Goal: Task Accomplishment & Management: Complete application form

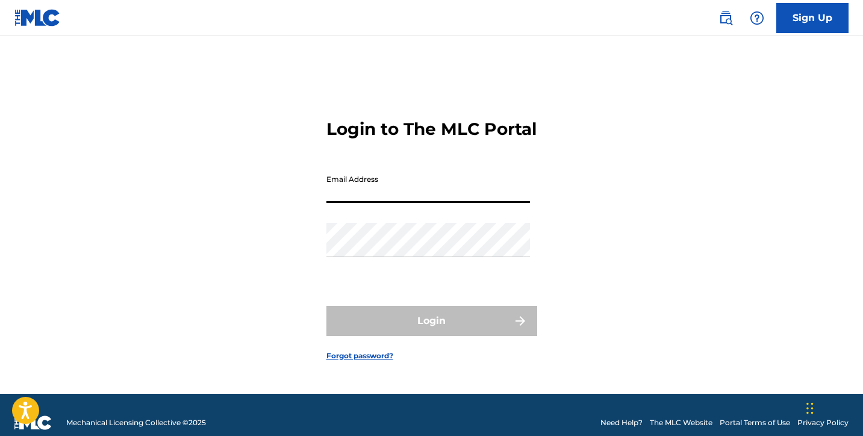
type input "[PERSON_NAME][EMAIL_ADDRESS][PERSON_NAME][DOMAIN_NAME]"
click at [431, 331] on button "Login" at bounding box center [431, 321] width 211 height 30
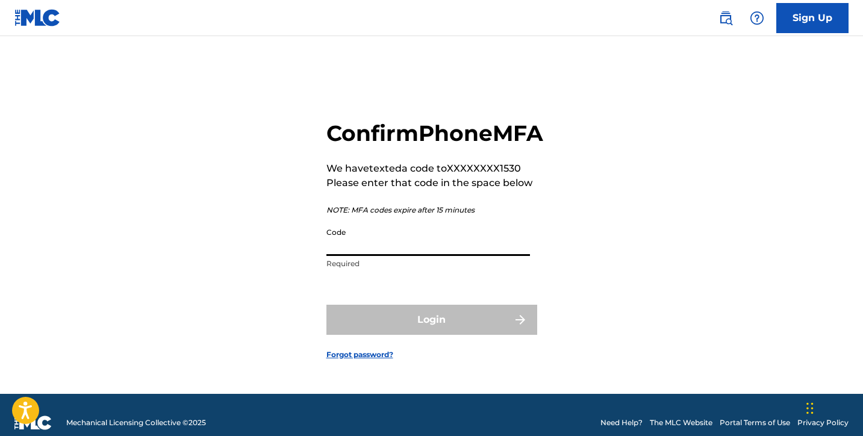
click at [473, 256] on input "Code" at bounding box center [428, 239] width 204 height 34
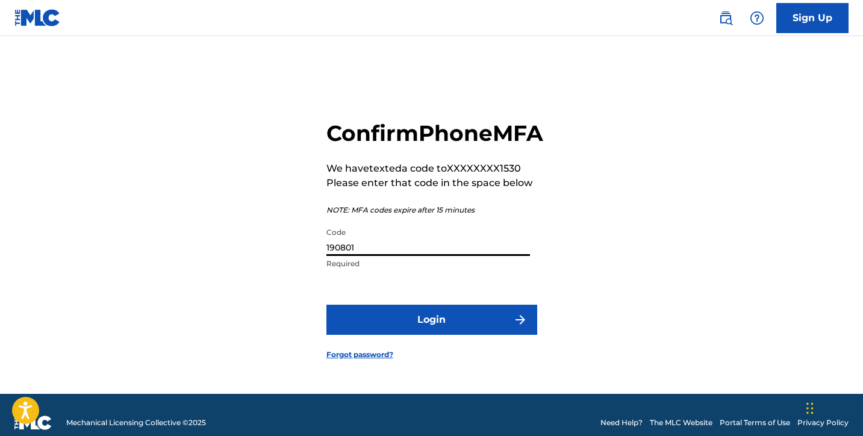
type input "190801"
click at [374, 335] on button "Login" at bounding box center [431, 320] width 211 height 30
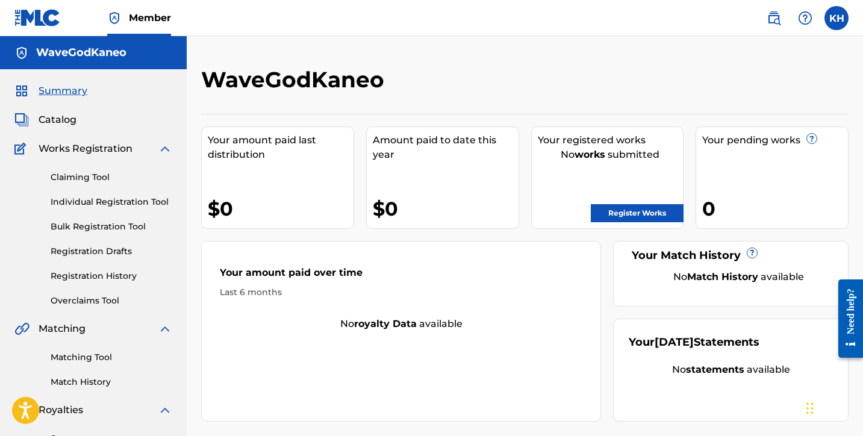
click at [630, 213] on link "Register Works" at bounding box center [637, 213] width 93 height 18
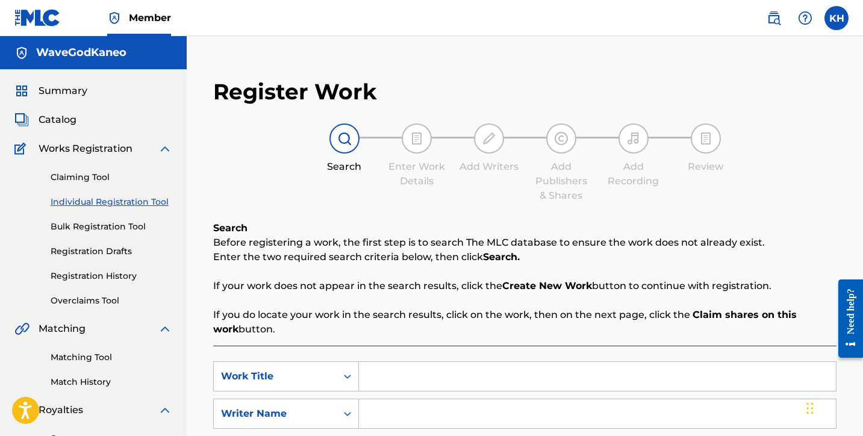
click at [387, 235] on div "Search Before registering a work, the first step is to search The MLC database …" at bounding box center [524, 279] width 623 height 116
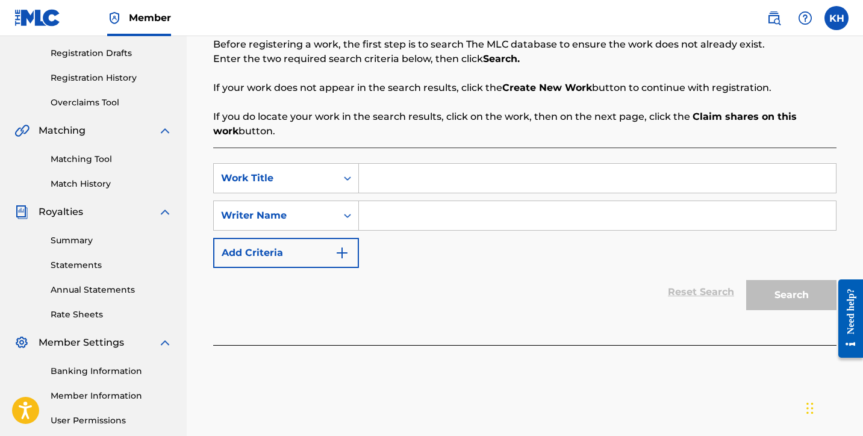
scroll to position [204, 0]
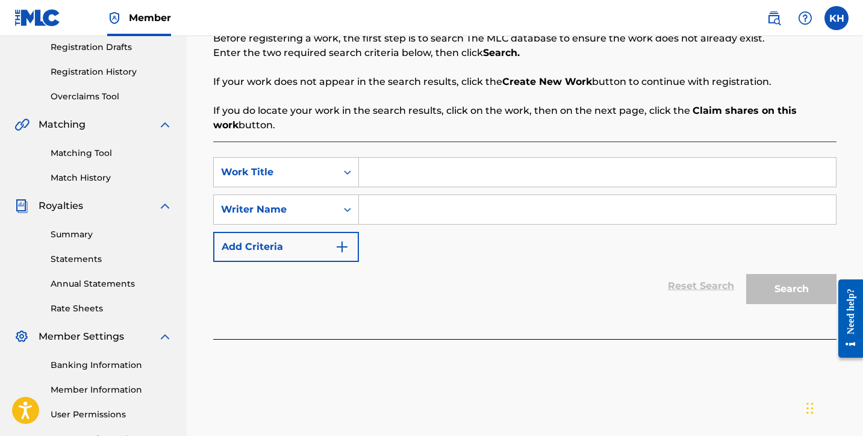
click at [408, 176] on input "Search Form" at bounding box center [597, 172] width 477 height 29
type input "Wave"
click at [394, 214] on input "Search Form" at bounding box center [597, 209] width 477 height 29
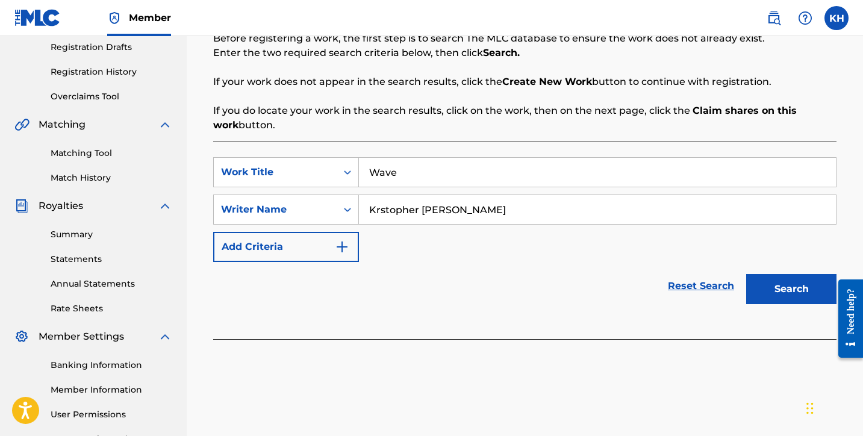
click at [379, 210] on input "Krstopher [PERSON_NAME]" at bounding box center [597, 209] width 477 height 29
type input "[PERSON_NAME] [PERSON_NAME]"
click at [805, 281] on button "Search" at bounding box center [791, 289] width 90 height 30
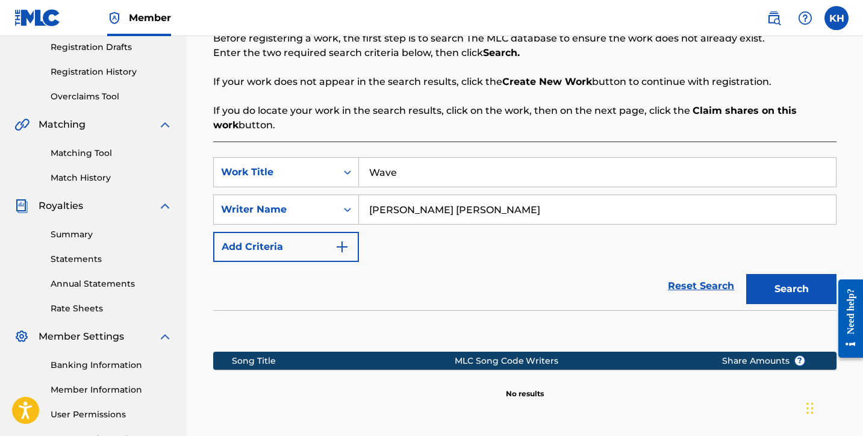
click at [598, 293] on div "Reset Search Search" at bounding box center [524, 286] width 623 height 48
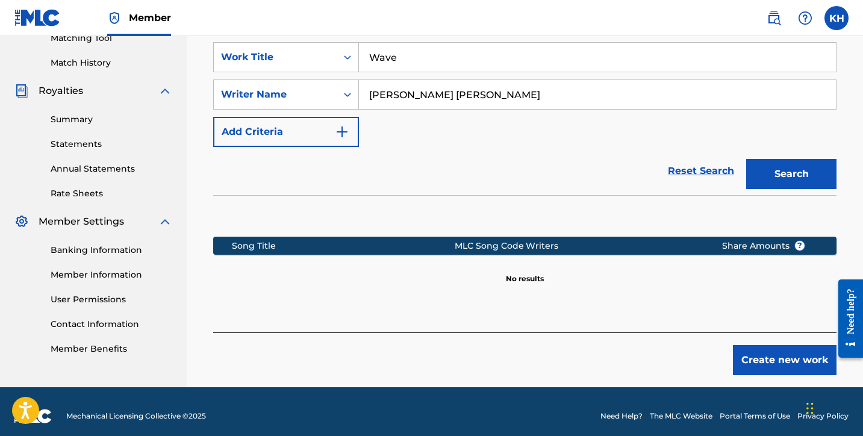
scroll to position [330, 0]
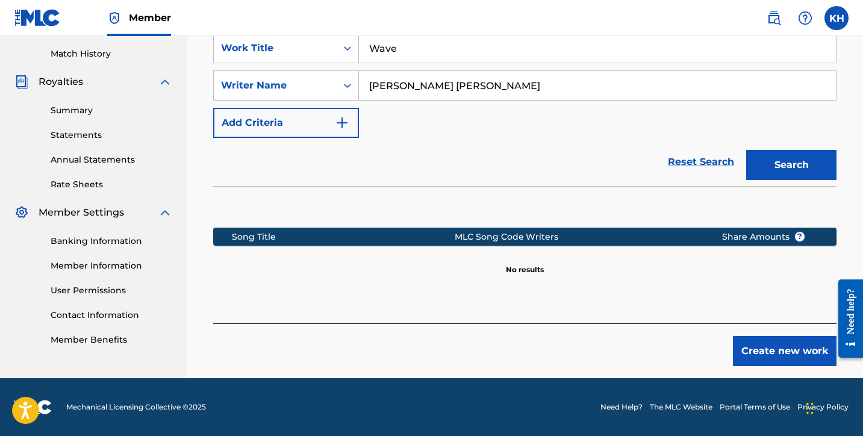
click at [786, 355] on button "Create new work" at bounding box center [785, 351] width 104 height 30
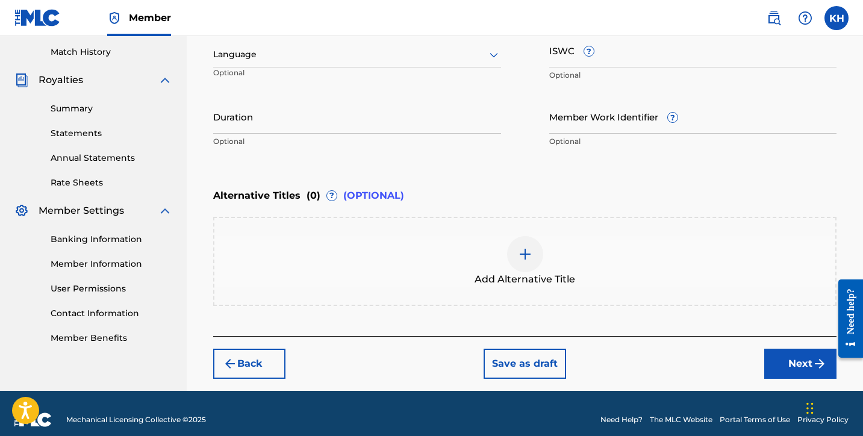
click at [590, 155] on div "Enter Work Details Enter work details for ‘ Wave ’ below. Work Title Wave Requi…" at bounding box center [524, 36] width 623 height 291
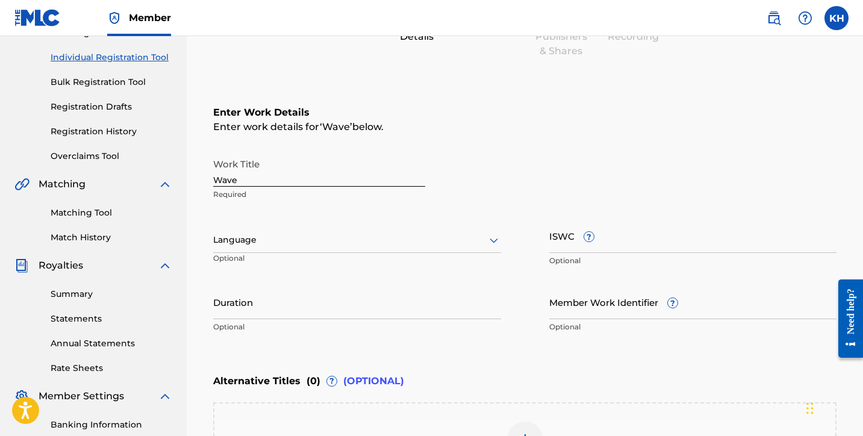
scroll to position [138, 0]
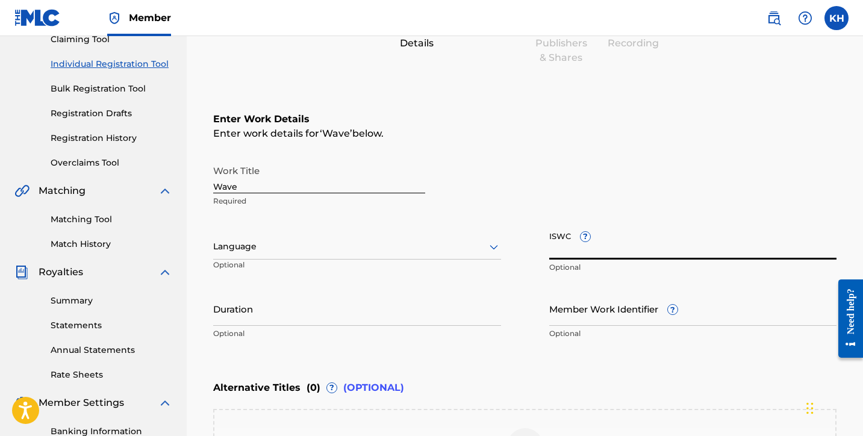
click at [560, 248] on input "ISWC ?" at bounding box center [693, 242] width 288 height 34
paste input "QT5VW2506253"
type input "QT5VW2506253"
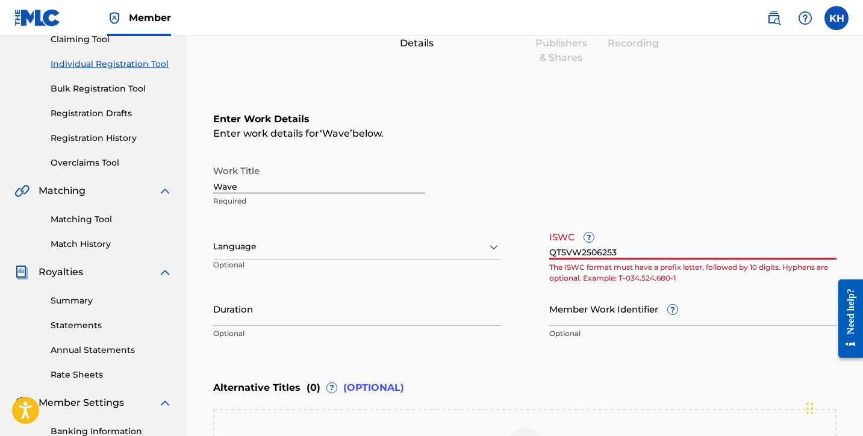
drag, startPoint x: 626, startPoint y: 248, endPoint x: 503, endPoint y: 235, distance: 122.9
click at [503, 236] on div "Work Title Wave Required Language Optional ISWC ? QT5VW2506253 The ISWC format …" at bounding box center [524, 252] width 623 height 187
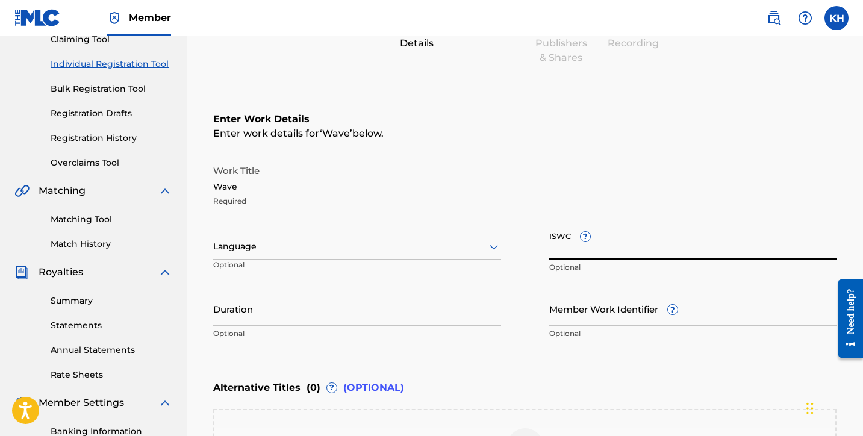
paste input "T3344133917"
type input "T3344133917"
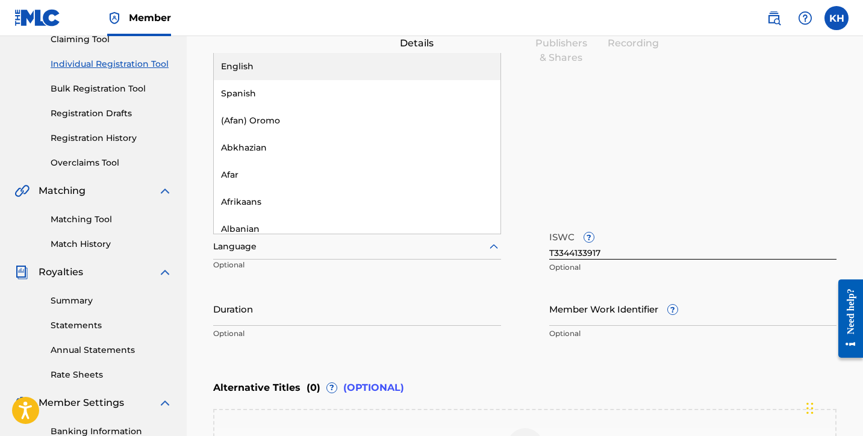
click at [272, 256] on div "Language" at bounding box center [357, 246] width 288 height 25
click at [299, 76] on div "English" at bounding box center [357, 66] width 287 height 27
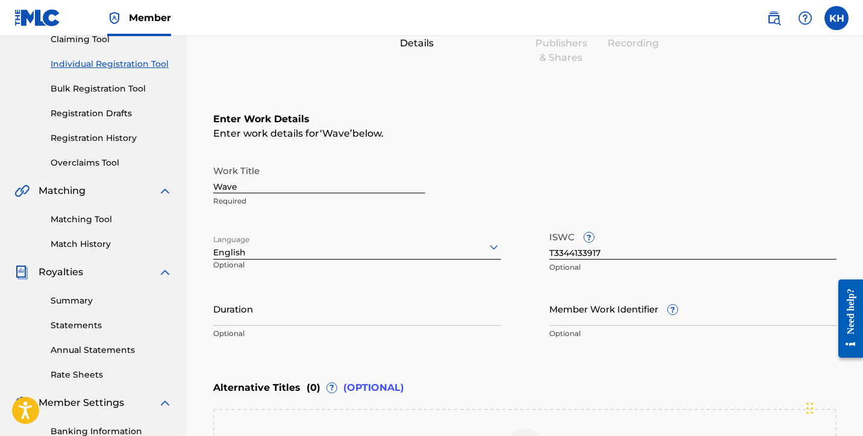
click at [380, 311] on input "Duration" at bounding box center [357, 308] width 288 height 34
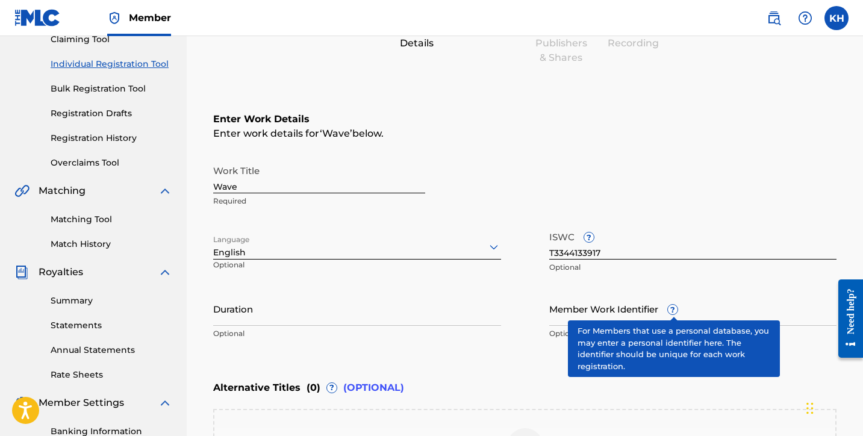
click at [672, 309] on span "?" at bounding box center [673, 310] width 10 height 10
click at [672, 309] on input "Member Work Identifier ?" at bounding box center [693, 308] width 288 height 34
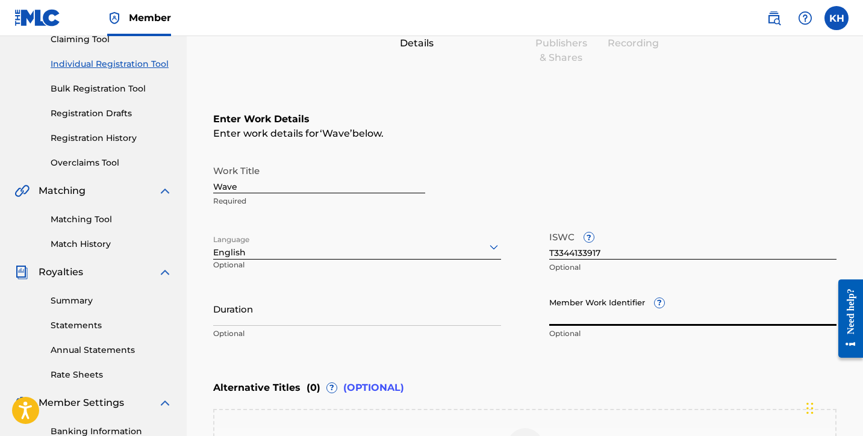
click at [634, 154] on div "Enter Work Details Enter work details for ‘ Wave ’ below. Work Title Wave Requi…" at bounding box center [524, 228] width 623 height 291
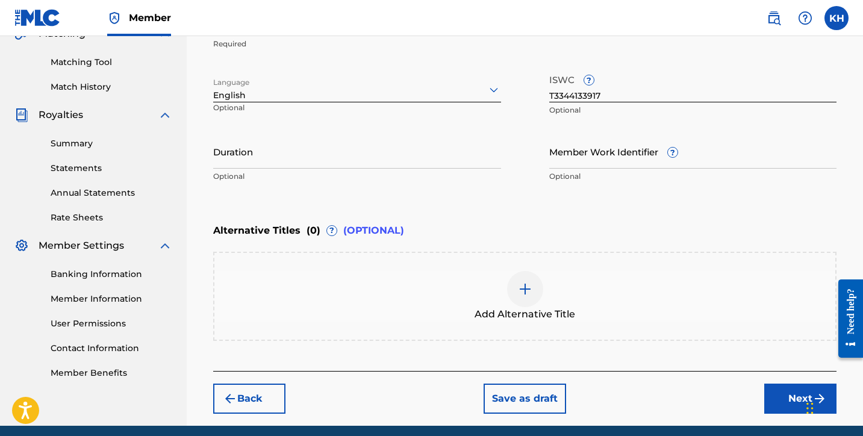
scroll to position [296, 0]
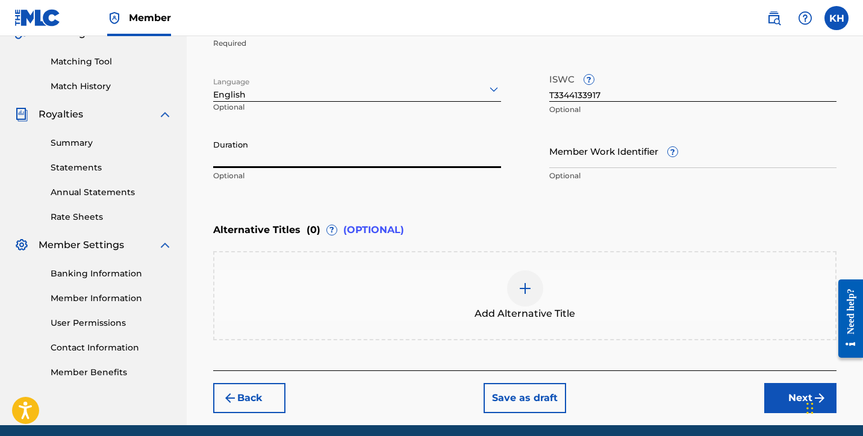
click at [366, 145] on input "Duration" at bounding box center [357, 151] width 288 height 34
type input ")"
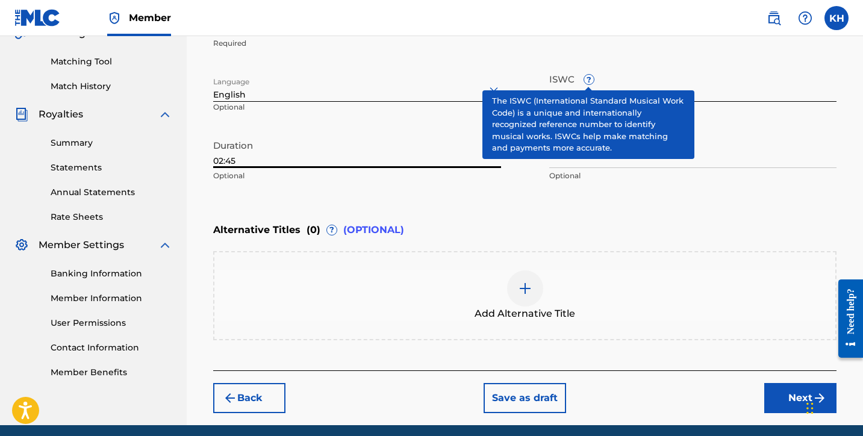
type input "02:45"
click at [551, 193] on div "Enter Work Details Enter work details for ‘ Wave ’ below. Work Title Wave Requi…" at bounding box center [524, 70] width 623 height 291
click at [623, 218] on div "Alternative Titles ( 0 ) ? (OPTIONAL)" at bounding box center [524, 230] width 623 height 26
click at [673, 205] on div "Enter Work Details Enter work details for ‘ Wave ’ below. Work Title Wave Requi…" at bounding box center [524, 70] width 623 height 291
click at [605, 213] on div "Enter Work Details Enter work details for ‘ Wave ’ below. Work Title Wave Requi…" at bounding box center [524, 70] width 623 height 291
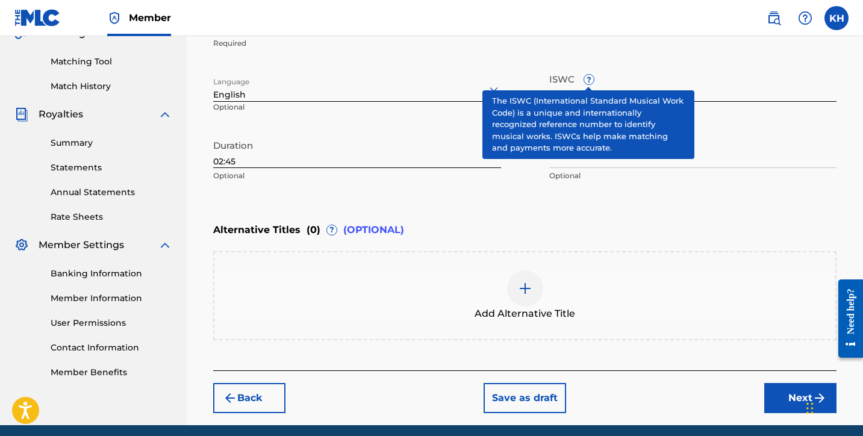
click at [786, 111] on p "Optional" at bounding box center [693, 109] width 288 height 11
click at [587, 79] on span "?" at bounding box center [589, 80] width 10 height 10
click at [587, 79] on input "T3344133917" at bounding box center [693, 84] width 288 height 34
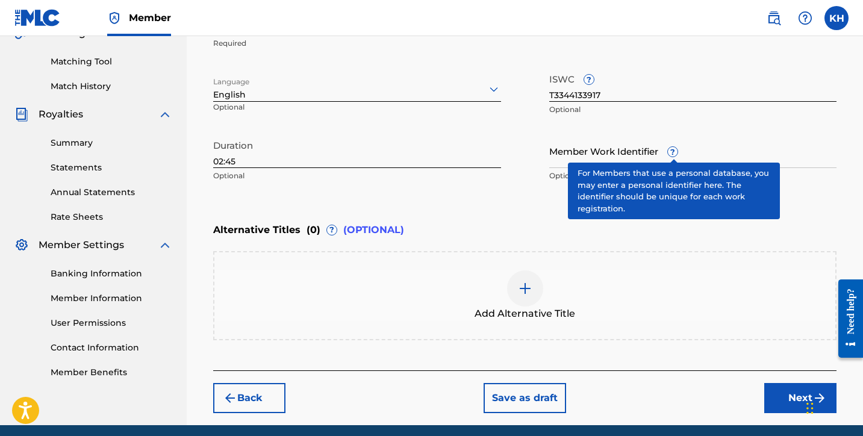
click at [677, 155] on span "?" at bounding box center [673, 152] width 10 height 10
click at [677, 155] on input "Member Work Identifier ?" at bounding box center [693, 151] width 288 height 34
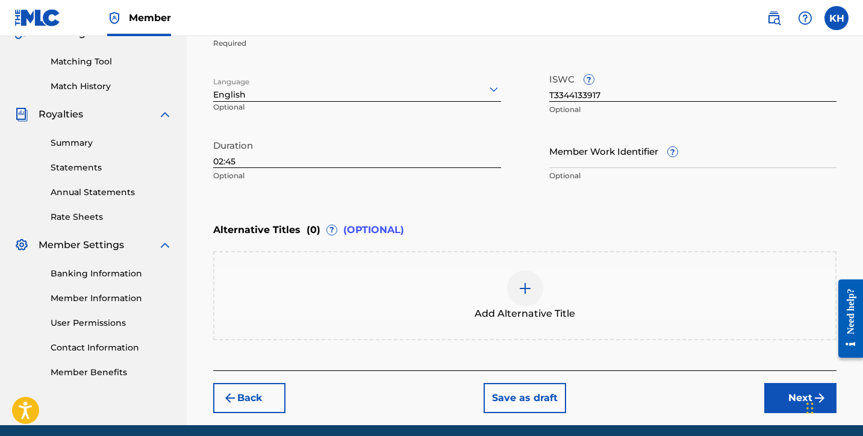
click at [487, 202] on div "Enter Work Details Enter work details for ‘ Wave ’ below. Work Title Wave Requi…" at bounding box center [524, 70] width 623 height 291
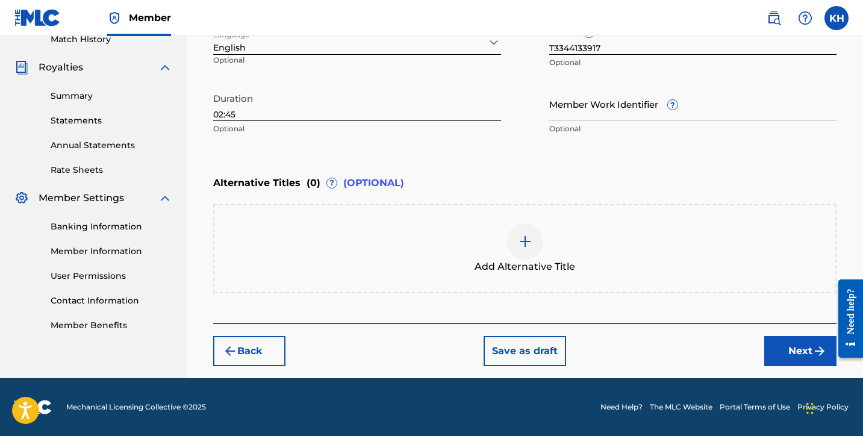
scroll to position [343, 0]
click at [797, 349] on button "Next" at bounding box center [800, 351] width 72 height 30
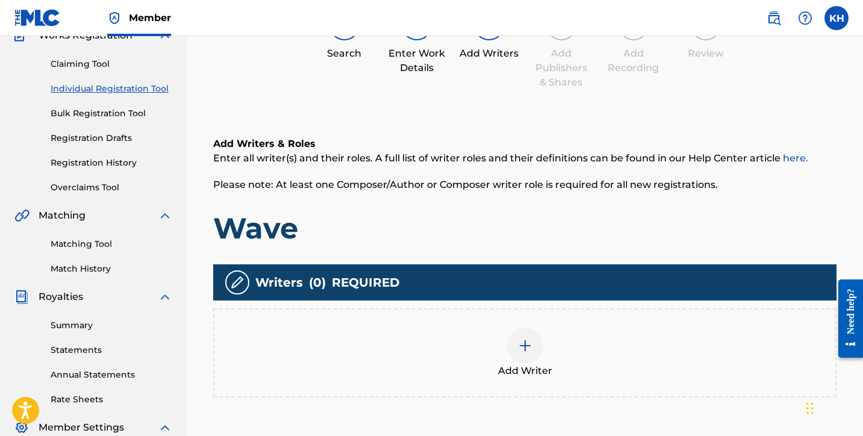
scroll to position [101, 0]
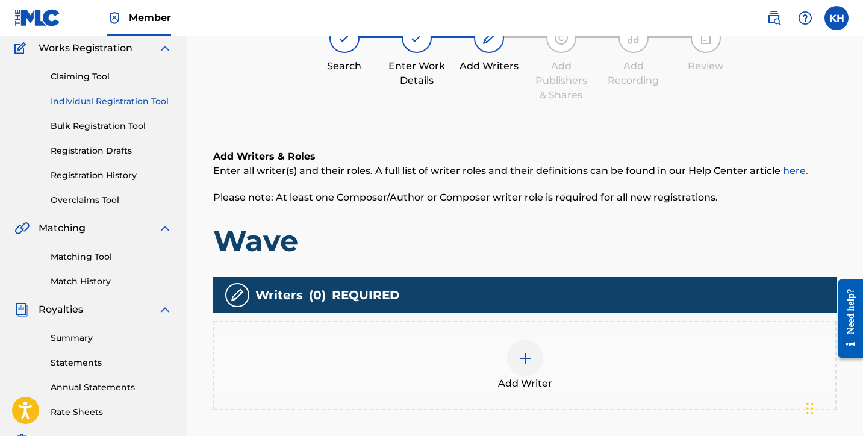
click at [517, 372] on div at bounding box center [525, 358] width 36 height 36
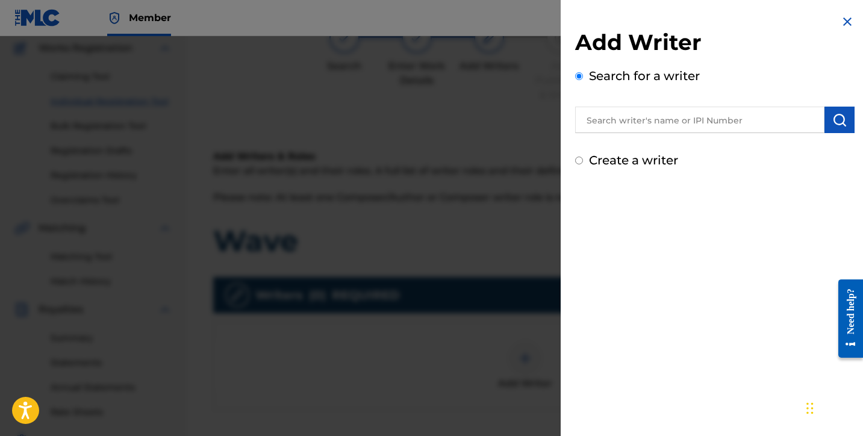
click at [618, 125] on input "text" at bounding box center [699, 120] width 249 height 26
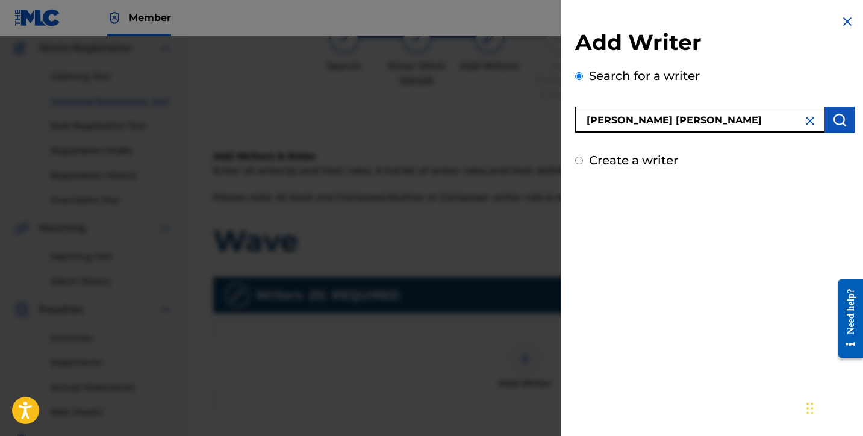
type input "[PERSON_NAME] [PERSON_NAME]"
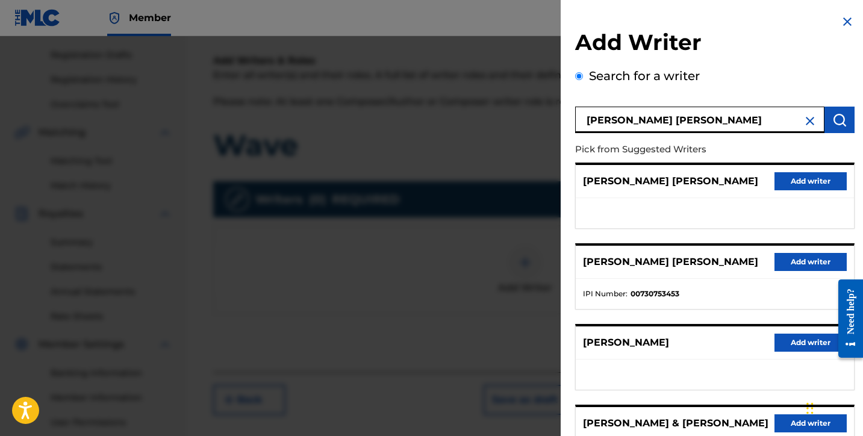
scroll to position [195, 0]
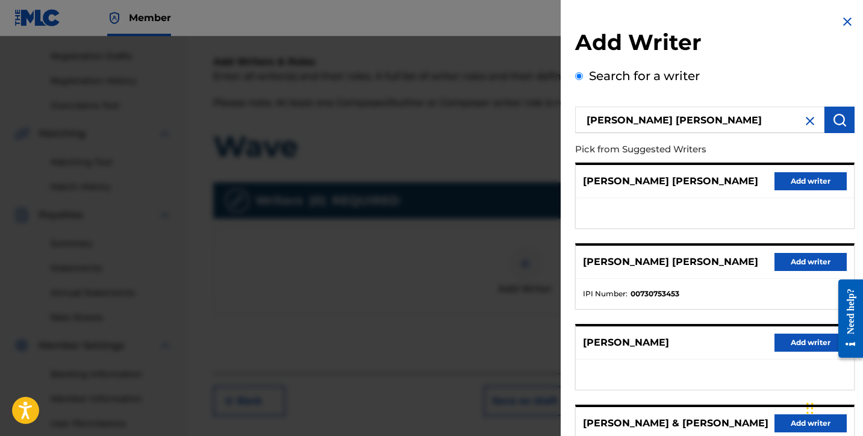
click at [853, 146] on div "Add Writer Search for a writer [PERSON_NAME] [PERSON_NAME] Pick from Suggested …" at bounding box center [715, 319] width 308 height 638
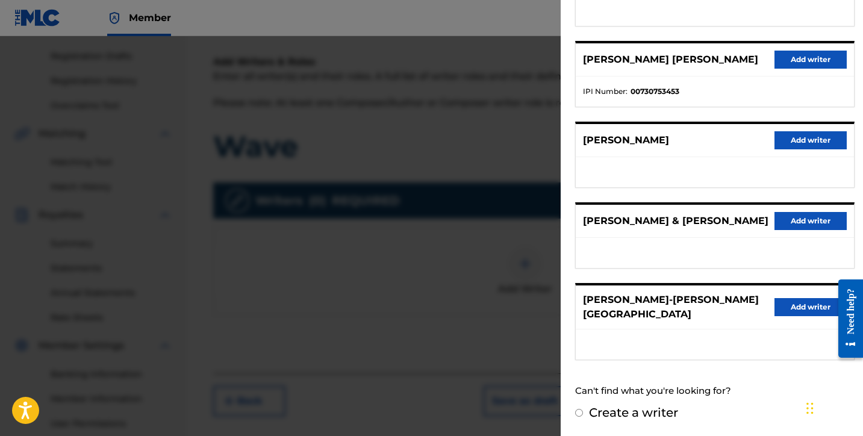
scroll to position [202, 0]
click at [575, 415] on input "Create a writer" at bounding box center [579, 413] width 8 height 8
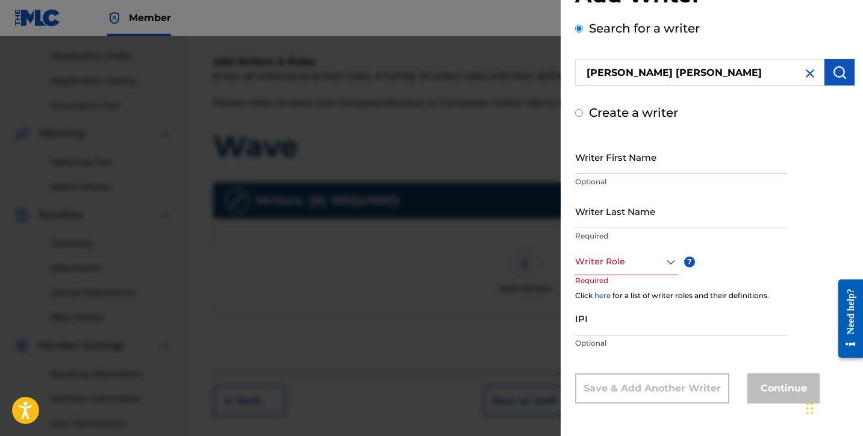
radio input "false"
radio input "true"
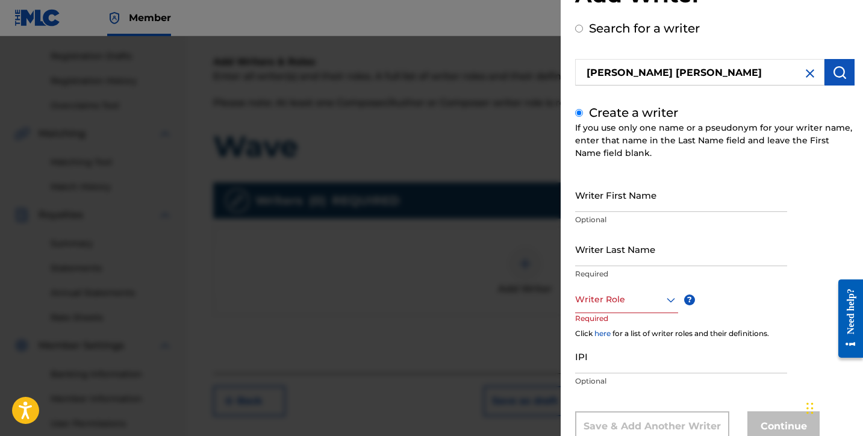
click at [636, 194] on input "Writer First Name" at bounding box center [681, 195] width 212 height 34
type input "[PERSON_NAME]"
click at [620, 253] on input "Writer Last Name" at bounding box center [681, 249] width 212 height 34
type input "[PERSON_NAME]"
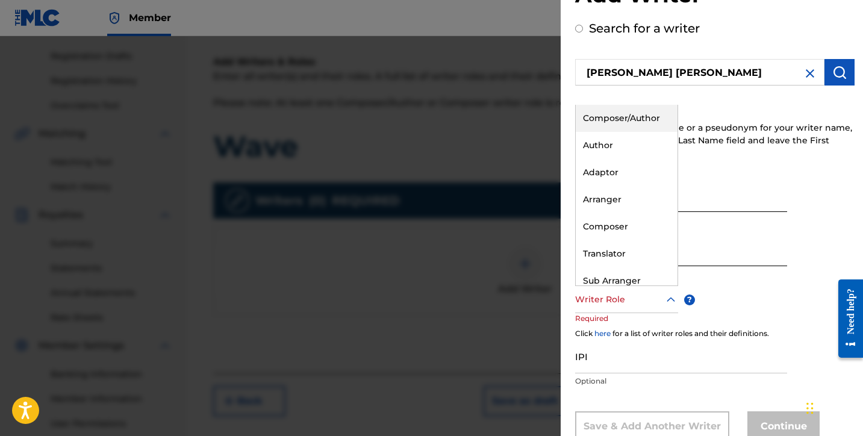
click at [623, 303] on div at bounding box center [626, 299] width 103 height 15
click at [653, 125] on div "Composer/Author" at bounding box center [627, 118] width 102 height 27
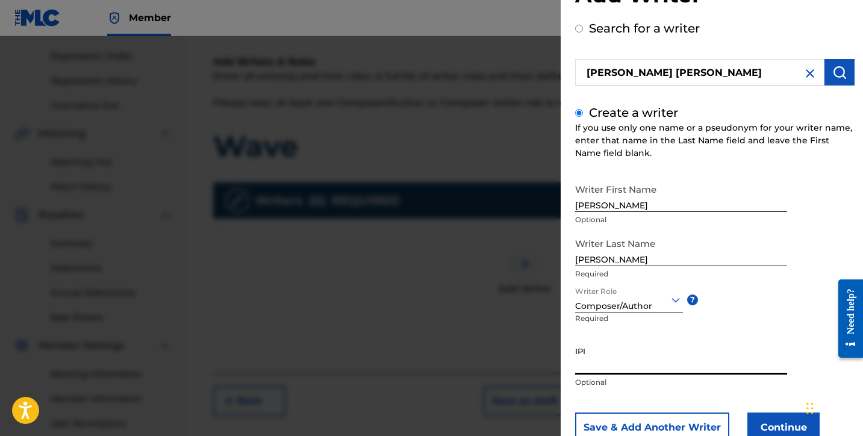
click at [656, 367] on input "IPI" at bounding box center [681, 357] width 212 height 34
type input "390606165"
click at [713, 423] on button "Save & Add Another Writer" at bounding box center [652, 427] width 154 height 30
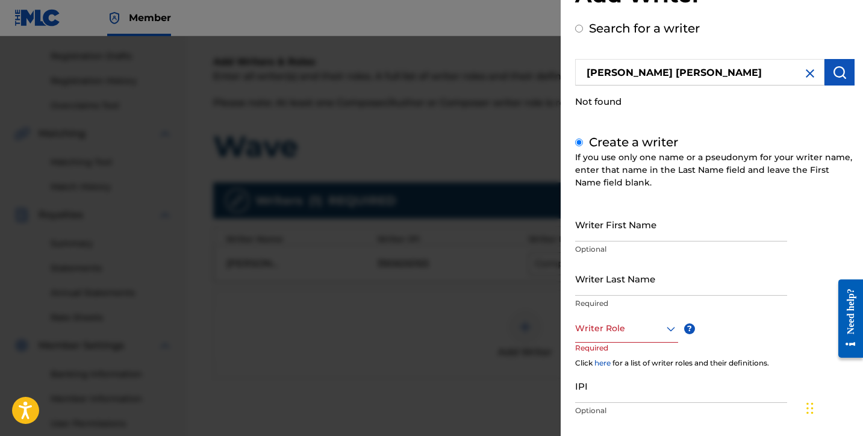
click at [774, 172] on div "If you use only one name or a pseudonym for your writer name, enter that name i…" at bounding box center [714, 170] width 279 height 38
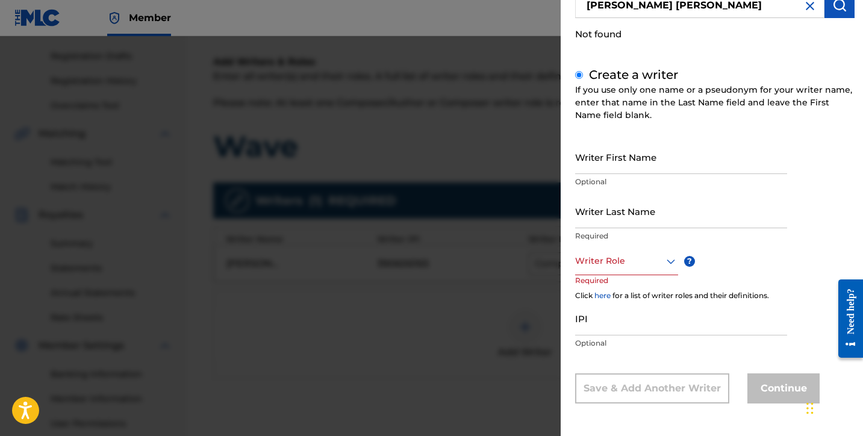
scroll to position [114, 0]
click at [767, 388] on div "Continue" at bounding box center [783, 389] width 72 height 30
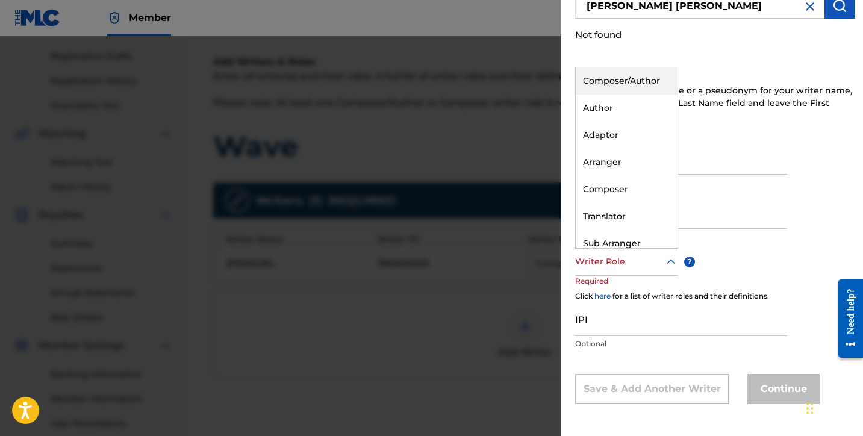
click at [665, 264] on icon at bounding box center [671, 262] width 14 height 14
click at [820, 87] on div "If you use only one name or a pseudonym for your writer name, enter that name i…" at bounding box center [714, 103] width 279 height 38
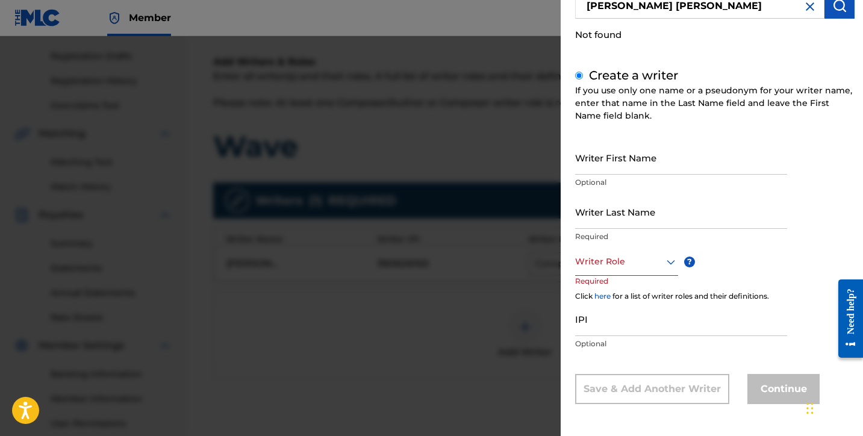
click at [807, 6] on img at bounding box center [810, 6] width 14 height 14
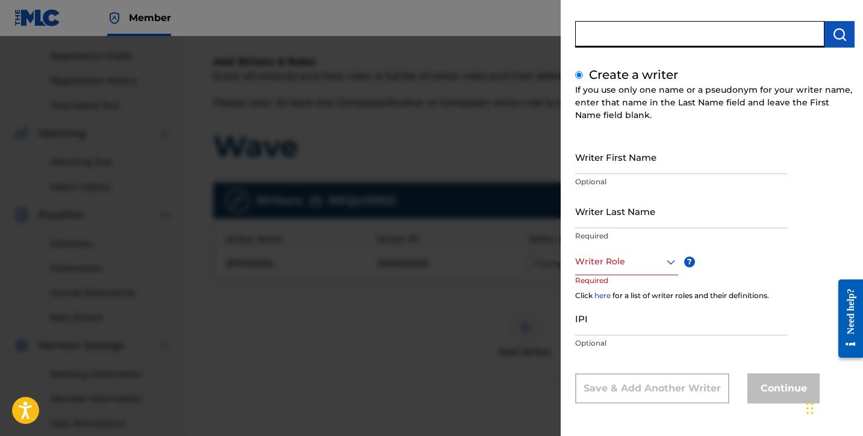
click at [775, 32] on input "text" at bounding box center [699, 34] width 249 height 26
radio input "true"
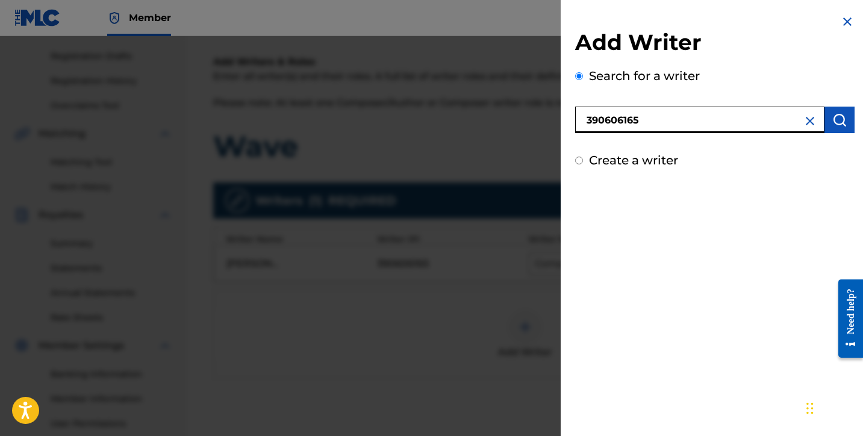
type input "390606165"
click at [838, 126] on img "submit" at bounding box center [839, 120] width 14 height 14
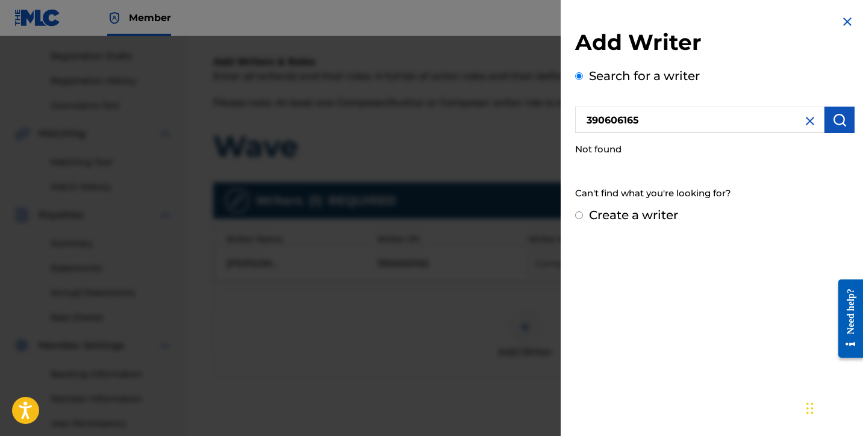
click at [579, 216] on input "Create a writer" at bounding box center [579, 215] width 8 height 8
radio input "false"
radio input "true"
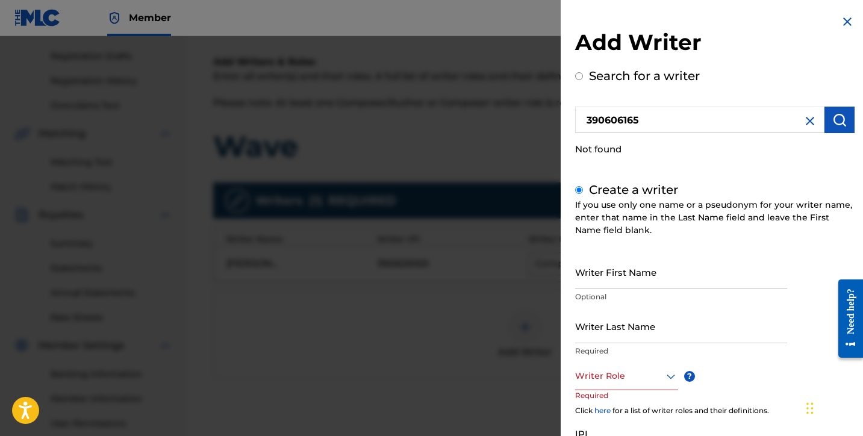
click at [845, 22] on img at bounding box center [847, 21] width 14 height 14
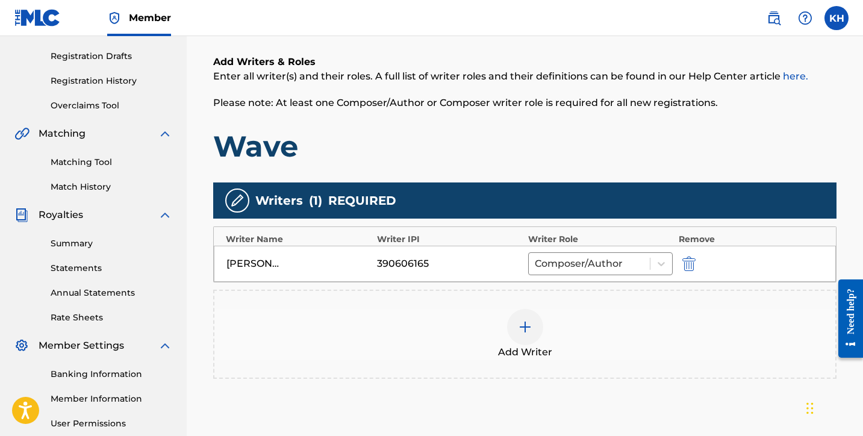
click at [473, 282] on div "Writers ( 1 ) REQUIRED Writer Name Writer IPI Writer Role Remove [PERSON_NAME] …" at bounding box center [524, 280] width 623 height 196
click at [453, 266] on div "390606165" at bounding box center [449, 264] width 145 height 14
click at [543, 117] on div "Add Writers & Roles Enter all writer(s) and their roles. A full list of writer …" at bounding box center [524, 110] width 623 height 110
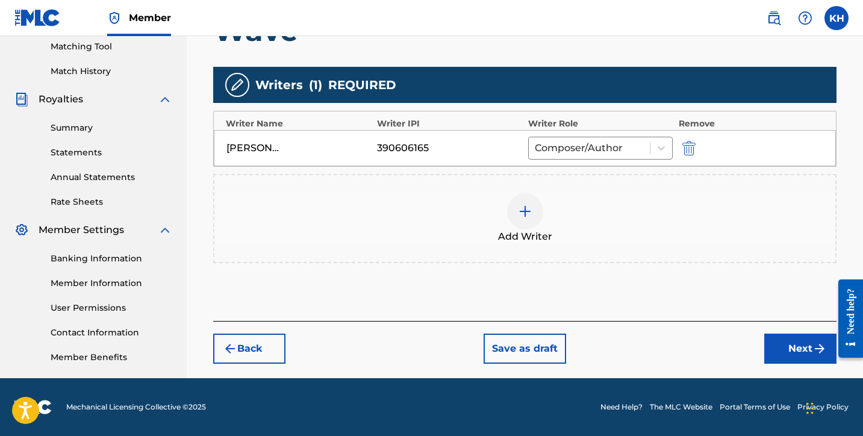
scroll to position [311, 0]
click at [786, 344] on button "Next" at bounding box center [800, 349] width 72 height 30
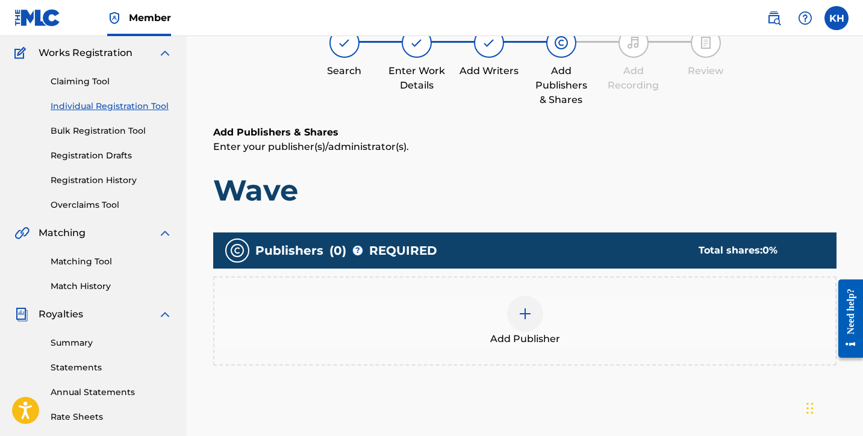
scroll to position [115, 0]
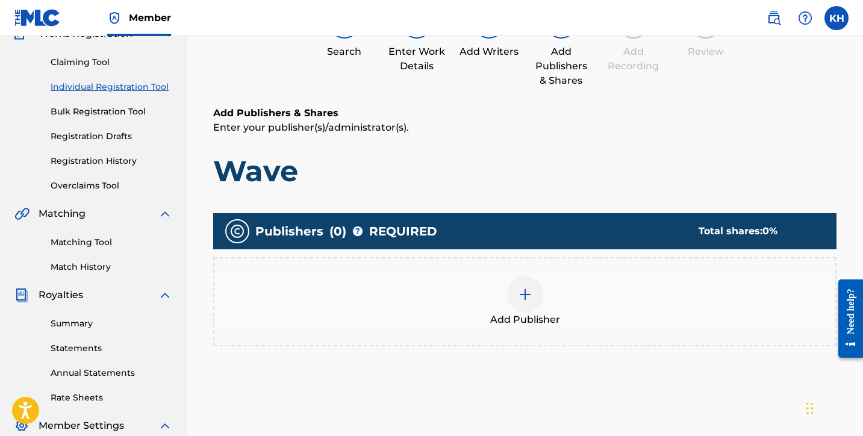
click at [526, 305] on div at bounding box center [525, 294] width 36 height 36
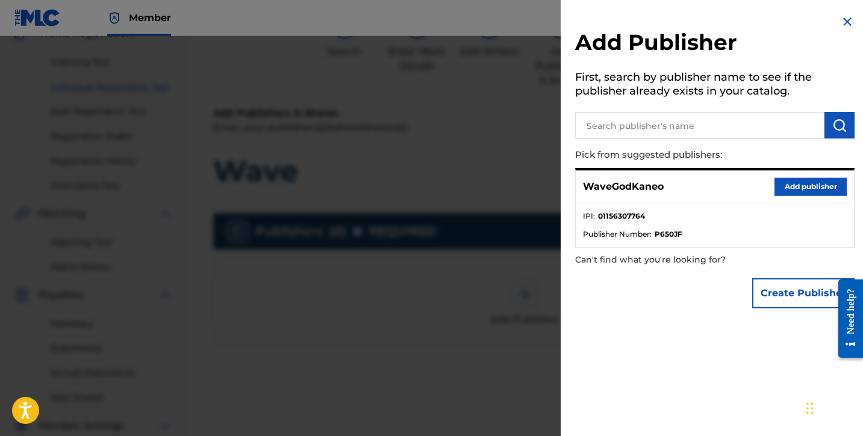
click at [732, 207] on ul "IPI : 01156307764 Publisher Number : P650JF" at bounding box center [715, 225] width 278 height 43
click at [732, 213] on li "IPI : 01156307764" at bounding box center [715, 220] width 264 height 18
click at [674, 217] on li "IPI : 01156307764" at bounding box center [715, 220] width 264 height 18
click at [643, 128] on input "text" at bounding box center [699, 125] width 249 height 26
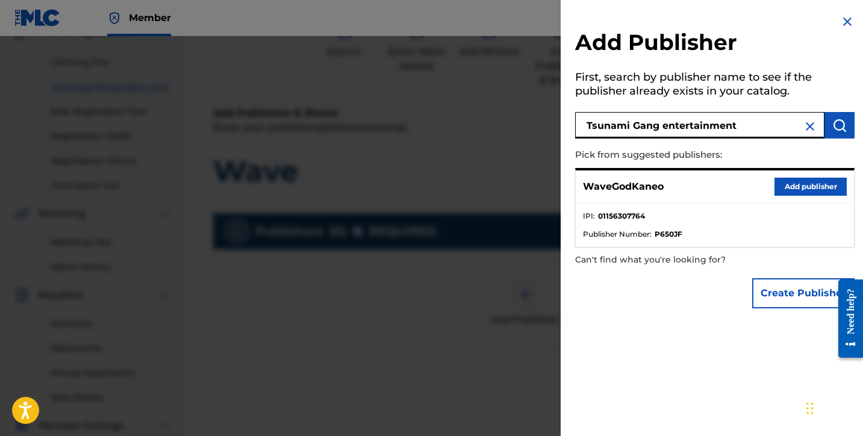
type input "Tsunami Gang entertainment"
click at [838, 131] on img "submit" at bounding box center [839, 125] width 14 height 14
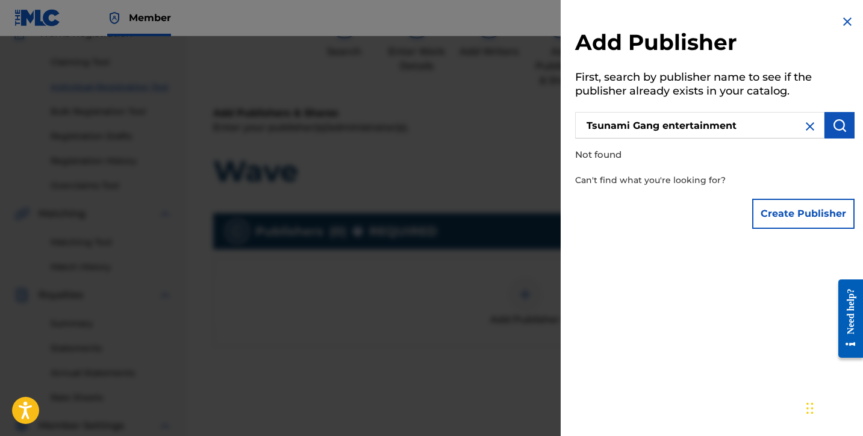
click at [840, 28] on img at bounding box center [847, 21] width 14 height 14
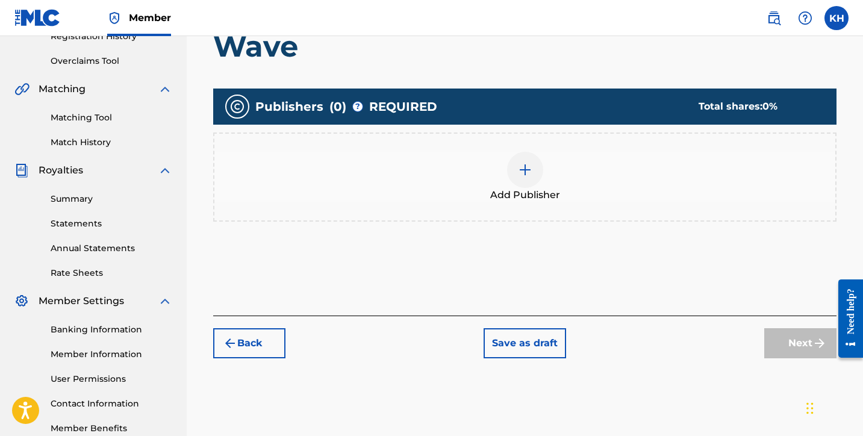
scroll to position [220, 0]
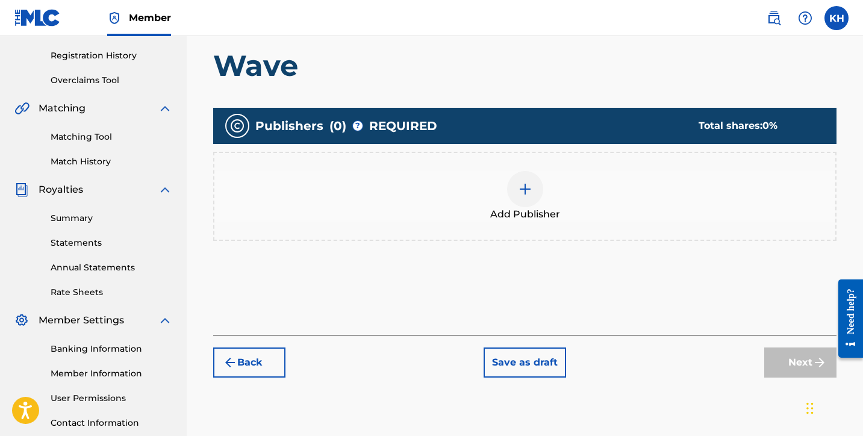
click at [536, 195] on div at bounding box center [525, 189] width 36 height 36
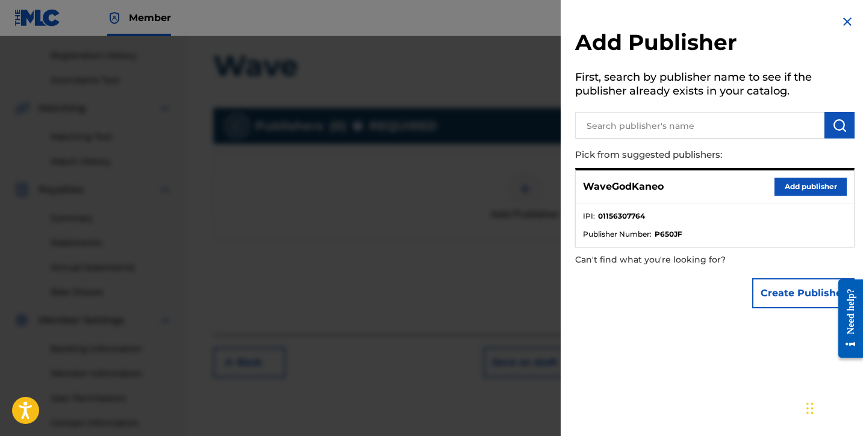
click at [788, 184] on button "Add publisher" at bounding box center [810, 187] width 72 height 18
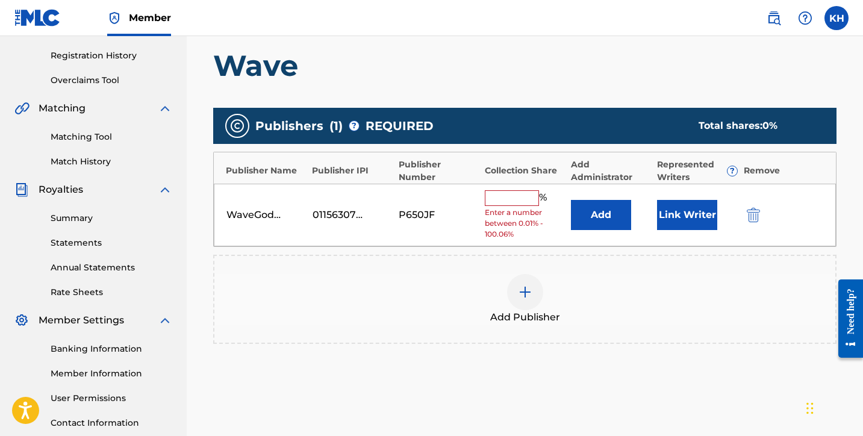
click at [506, 194] on input "text" at bounding box center [512, 198] width 54 height 16
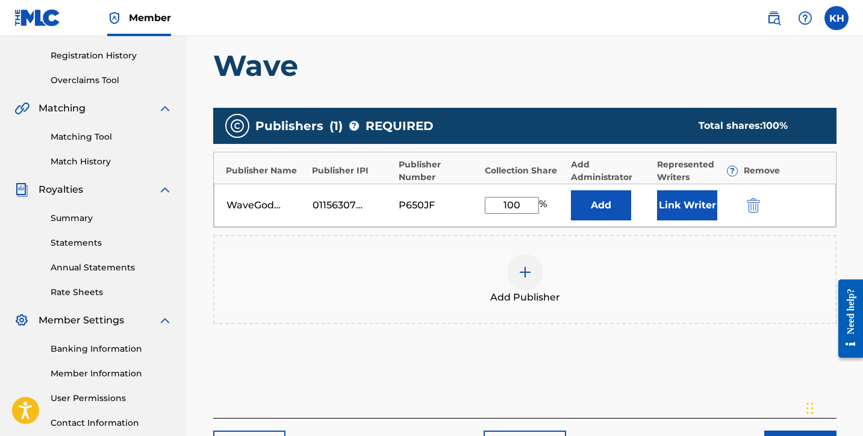
type input "100"
click at [670, 214] on button "Link Writer" at bounding box center [687, 205] width 60 height 30
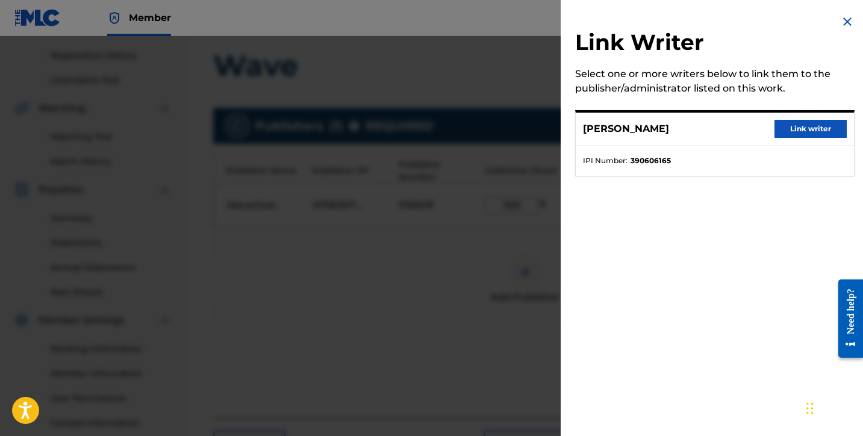
click at [785, 122] on button "Link writer" at bounding box center [810, 129] width 72 height 18
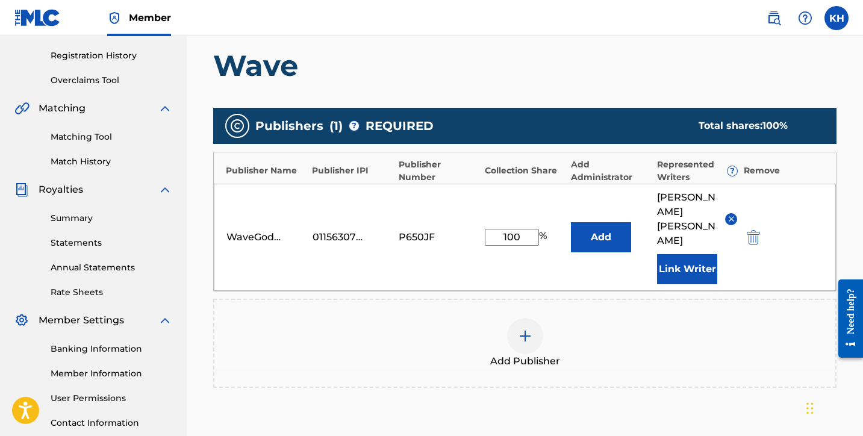
click at [643, 318] on div "Add Publisher" at bounding box center [524, 343] width 621 height 51
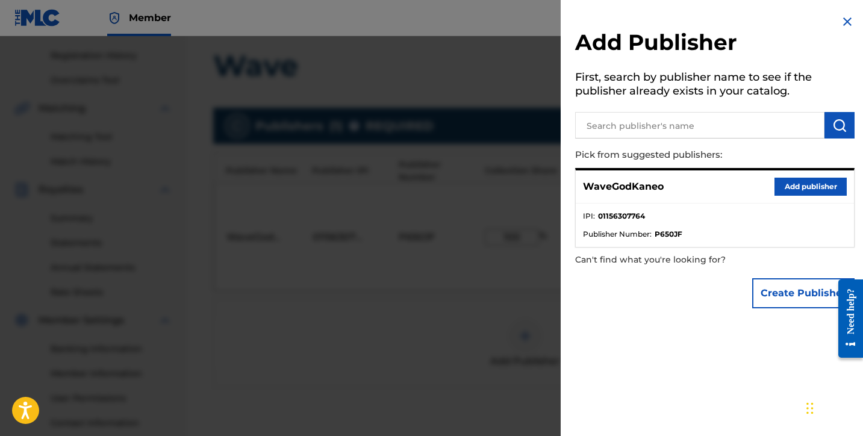
click at [523, 45] on div at bounding box center [431, 254] width 863 height 436
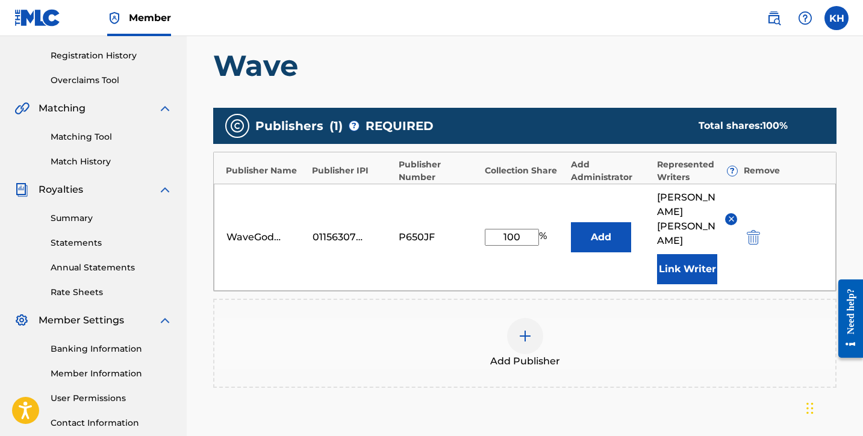
click at [750, 61] on h1 "Wave" at bounding box center [524, 66] width 623 height 36
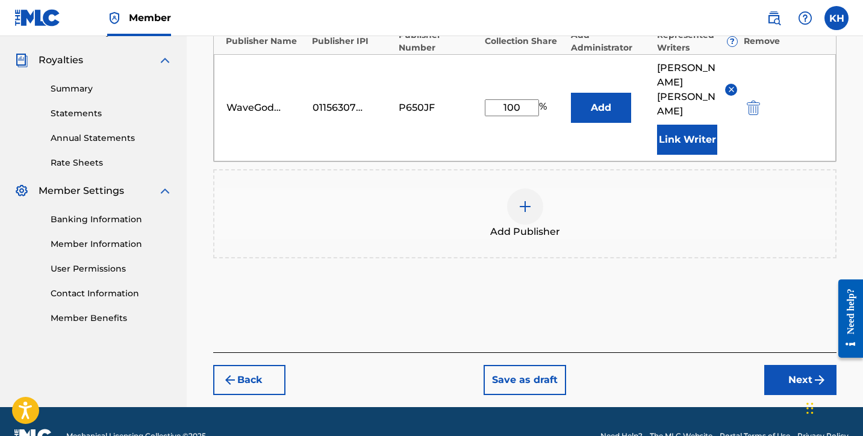
click at [780, 365] on button "Next" at bounding box center [800, 380] width 72 height 30
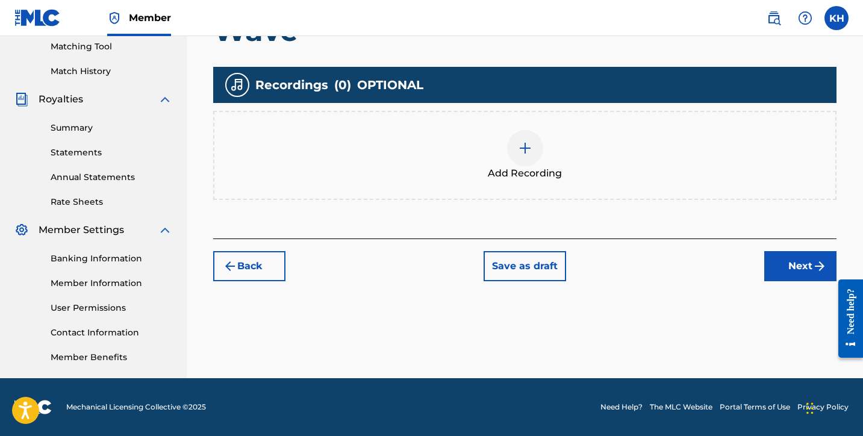
click at [519, 151] on img at bounding box center [525, 148] width 14 height 14
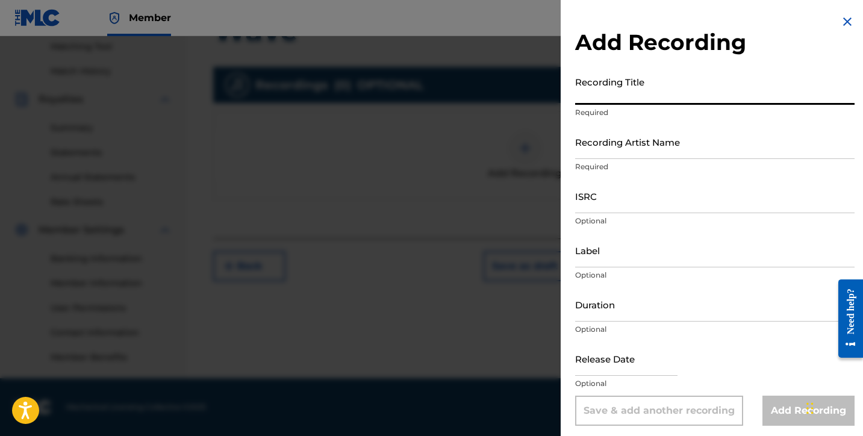
click at [585, 101] on input "Recording Title" at bounding box center [714, 87] width 279 height 34
type input "Wave"
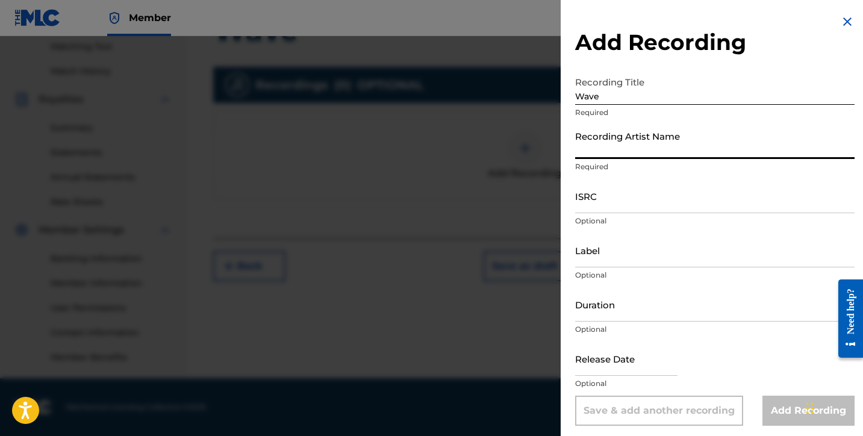
click at [605, 154] on input "Recording Artist Name" at bounding box center [714, 142] width 279 height 34
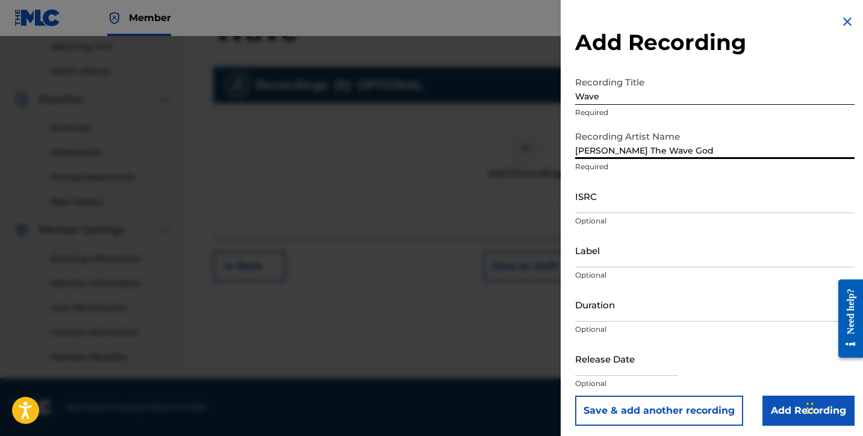
type input "[PERSON_NAME] The Wave God"
click at [587, 201] on input "ISRC" at bounding box center [714, 196] width 279 height 34
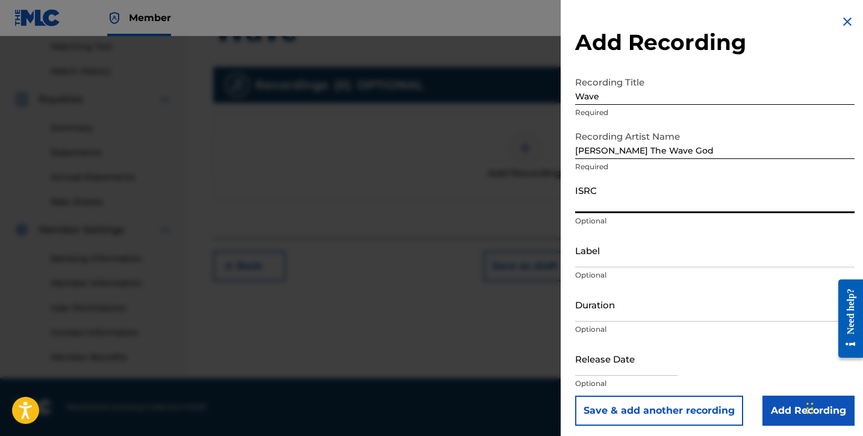
click at [629, 205] on input "ISRC" at bounding box center [714, 196] width 279 height 34
paste input "QT5VW2506253"
type input "QT5VW2506253"
click at [601, 258] on input "Label" at bounding box center [714, 250] width 279 height 34
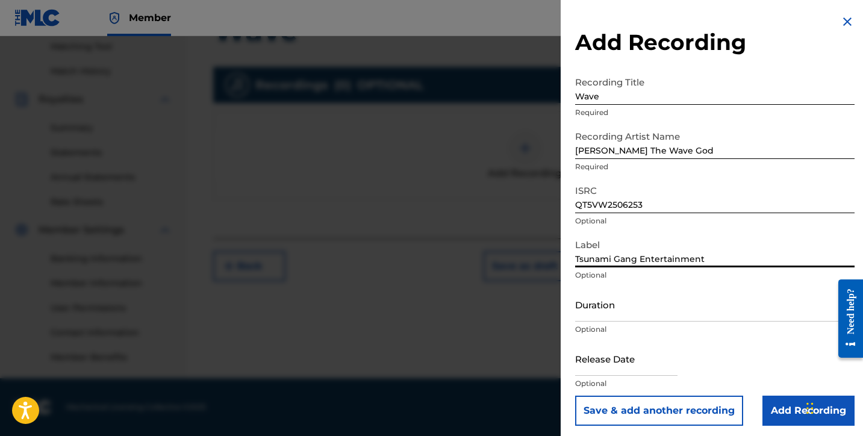
type input "Tsunami Gang Entertainment"
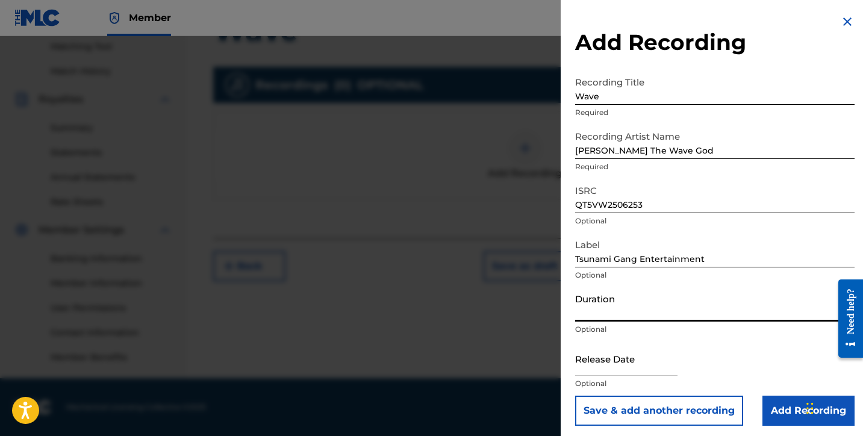
click at [647, 307] on input "Duration" at bounding box center [714, 304] width 279 height 34
type input "02:45"
click at [645, 367] on input "text" at bounding box center [626, 358] width 102 height 34
select select "7"
select select "2025"
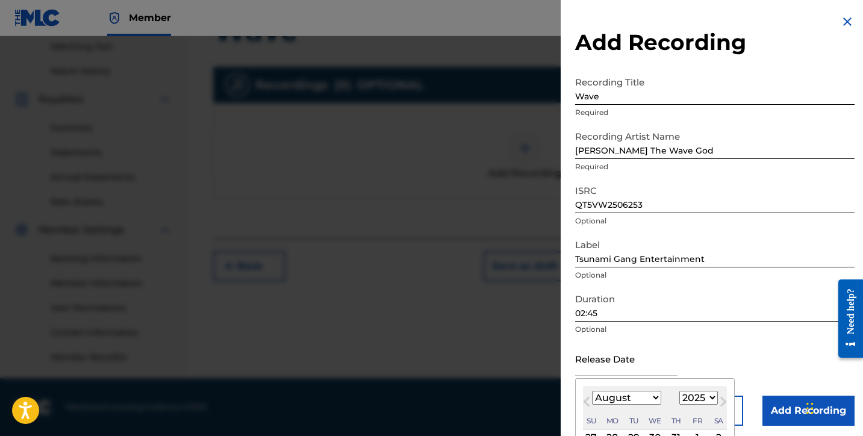
type input "0"
type input "09"
select select "8"
click at [677, 371] on input "09" at bounding box center [626, 358] width 102 height 34
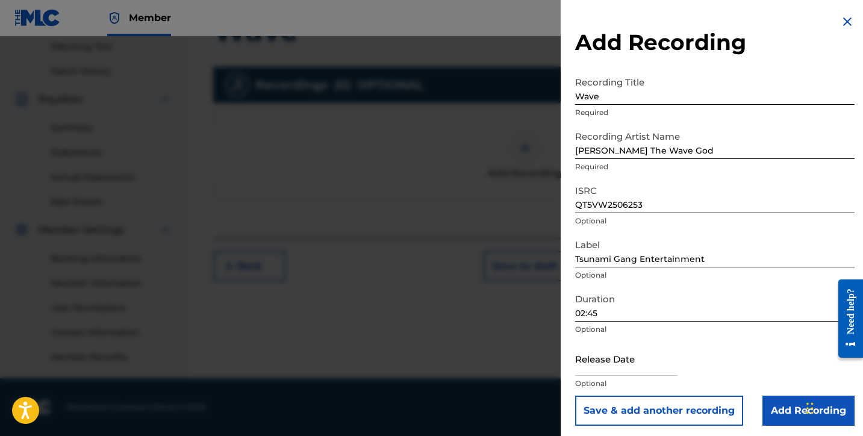
click at [744, 352] on div "Release Date Optional" at bounding box center [714, 368] width 279 height 54
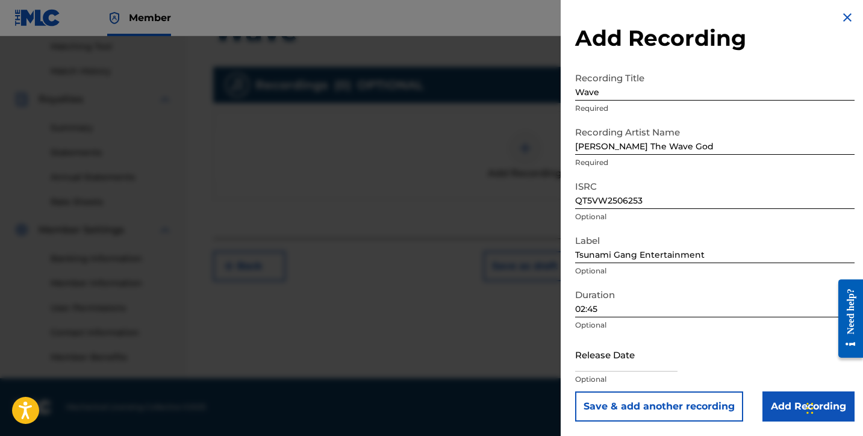
scroll to position [4, 0]
click at [639, 366] on input "text" at bounding box center [626, 354] width 102 height 34
select select "7"
select select "2025"
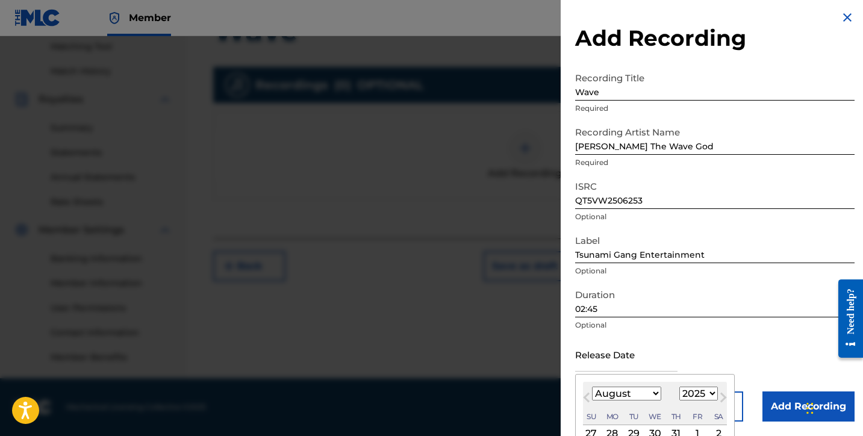
select select "8"
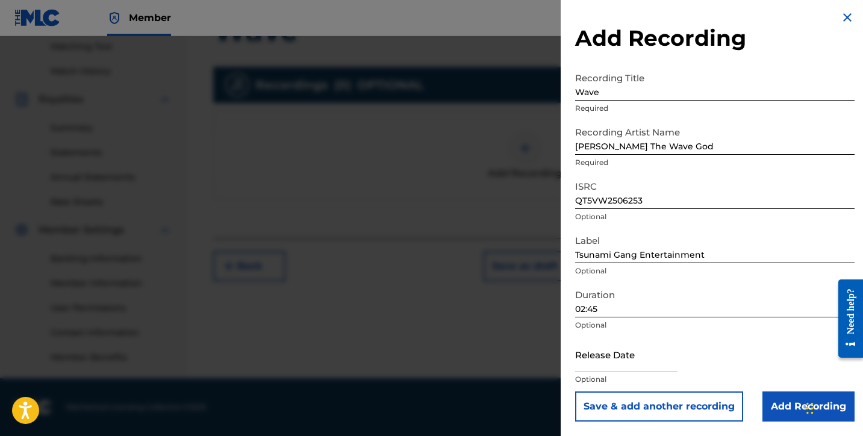
click at [627, 372] on div at bounding box center [626, 355] width 102 height 37
click at [626, 367] on input "text" at bounding box center [626, 354] width 102 height 34
select select "7"
select select "2025"
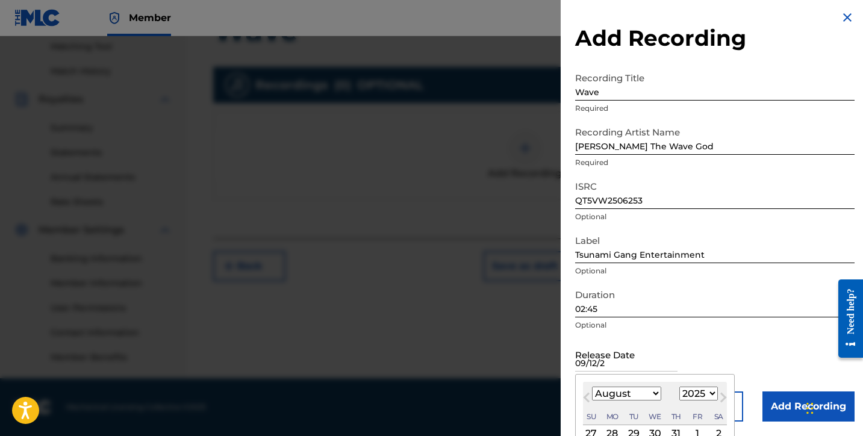
type input "[DATE]"
click at [695, 344] on div "Release Date [DATE] Previous Month Next Month August [DATE] February March Apri…" at bounding box center [714, 364] width 279 height 54
click at [748, 364] on div "Release Date Previous Month Next Month August [DATE] February March April May J…" at bounding box center [714, 364] width 279 height 54
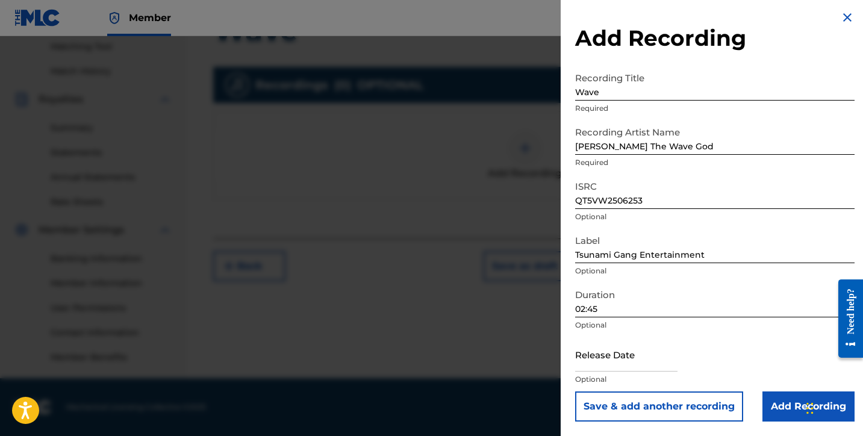
select select "7"
select select "2025"
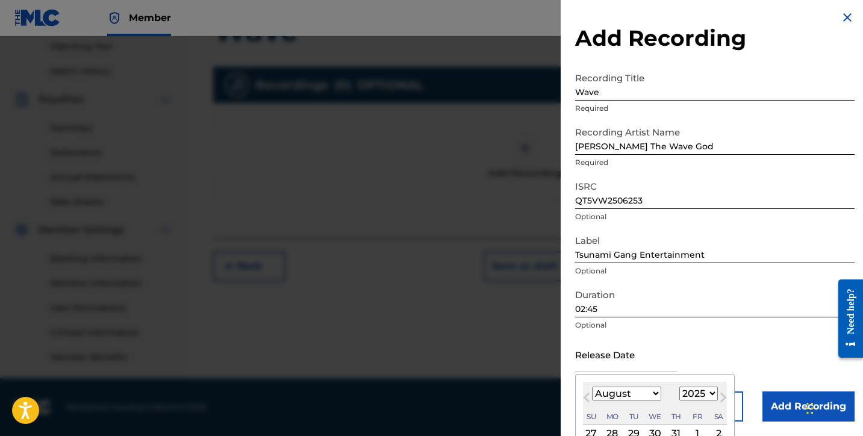
click at [665, 367] on input "text" at bounding box center [626, 354] width 102 height 34
select select "8"
click at [711, 428] on div "6" at bounding box center [718, 433] width 14 height 14
type input "[DATE]"
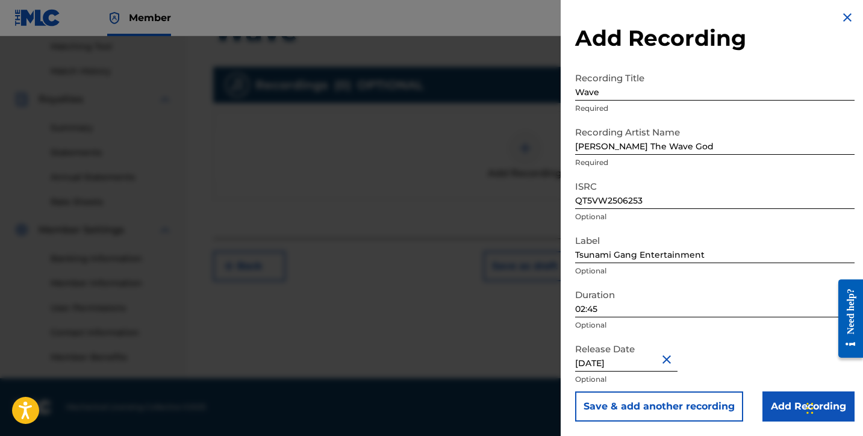
click at [632, 364] on input "[DATE]" at bounding box center [626, 354] width 102 height 34
select select "8"
select select "2025"
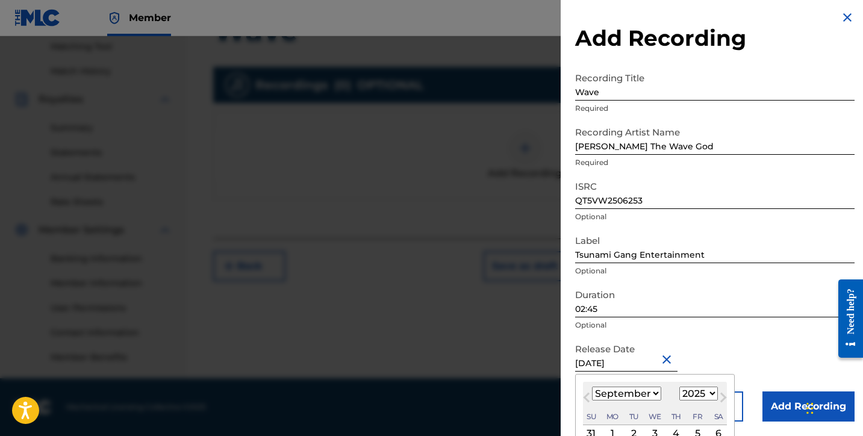
type input "[DATE]"
click at [733, 355] on div "Release Date [DATE] Previous Month Next Month [DATE] January February March Apr…" at bounding box center [714, 364] width 279 height 54
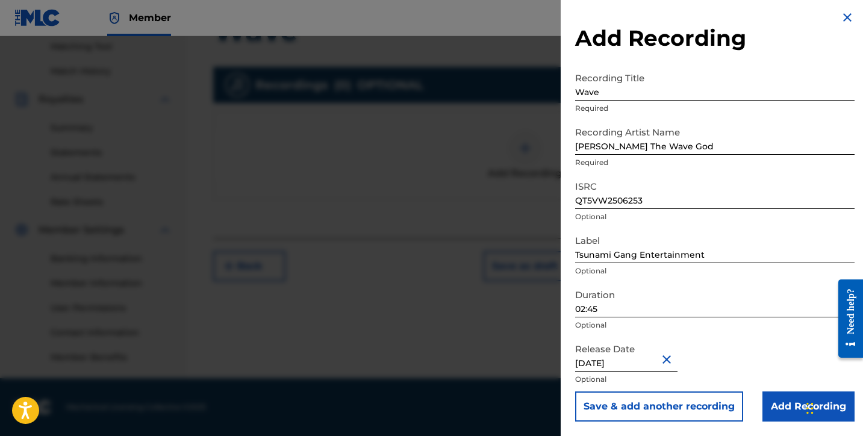
click at [769, 406] on input "Add Recording" at bounding box center [808, 406] width 92 height 30
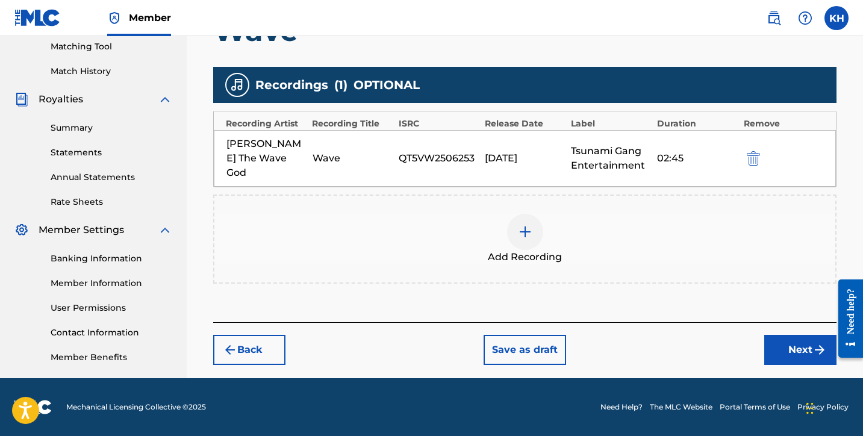
click at [771, 341] on button "Next" at bounding box center [800, 350] width 72 height 30
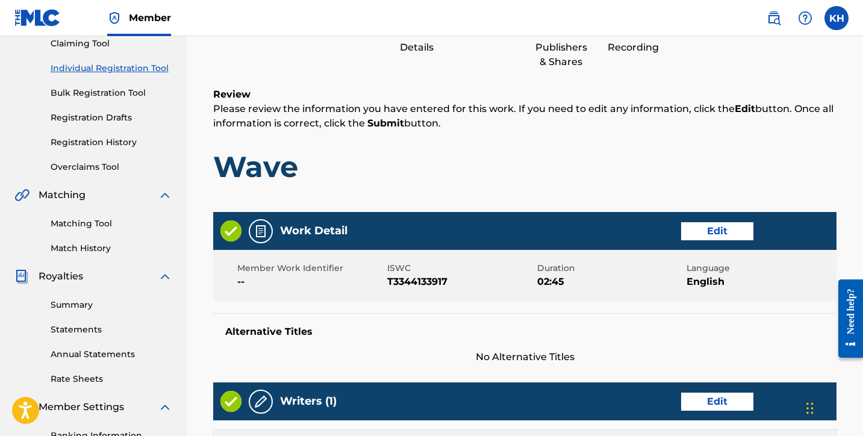
scroll to position [151, 0]
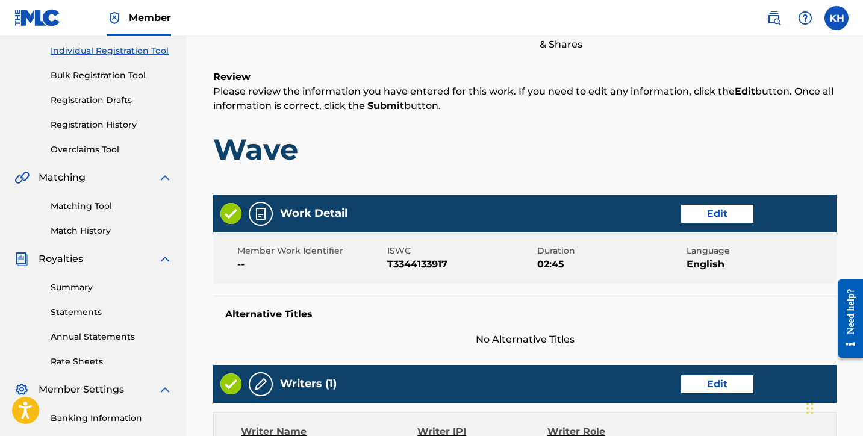
click at [700, 211] on button "Edit" at bounding box center [717, 214] width 72 height 18
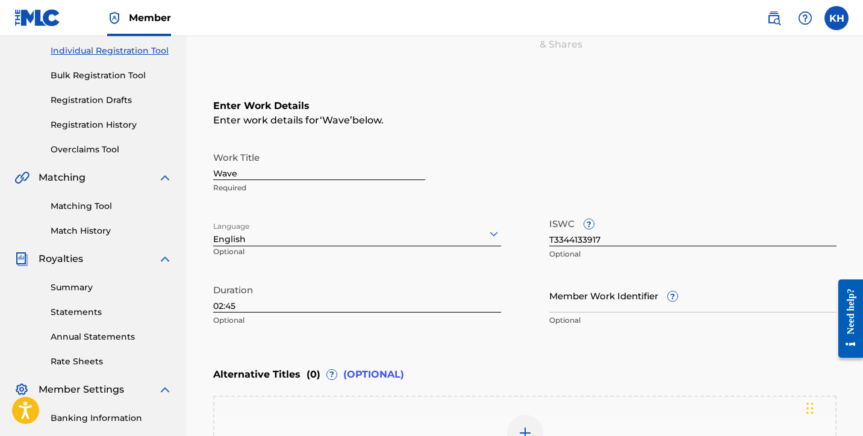
click at [452, 79] on div "Enter Work Details Enter work details for ‘ Wave ’ below. Work Title Wave Requi…" at bounding box center [524, 215] width 623 height 291
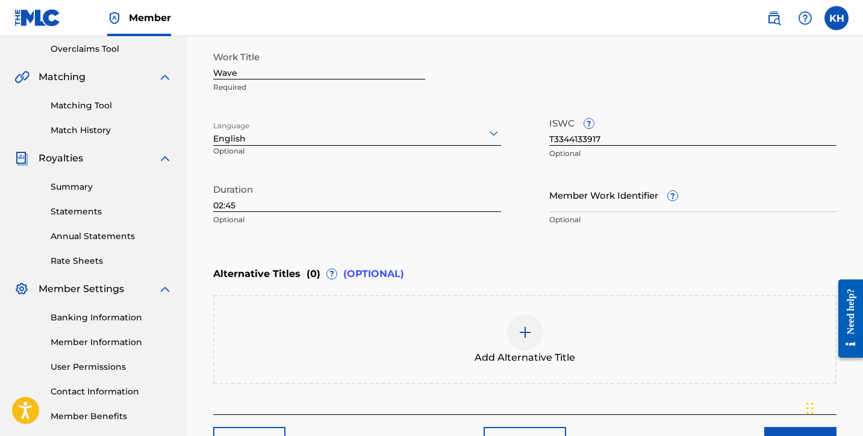
scroll to position [228, 0]
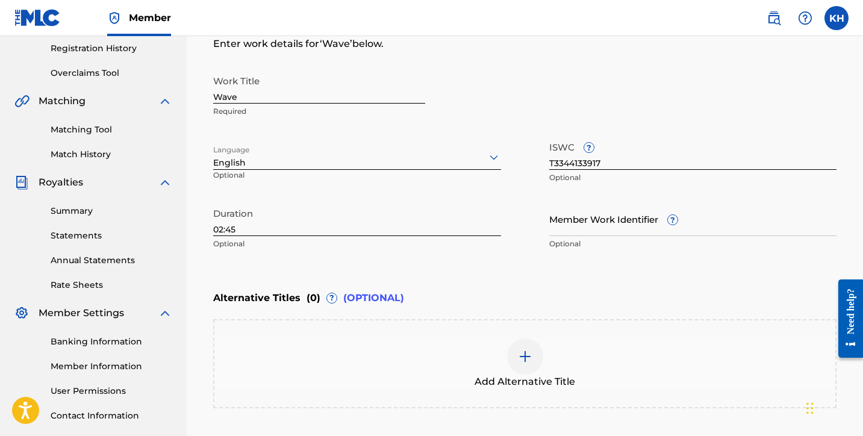
click at [531, 76] on div "Work Title Wave Required" at bounding box center [524, 96] width 623 height 54
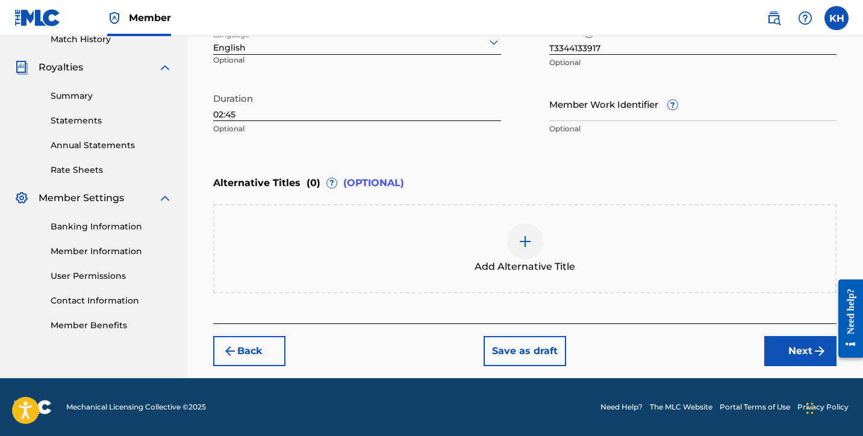
scroll to position [343, 0]
click at [276, 346] on button "Back" at bounding box center [249, 351] width 72 height 30
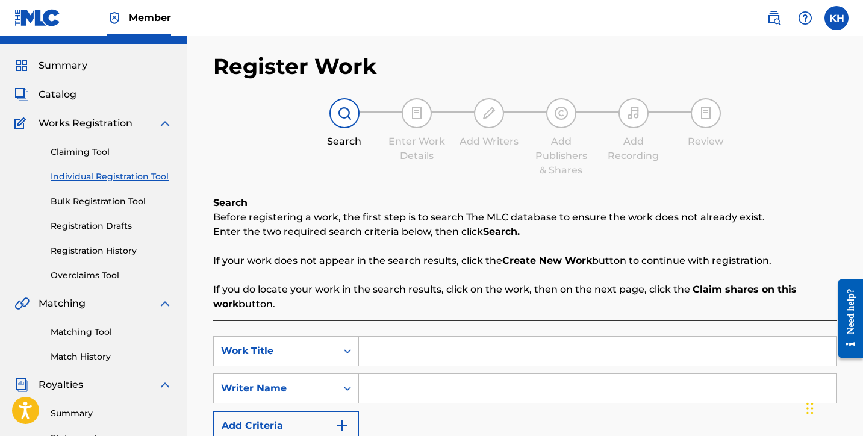
scroll to position [19, 0]
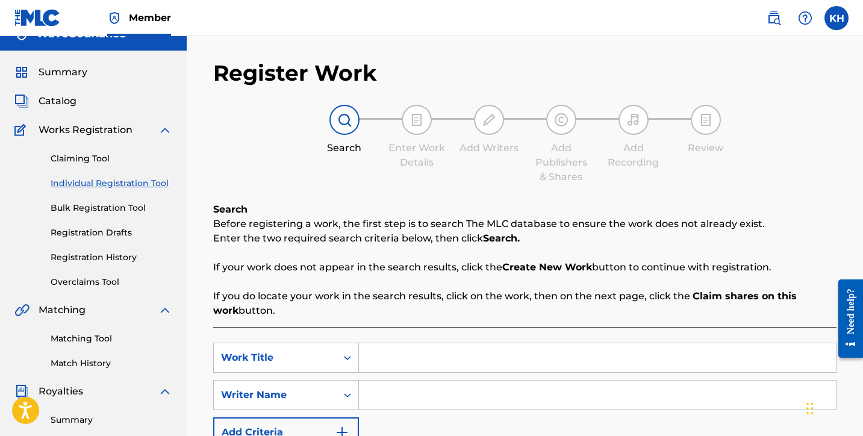
click at [121, 202] on link "Bulk Registration Tool" at bounding box center [112, 208] width 122 height 13
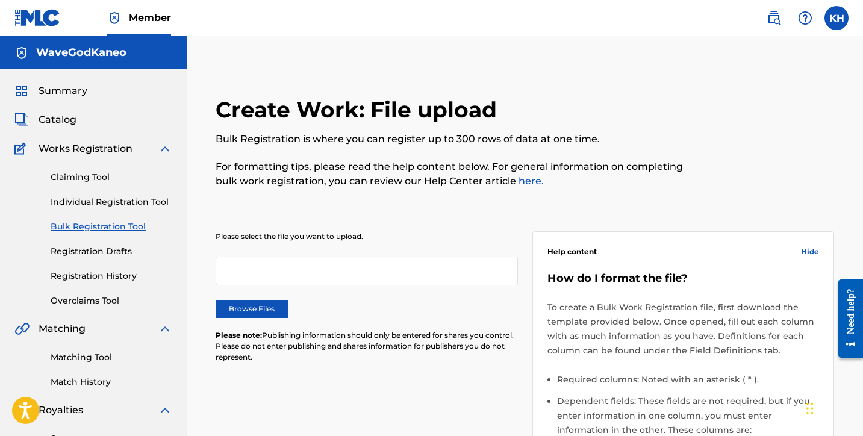
click at [99, 187] on div "Claiming Tool Individual Registration Tool Bulk Registration Tool Registration …" at bounding box center [93, 231] width 158 height 151
click at [94, 178] on link "Claiming Tool" at bounding box center [112, 177] width 122 height 13
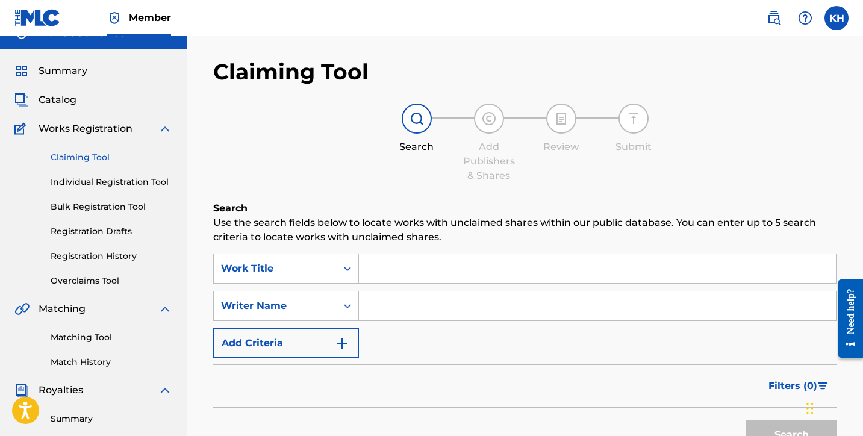
scroll to position [15, 0]
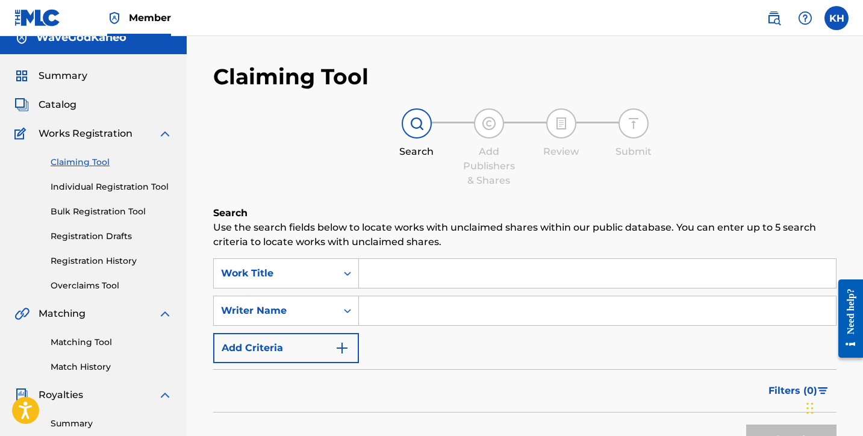
click at [111, 265] on link "Registration History" at bounding box center [112, 261] width 122 height 13
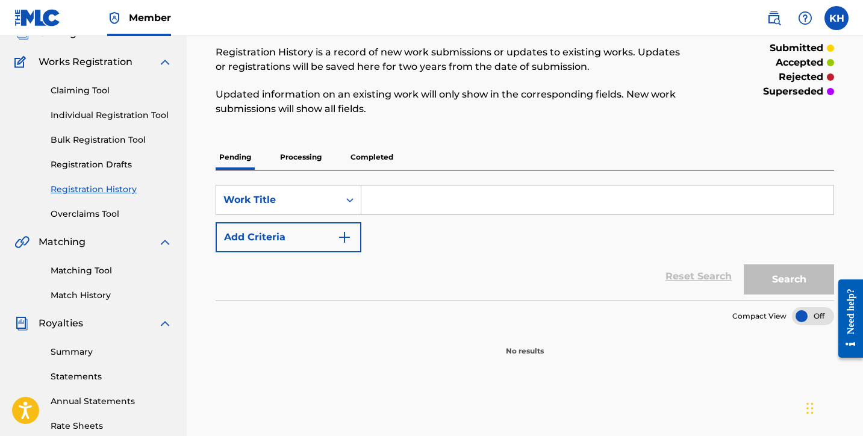
scroll to position [79, 0]
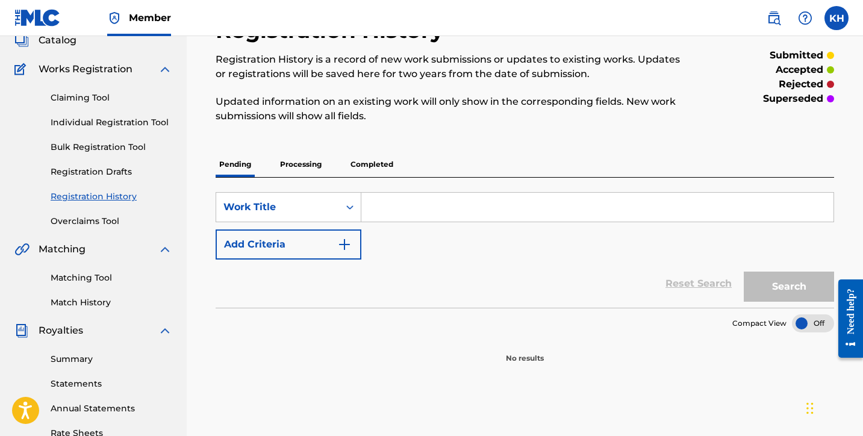
click at [314, 165] on p "Processing" at bounding box center [300, 164] width 49 height 25
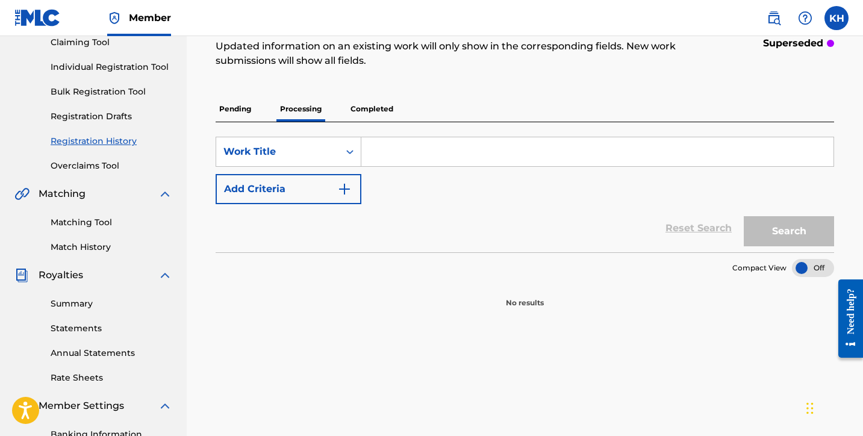
scroll to position [145, 0]
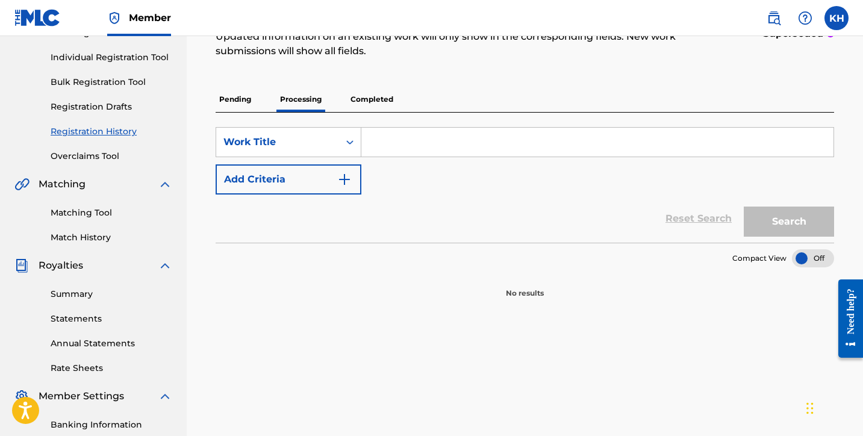
click at [372, 98] on p "Completed" at bounding box center [372, 99] width 50 height 25
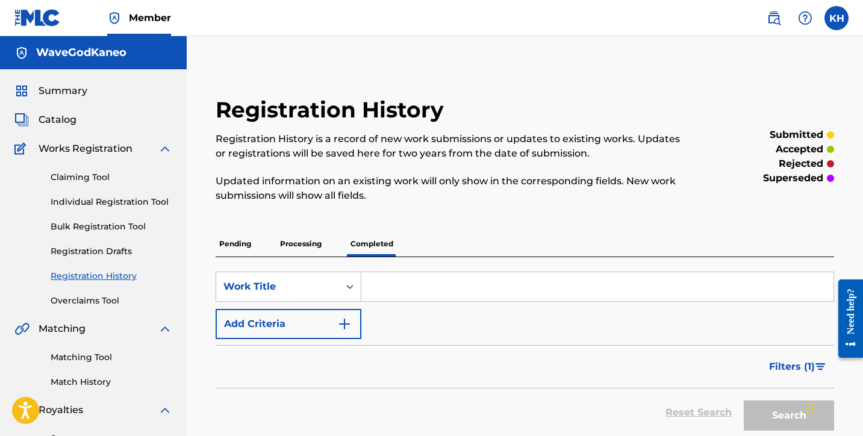
click at [76, 296] on link "Overclaims Tool" at bounding box center [112, 300] width 122 height 13
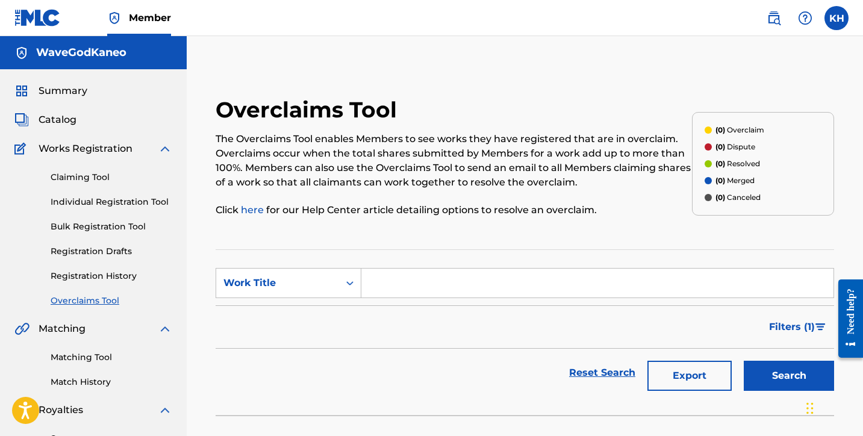
click at [96, 255] on link "Registration Drafts" at bounding box center [112, 251] width 122 height 13
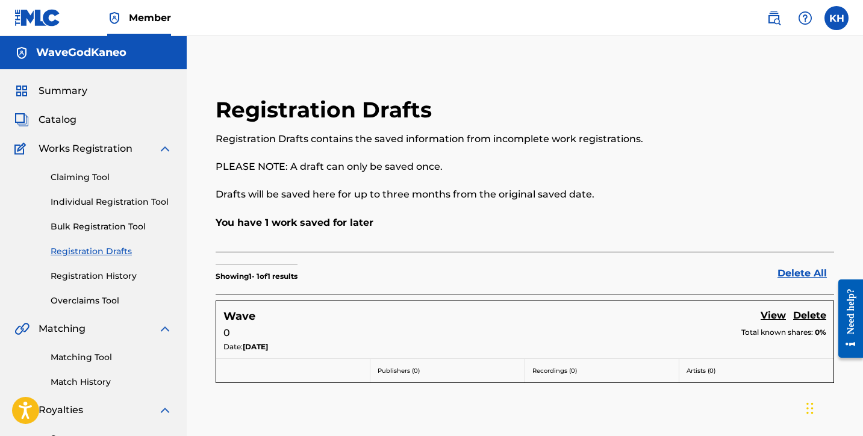
click at [431, 344] on div "Date: [DATE]" at bounding box center [524, 347] width 603 height 13
click at [767, 319] on link "View" at bounding box center [773, 316] width 25 height 16
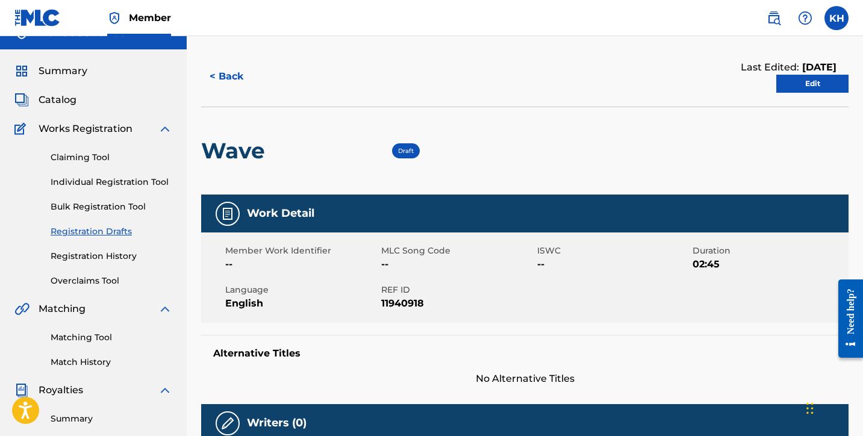
scroll to position [-1, 0]
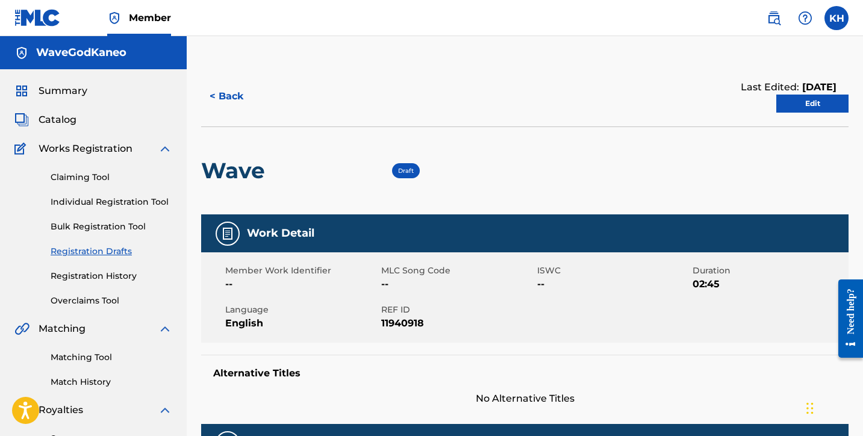
click at [799, 108] on link "Edit" at bounding box center [812, 104] width 72 height 18
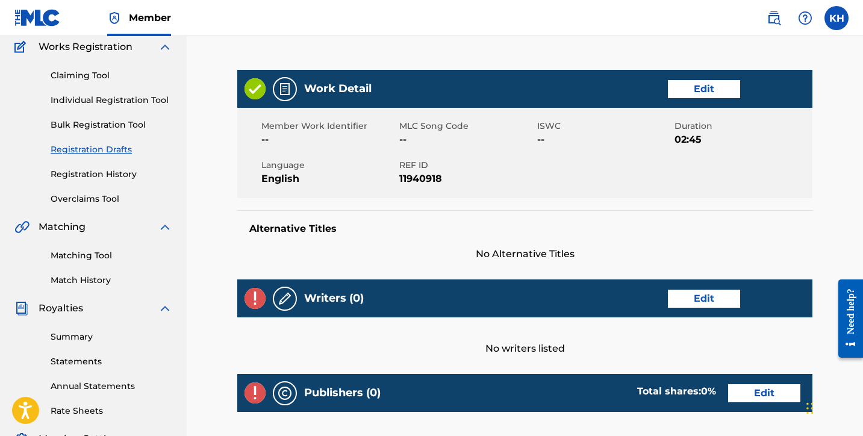
scroll to position [104, 0]
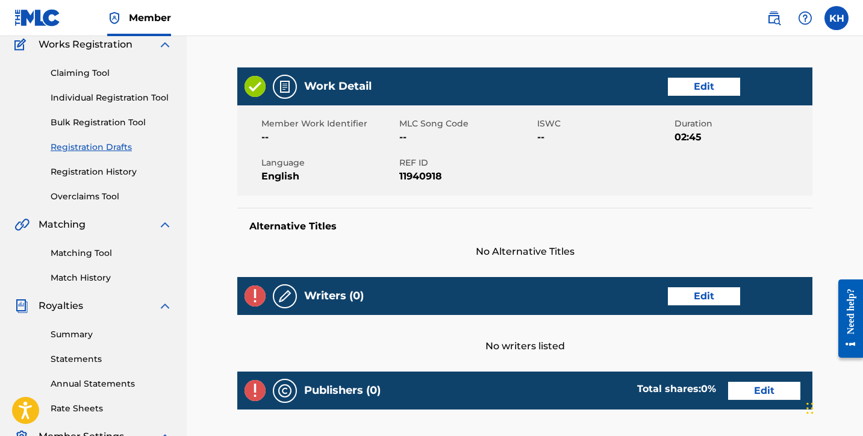
click at [688, 87] on link "Edit" at bounding box center [704, 87] width 72 height 18
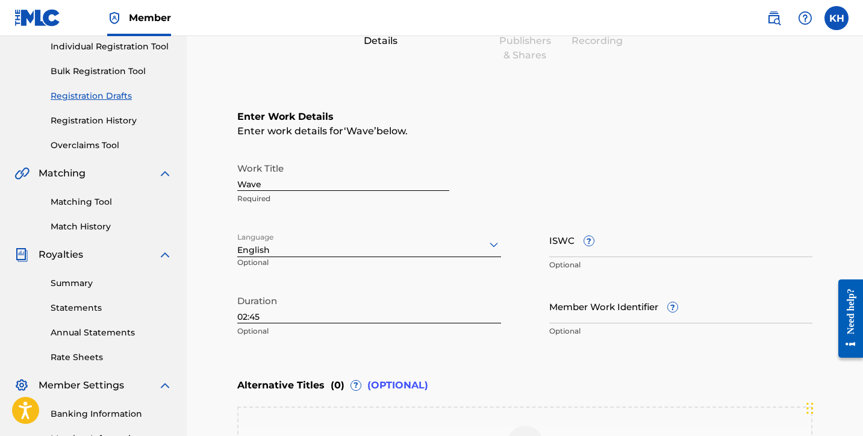
scroll to position [167, 0]
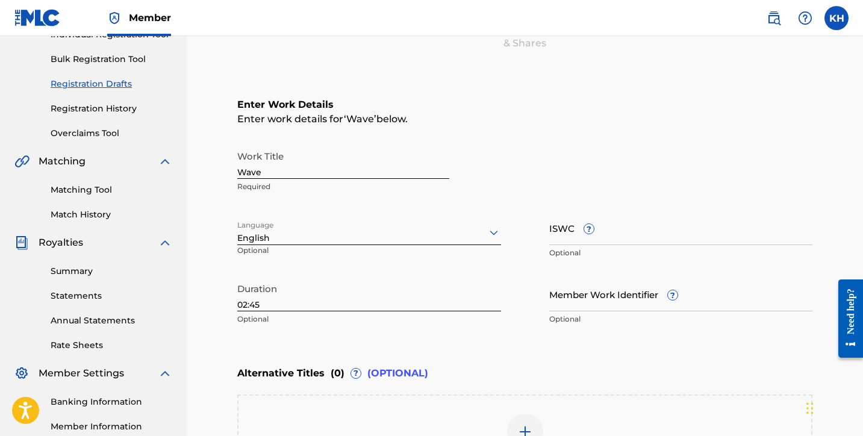
click at [578, 241] on input "ISWC ?" at bounding box center [681, 228] width 264 height 34
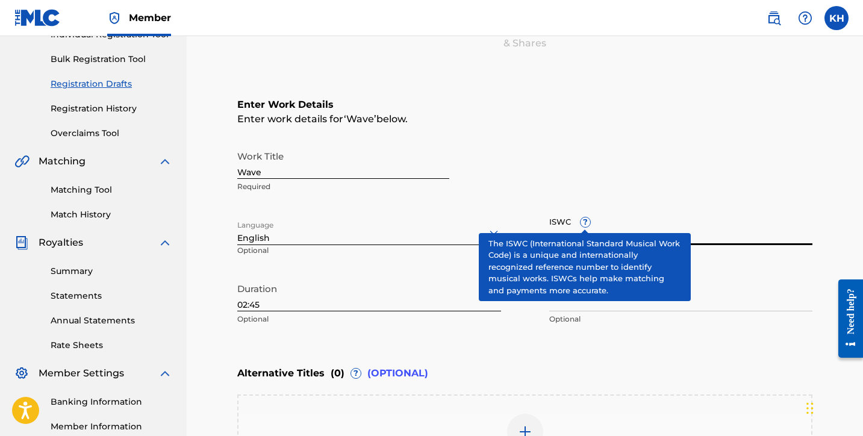
click at [669, 232] on input "ISWC ?" at bounding box center [681, 228] width 264 height 34
click at [722, 237] on input "ISWC ?" at bounding box center [681, 228] width 264 height 34
paste input "T3344133917"
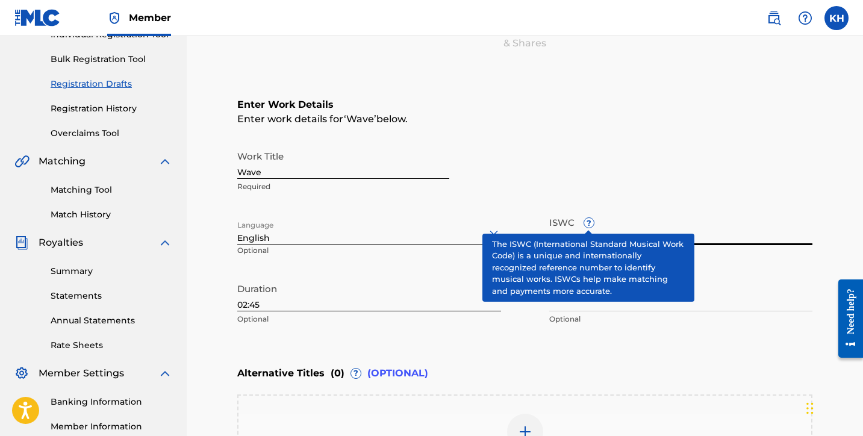
click at [638, 214] on input "T3344133917" at bounding box center [681, 228] width 264 height 34
type input "T3344133917"
click at [730, 283] on input "Member Work Identifier ?" at bounding box center [681, 294] width 264 height 34
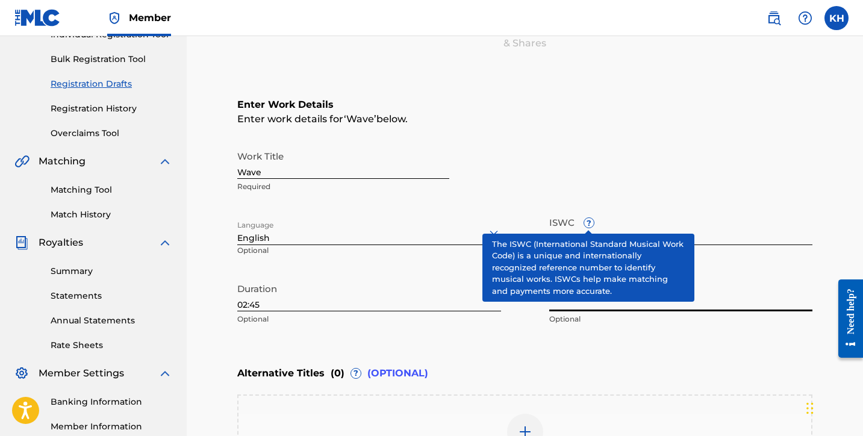
click at [693, 314] on p "Optional" at bounding box center [681, 319] width 264 height 11
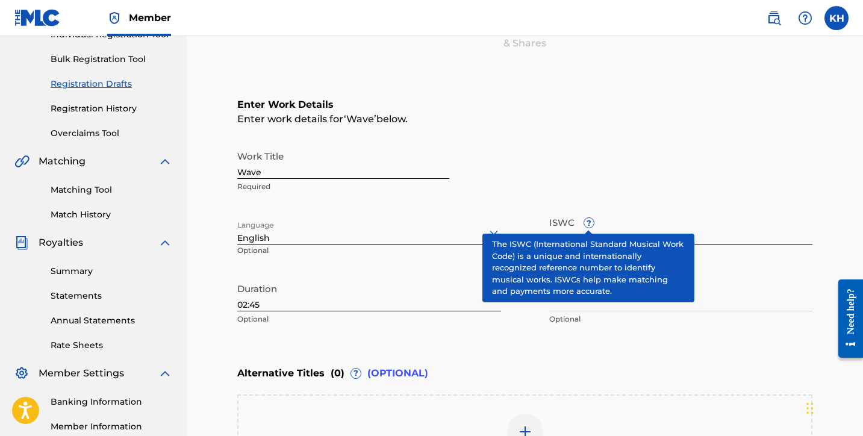
click at [587, 225] on span "?" at bounding box center [589, 223] width 10 height 10
click at [587, 225] on input "T3344133917" at bounding box center [681, 228] width 264 height 34
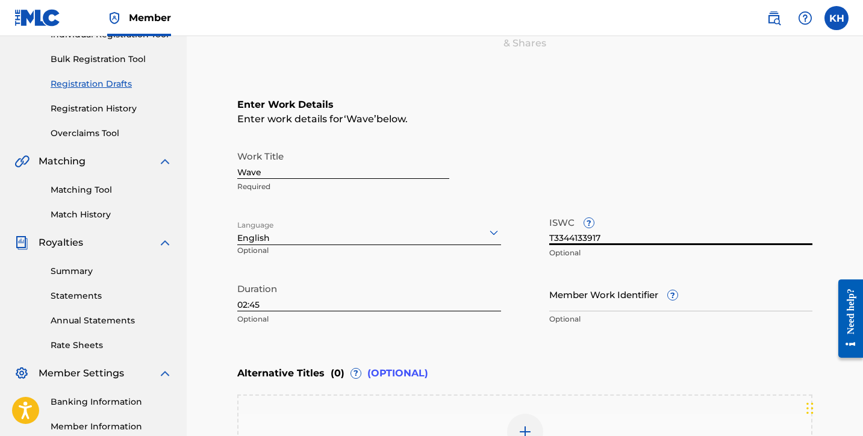
click at [658, 0] on nav "Member KH KH [PERSON_NAME] [PERSON_NAME][EMAIL_ADDRESS][PERSON_NAME][DOMAIN_NAM…" at bounding box center [431, 18] width 863 height 36
click at [579, 307] on input "Member Work Identifier ?" at bounding box center [681, 294] width 264 height 34
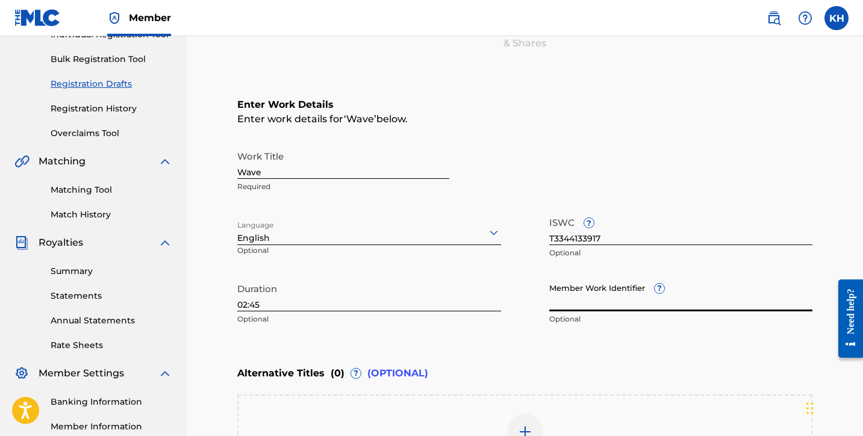
paste input "931493685"
type input "931493685"
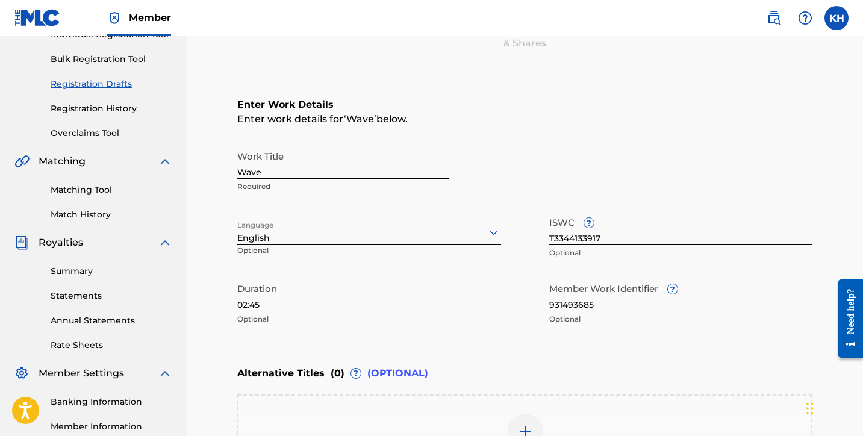
click at [484, 76] on div "Enter Work Details Enter work details for ‘ Wave ’ below. Work Title Wave Requi…" at bounding box center [524, 214] width 575 height 291
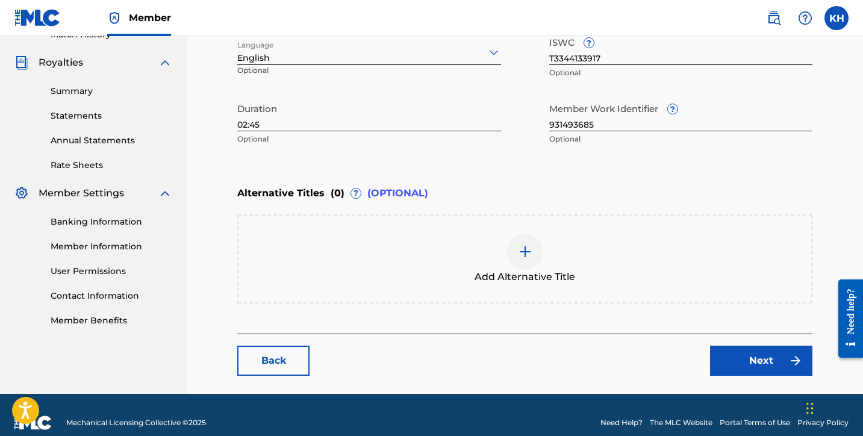
scroll to position [366, 0]
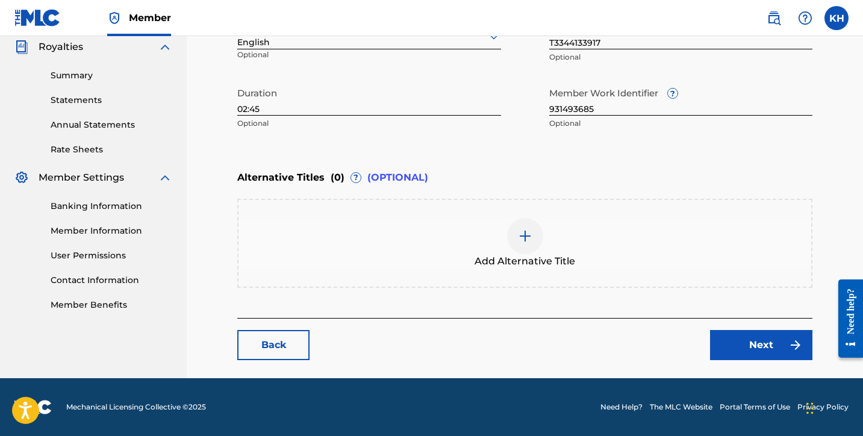
click at [755, 338] on link "Next" at bounding box center [761, 345] width 102 height 30
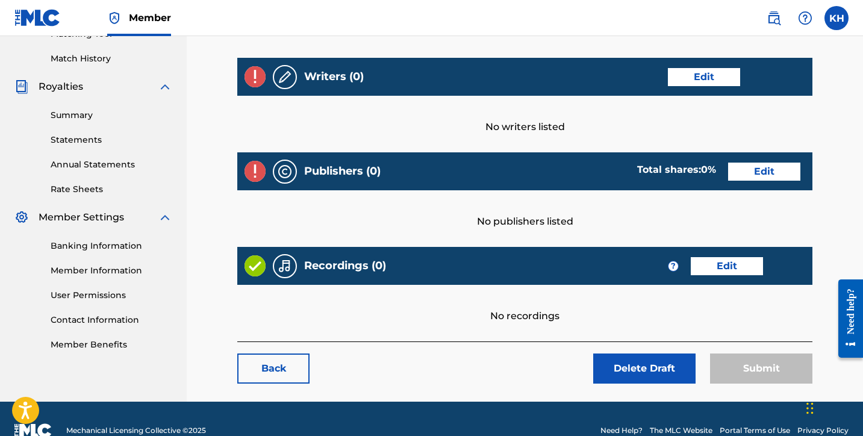
scroll to position [347, 0]
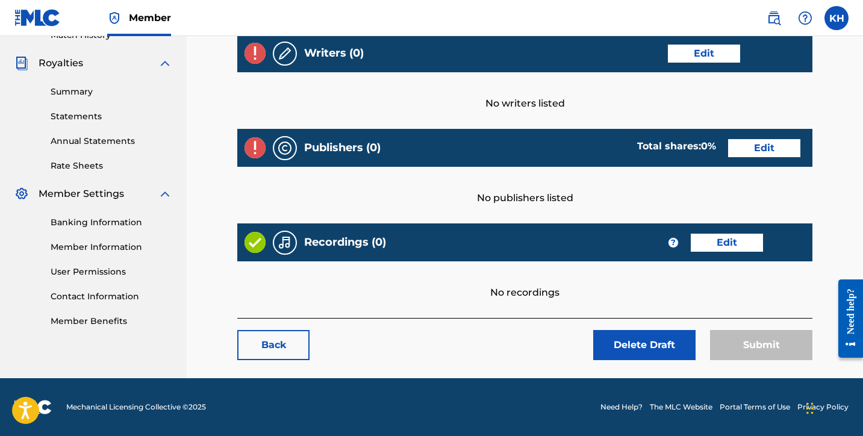
click at [617, 341] on button "Delete Draft" at bounding box center [644, 345] width 102 height 30
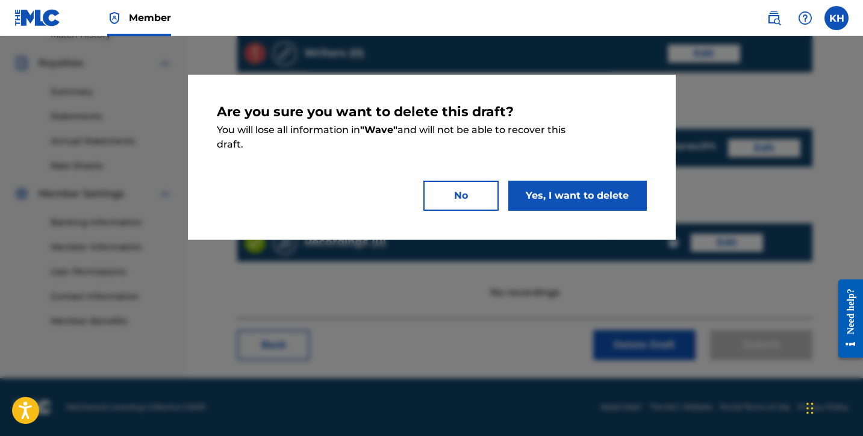
click at [573, 195] on button "Yes, I want to delete" at bounding box center [577, 196] width 138 height 30
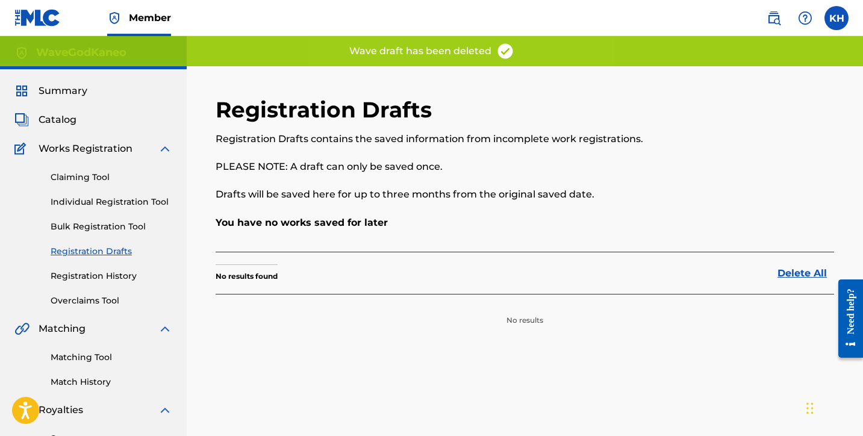
click at [84, 175] on link "Claiming Tool" at bounding box center [112, 177] width 122 height 13
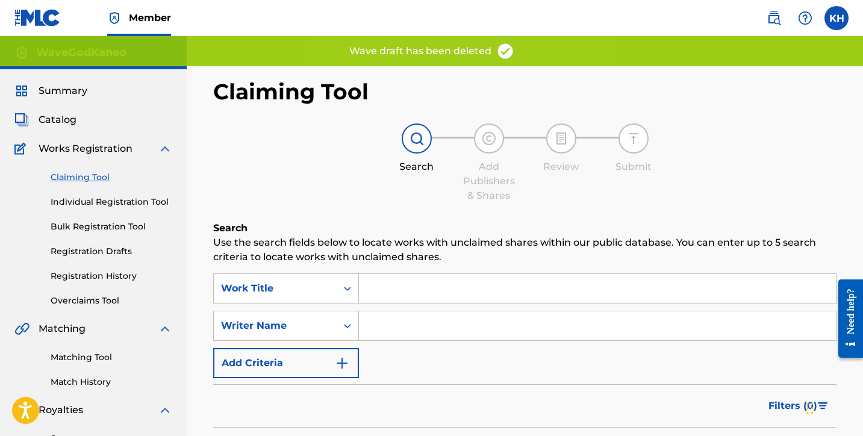
click at [139, 204] on link "Individual Registration Tool" at bounding box center [112, 202] width 122 height 13
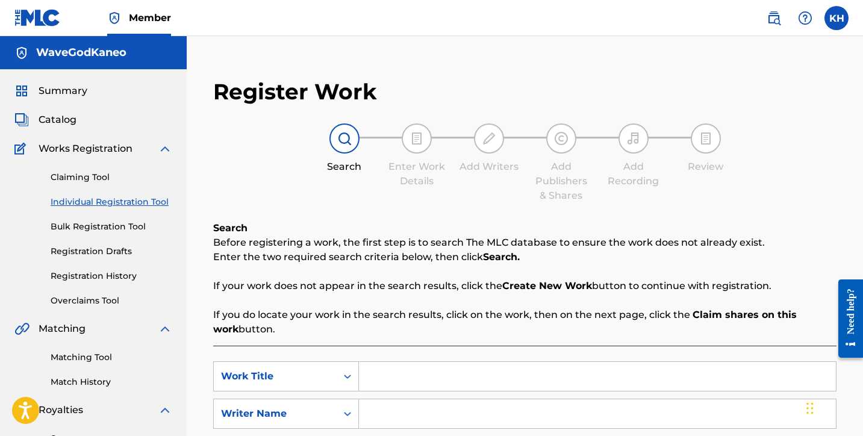
click at [126, 226] on link "Bulk Registration Tool" at bounding box center [112, 226] width 122 height 13
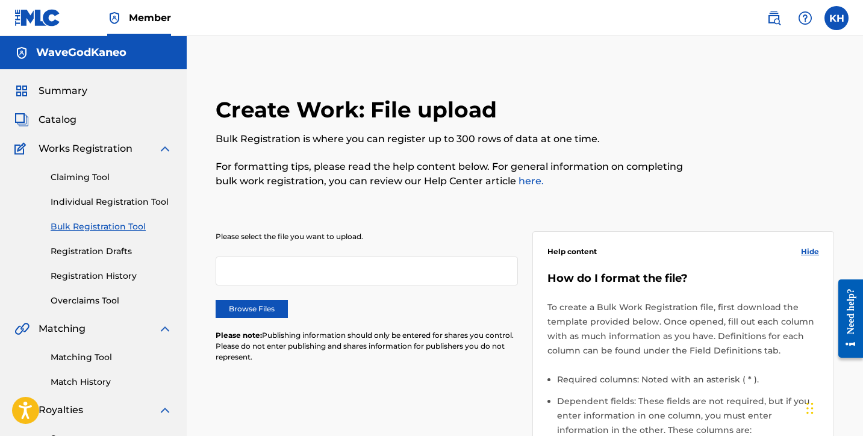
click at [120, 243] on div "Claiming Tool Individual Registration Tool Bulk Registration Tool Registration …" at bounding box center [93, 231] width 158 height 151
click at [111, 249] on link "Registration Drafts" at bounding box center [112, 251] width 122 height 13
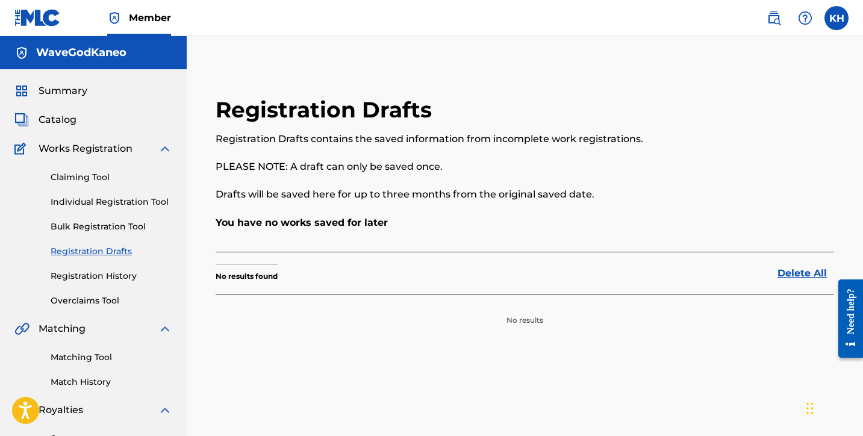
click at [118, 226] on link "Bulk Registration Tool" at bounding box center [112, 226] width 122 height 13
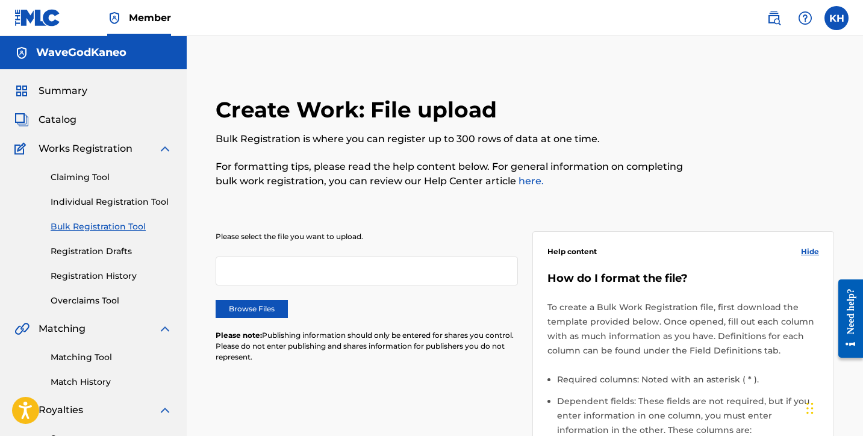
click at [246, 305] on label "Browse Files" at bounding box center [252, 309] width 72 height 18
click at [0, 0] on input "Browse Files" at bounding box center [0, 0] width 0 height 0
click at [96, 251] on link "Registration Drafts" at bounding box center [112, 251] width 122 height 13
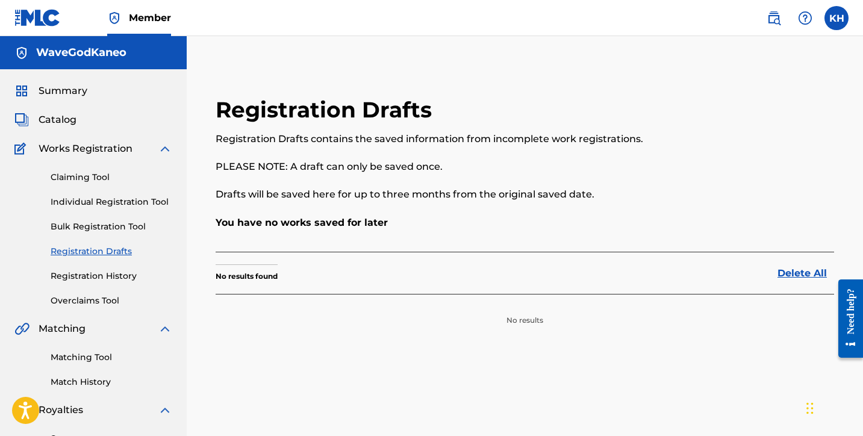
click at [101, 276] on link "Registration History" at bounding box center [112, 276] width 122 height 13
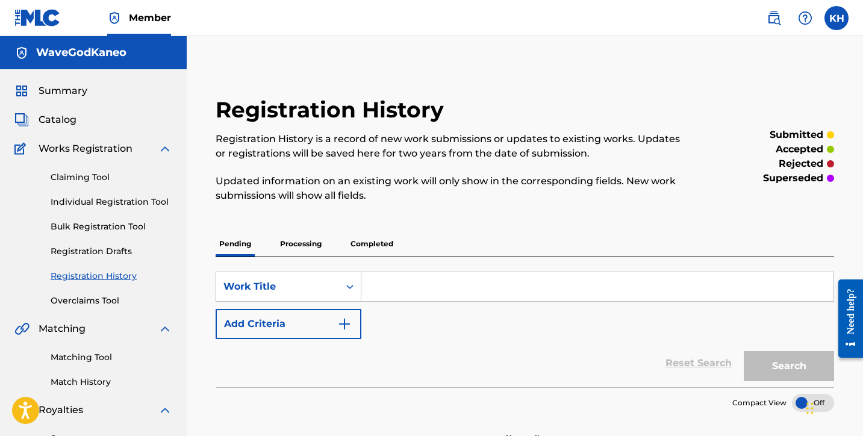
click at [99, 305] on link "Overclaims Tool" at bounding box center [112, 300] width 122 height 13
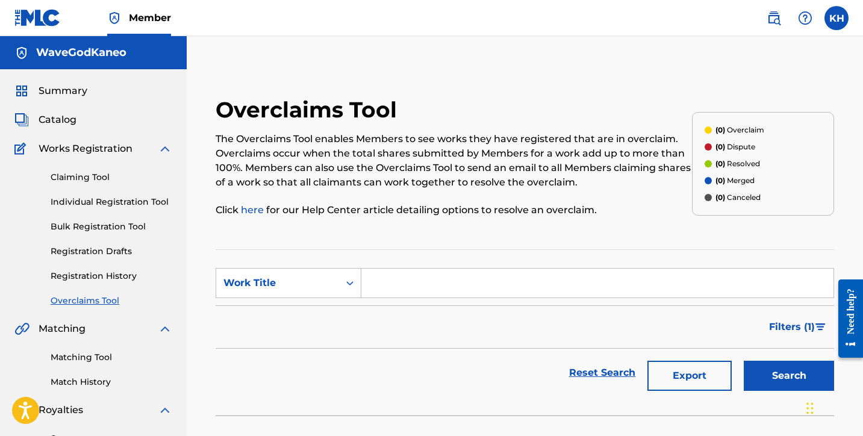
click at [98, 175] on link "Claiming Tool" at bounding box center [112, 177] width 122 height 13
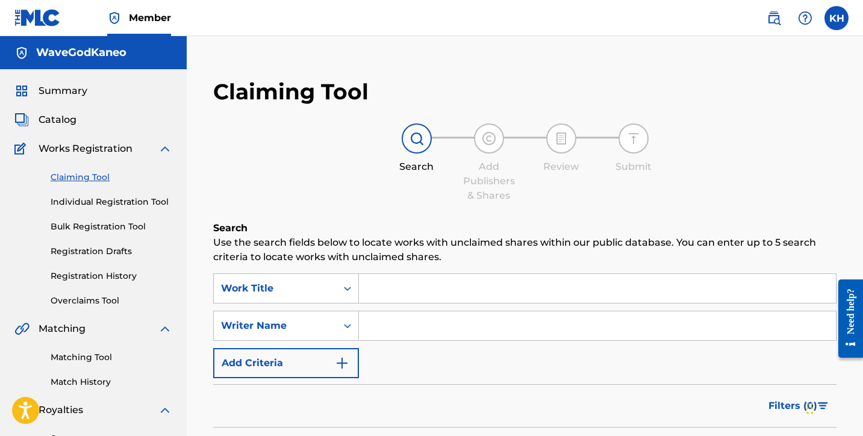
click at [424, 285] on input "Search Form" at bounding box center [597, 288] width 477 height 29
click at [108, 199] on link "Individual Registration Tool" at bounding box center [112, 202] width 122 height 13
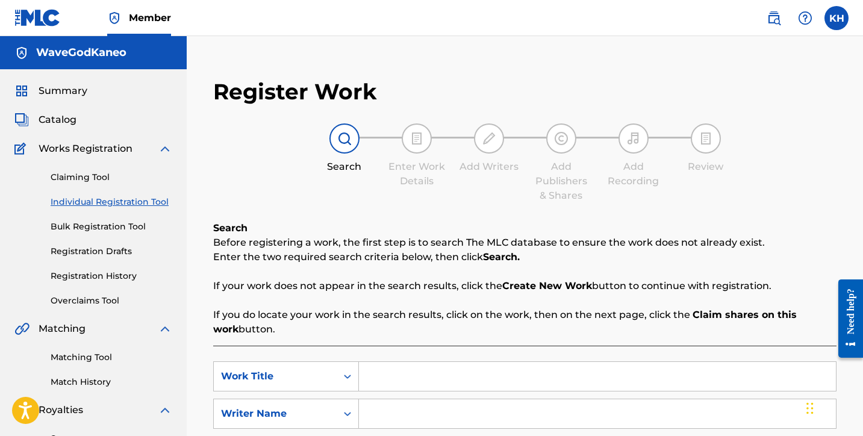
click at [48, 113] on span "Catalog" at bounding box center [58, 120] width 38 height 14
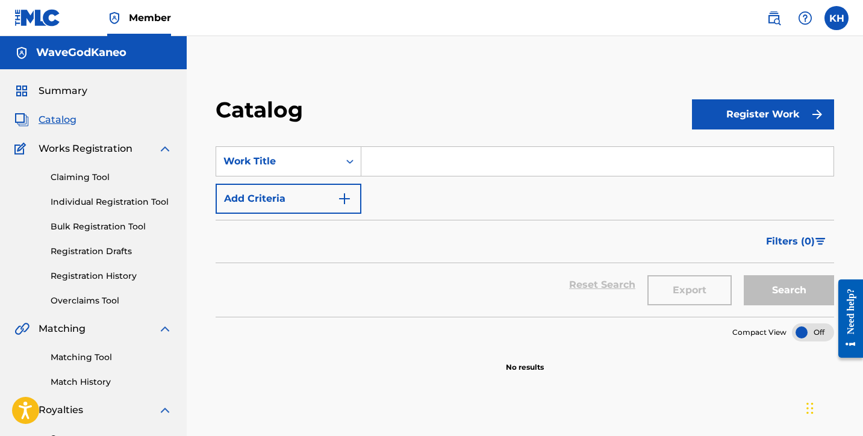
click at [64, 94] on span "Summary" at bounding box center [63, 91] width 49 height 14
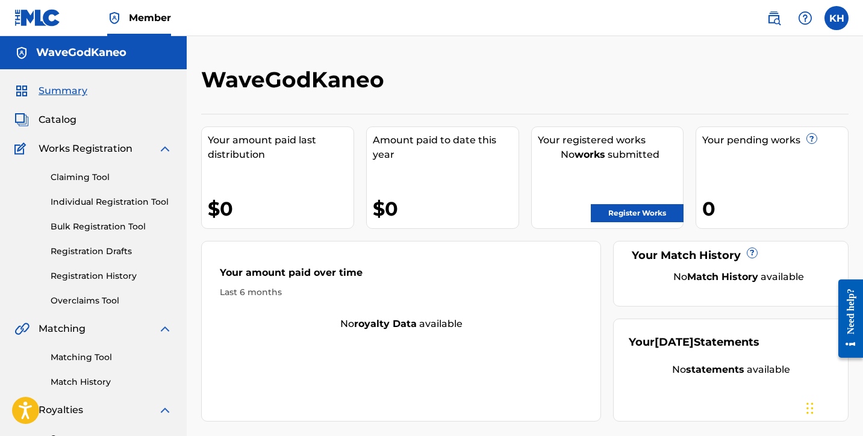
click at [633, 215] on link "Register Works" at bounding box center [637, 213] width 93 height 18
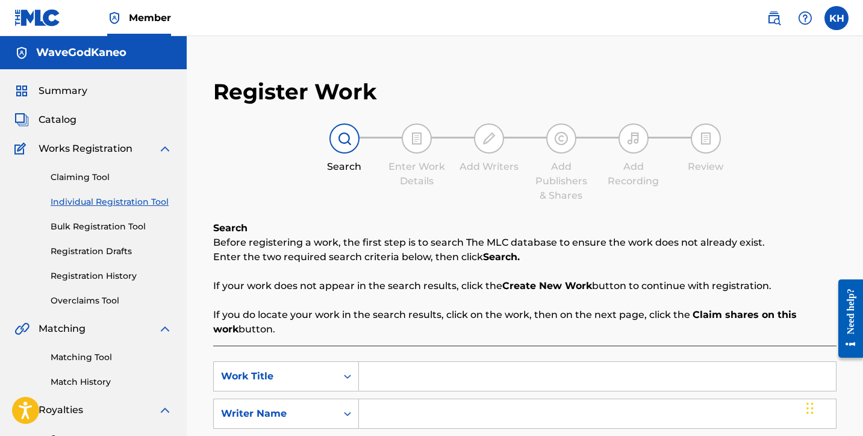
click at [504, 243] on p "Before registering a work, the first step is to search The MLC database to ensu…" at bounding box center [524, 242] width 623 height 14
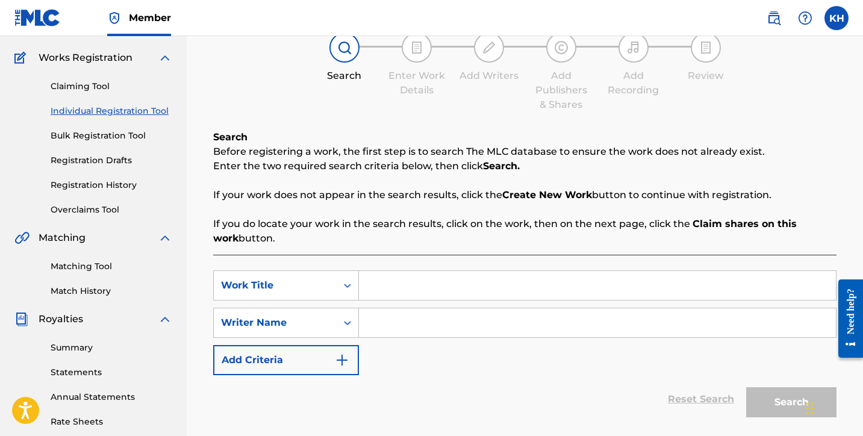
scroll to position [95, 0]
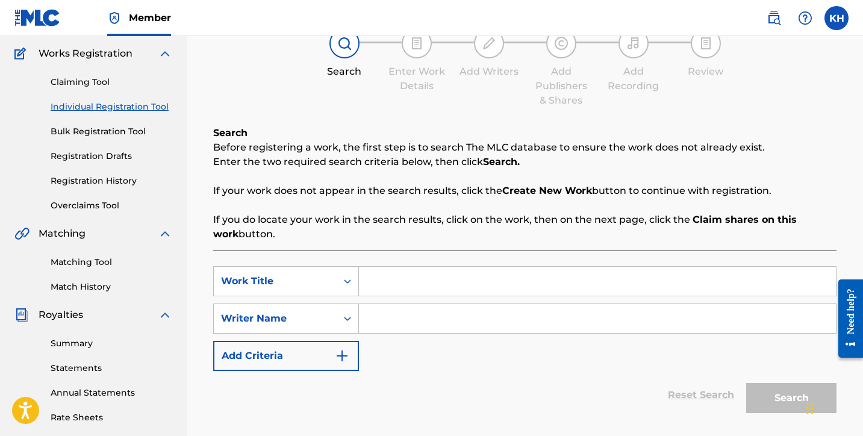
click at [428, 276] on input "Search Form" at bounding box center [597, 281] width 477 height 29
type input "Wave"
click at [414, 319] on input "Search Form" at bounding box center [597, 318] width 477 height 29
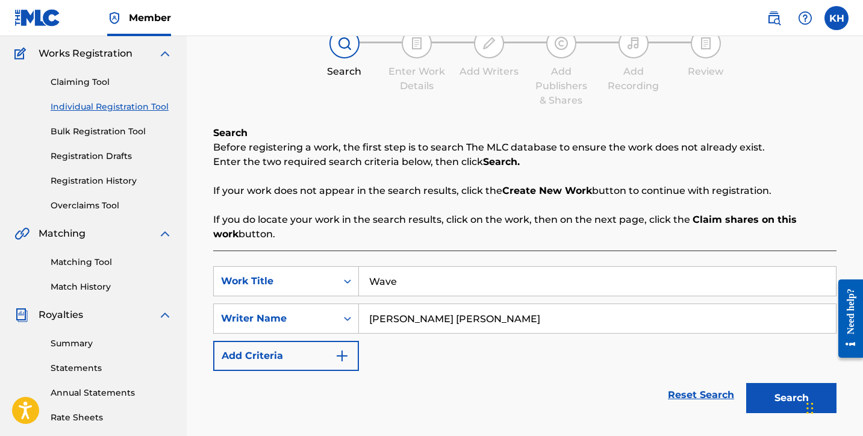
type input "[PERSON_NAME] [PERSON_NAME]"
click at [764, 386] on button "Search" at bounding box center [791, 398] width 90 height 30
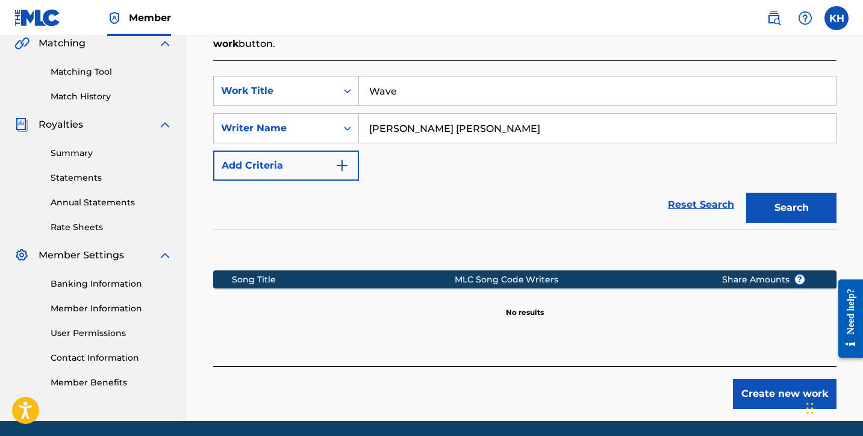
scroll to position [312, 0]
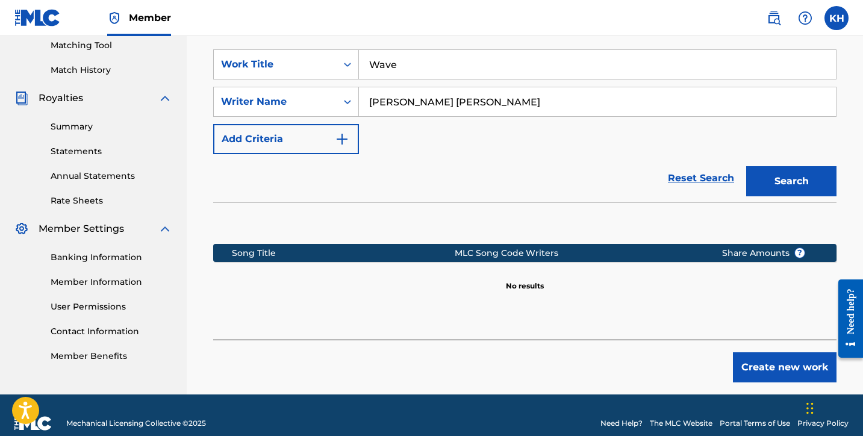
click at [773, 378] on button "Create new work" at bounding box center [785, 367] width 104 height 30
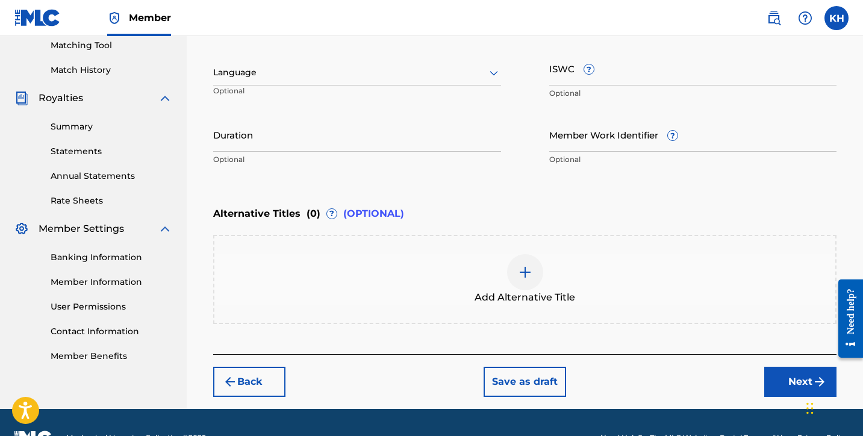
click at [534, 189] on div "Enter Work Details Enter work details for ‘ Wave ’ below. Work Title Wave Requi…" at bounding box center [524, 54] width 623 height 291
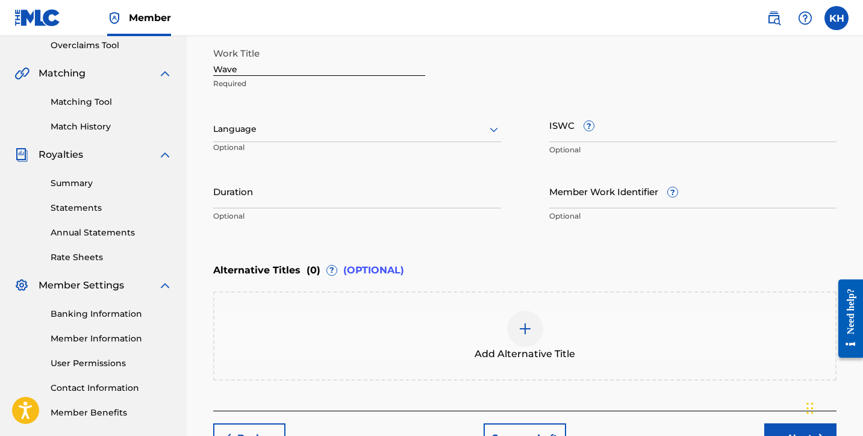
scroll to position [245, 0]
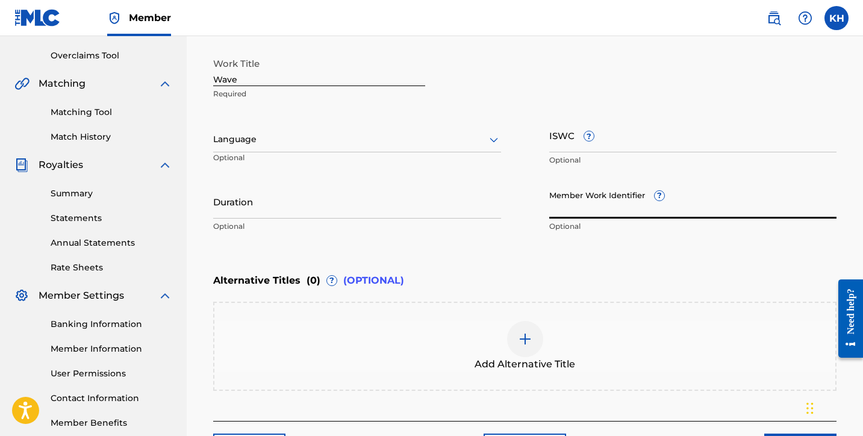
click at [620, 213] on input "Member Work Identifier ?" at bounding box center [693, 201] width 288 height 34
paste input "931493685"
type input "931493685"
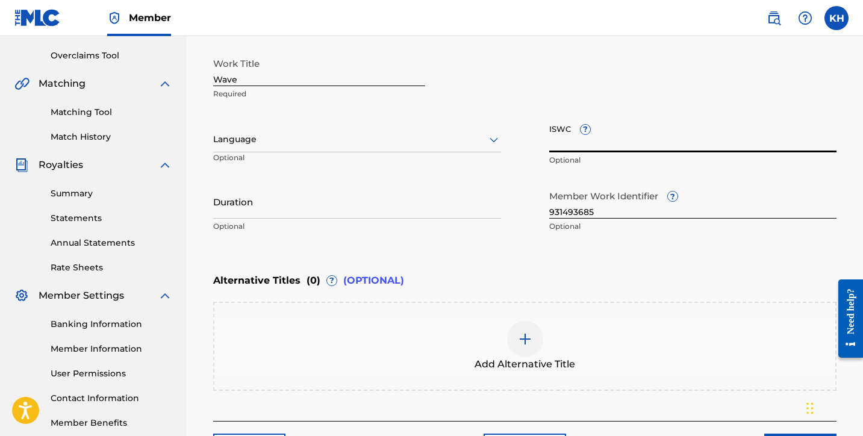
click at [576, 148] on input "ISWC ?" at bounding box center [693, 135] width 288 height 34
paste input "T3344133917"
type input "T3344133917"
click at [316, 207] on input "Duration" at bounding box center [357, 201] width 288 height 34
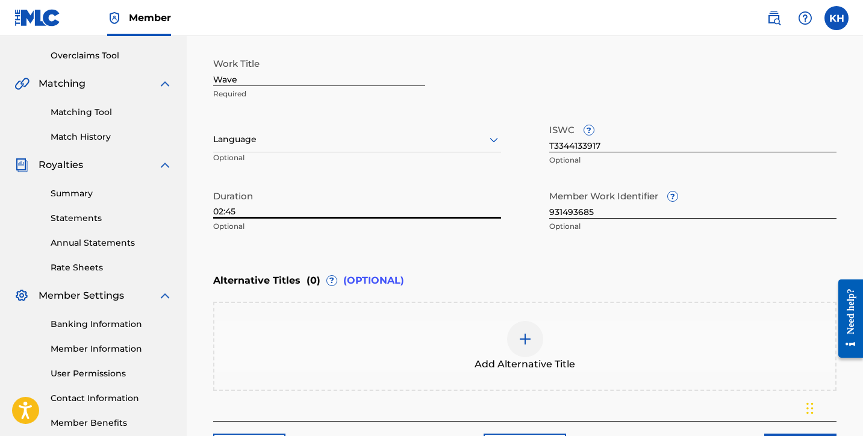
type input "02:45"
click at [307, 143] on div at bounding box center [357, 139] width 288 height 15
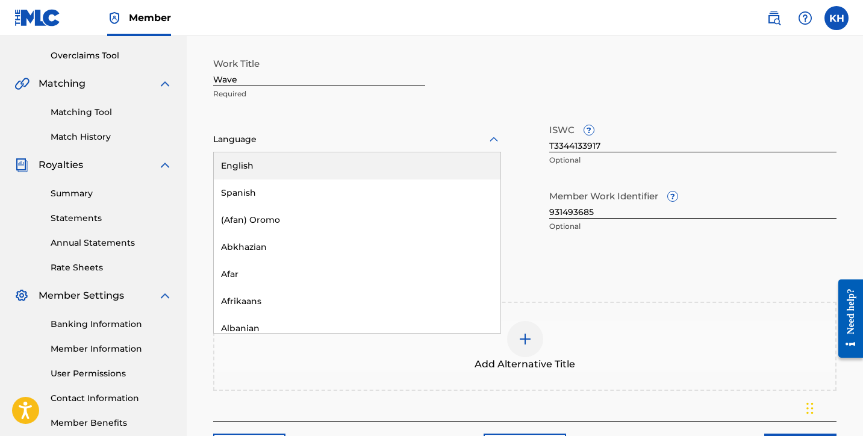
click at [304, 157] on div "English" at bounding box center [357, 165] width 287 height 27
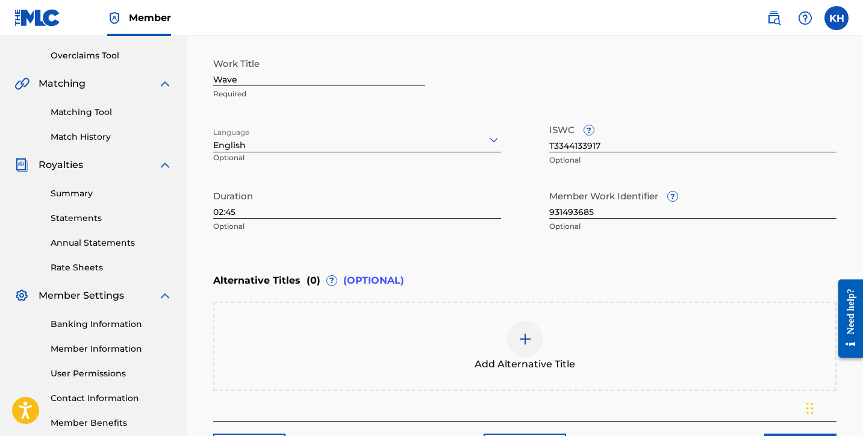
click at [541, 100] on div "Work Title Wave Required" at bounding box center [524, 79] width 623 height 54
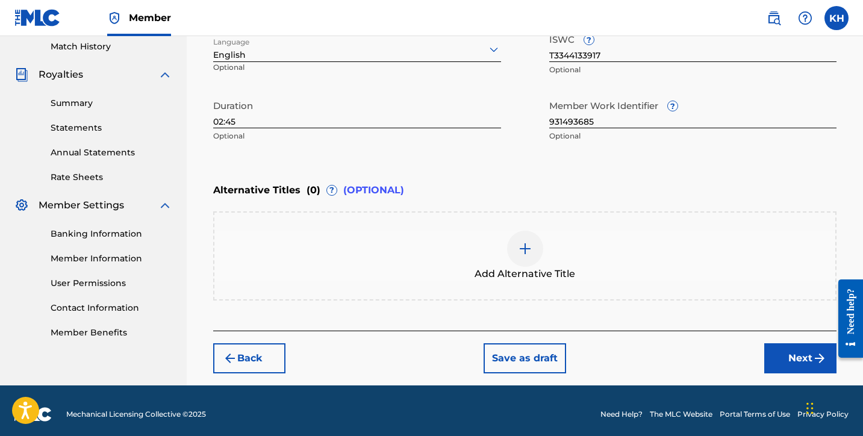
scroll to position [343, 0]
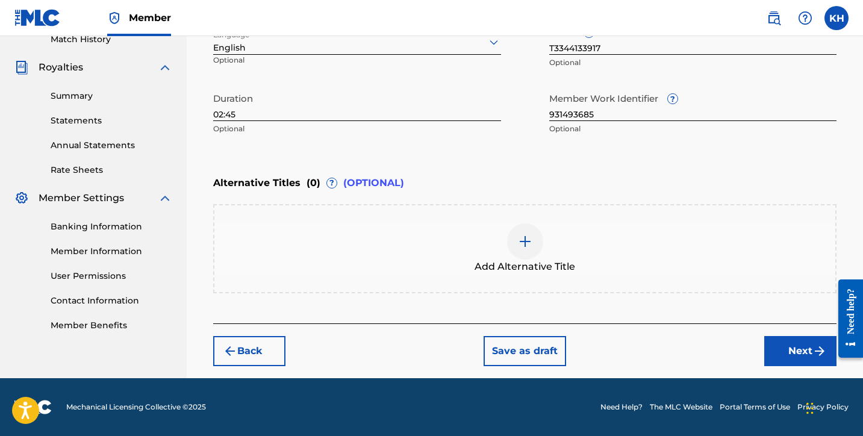
click at [803, 355] on button "Next" at bounding box center [800, 351] width 72 height 30
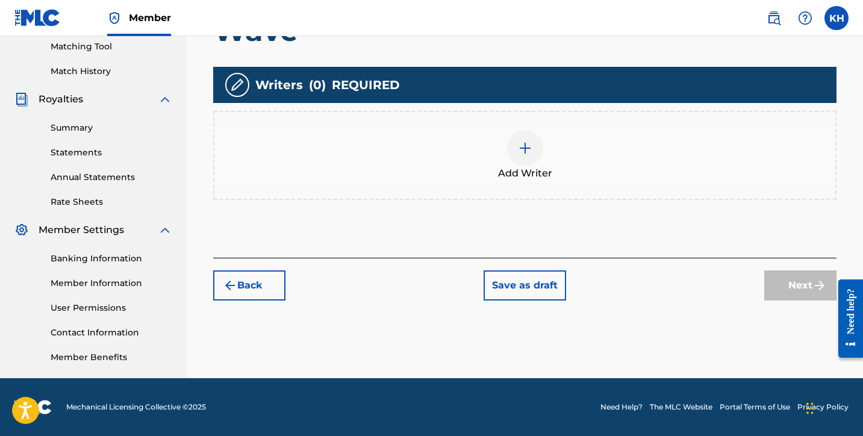
click at [544, 173] on span "Add Writer" at bounding box center [525, 173] width 54 height 14
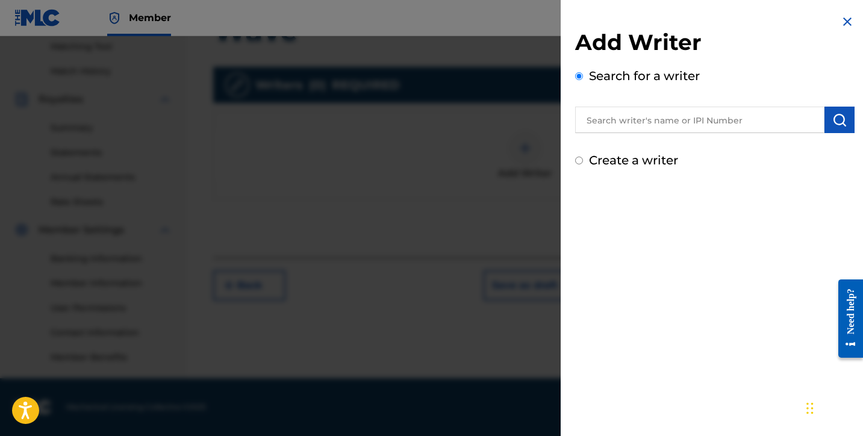
click at [661, 125] on input "text" at bounding box center [699, 120] width 249 height 26
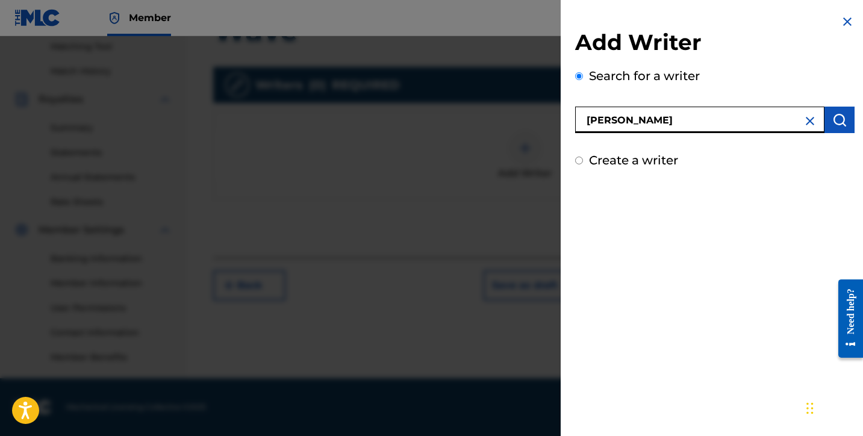
type input "[PERSON_NAME]"
click at [824, 128] on button "submit" at bounding box center [839, 120] width 30 height 26
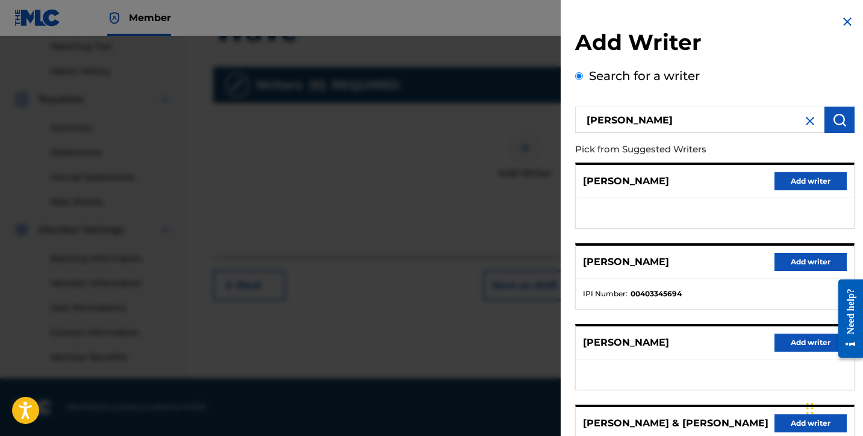
click at [754, 33] on h2 "Add Writer" at bounding box center [714, 44] width 279 height 31
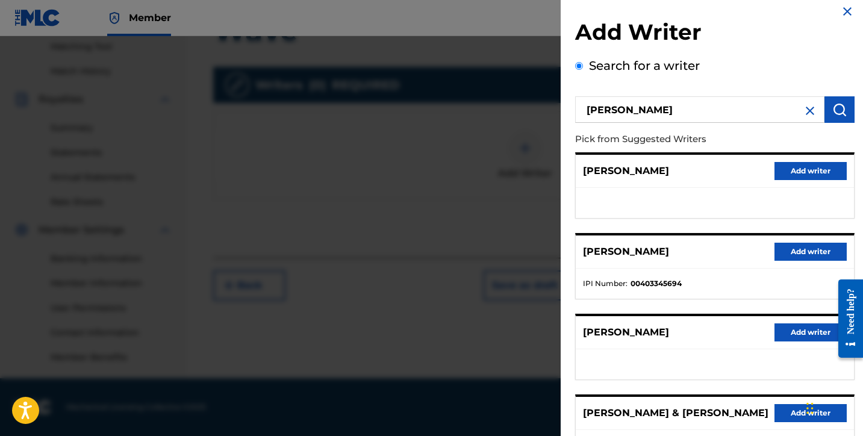
scroll to position [-4, 0]
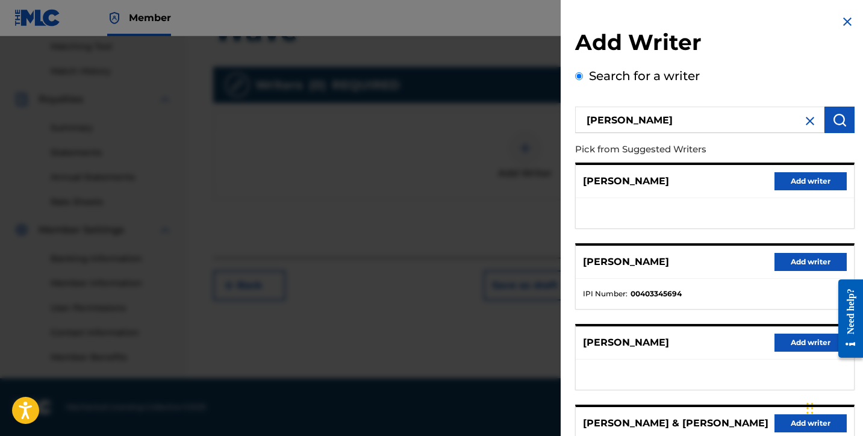
click at [804, 126] on img at bounding box center [810, 121] width 14 height 14
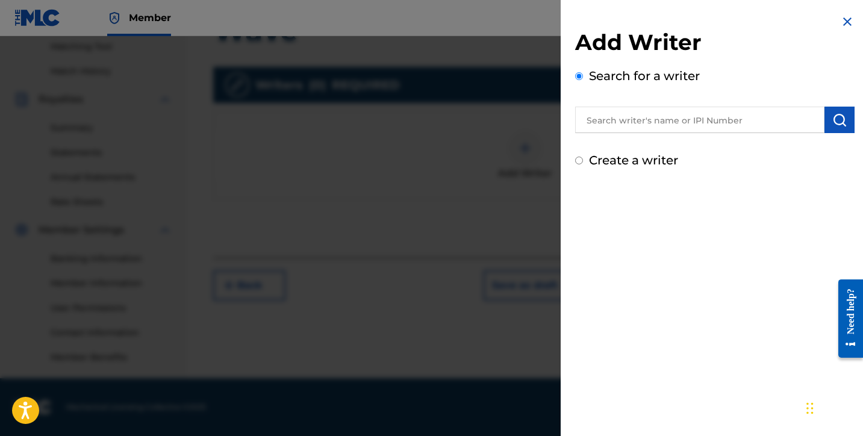
scroll to position [0, 0]
click at [580, 163] on input "Create a writer" at bounding box center [579, 161] width 8 height 8
radio input "false"
radio input "true"
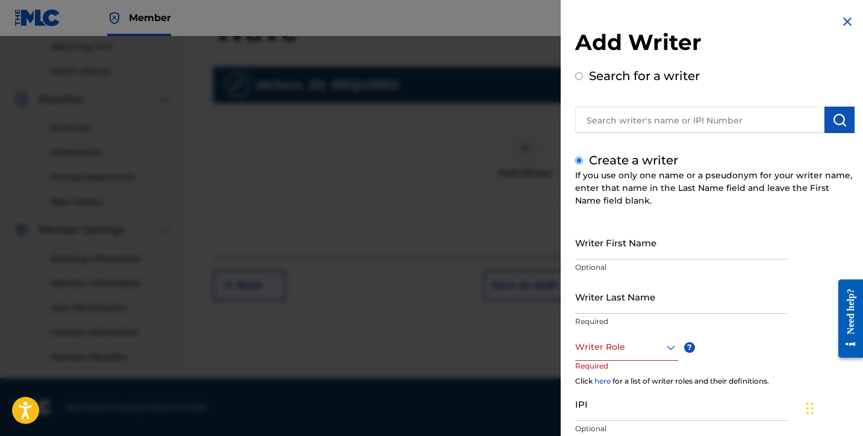
click at [719, 199] on div "If you use only one name or a pseudonym for your writer name, enter that name i…" at bounding box center [714, 188] width 279 height 38
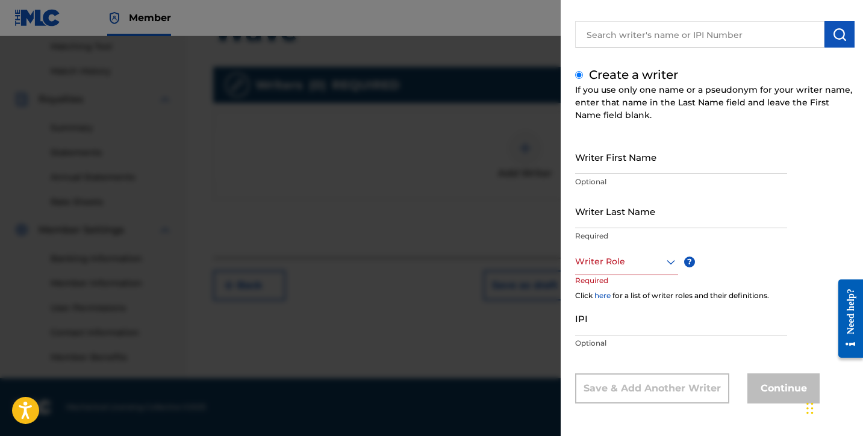
scroll to position [86, 0]
click at [655, 161] on input "Writer First Name" at bounding box center [681, 157] width 212 height 34
type input "[PERSON_NAME]"
click at [628, 226] on input "Writer Last Name" at bounding box center [681, 211] width 212 height 34
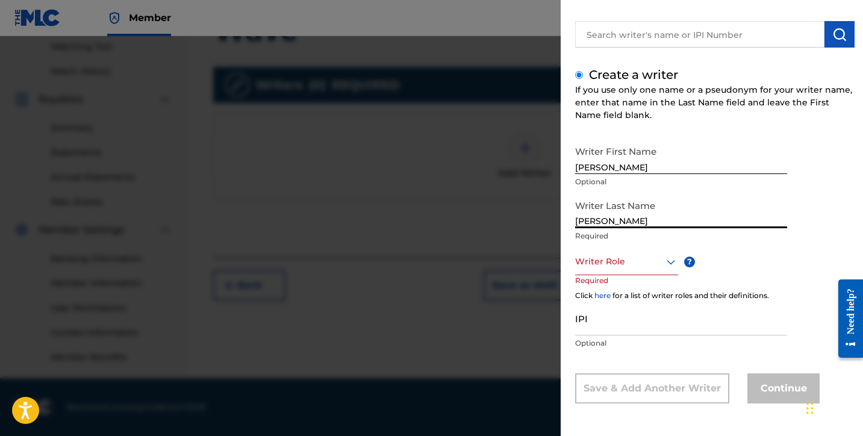
type input "[PERSON_NAME]"
click at [652, 266] on div at bounding box center [626, 261] width 103 height 15
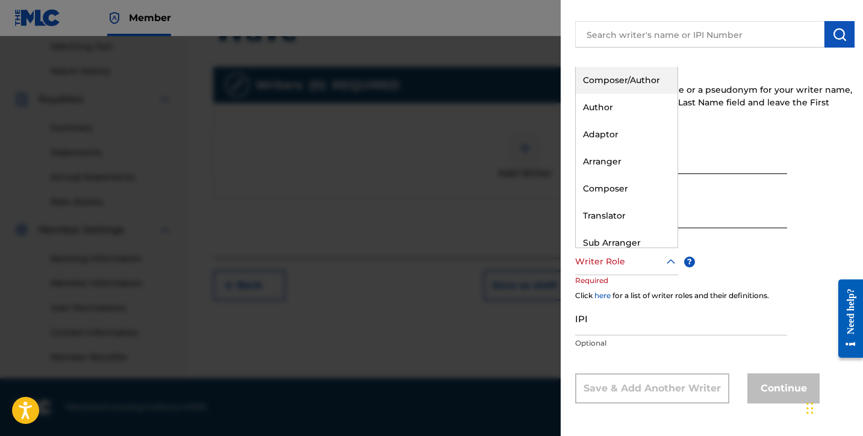
click at [636, 82] on div "Composer/Author" at bounding box center [627, 80] width 102 height 27
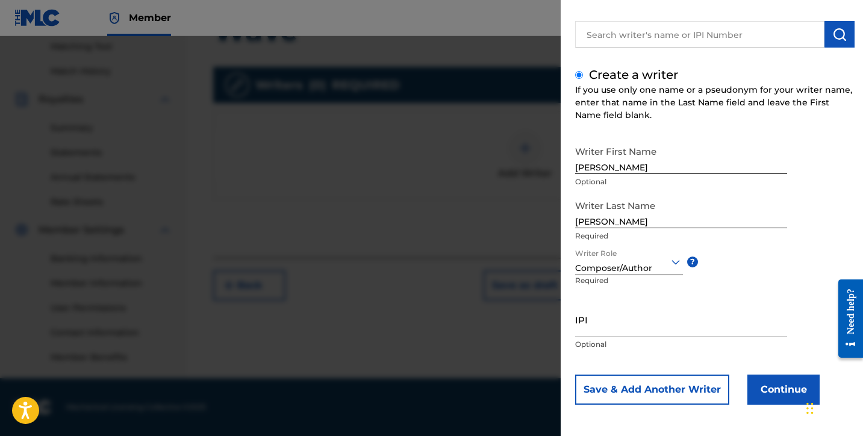
click at [643, 326] on input "IPI" at bounding box center [681, 319] width 212 height 34
type input "390606165"
click at [780, 393] on button "Continue" at bounding box center [783, 390] width 72 height 30
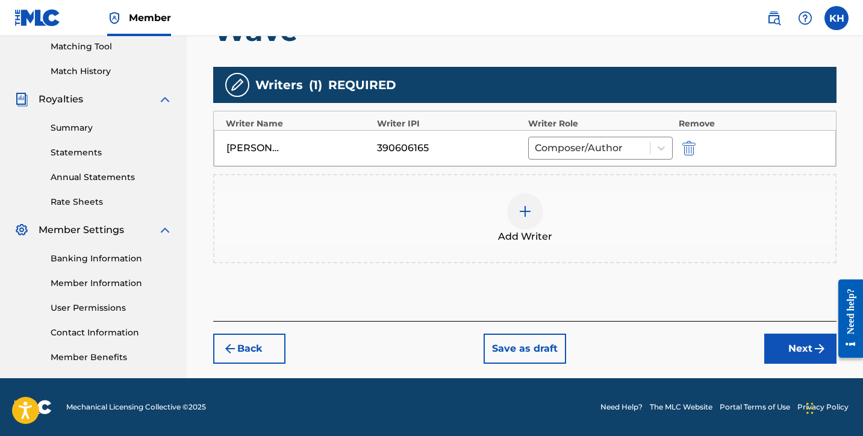
click at [779, 353] on button "Next" at bounding box center [800, 349] width 72 height 30
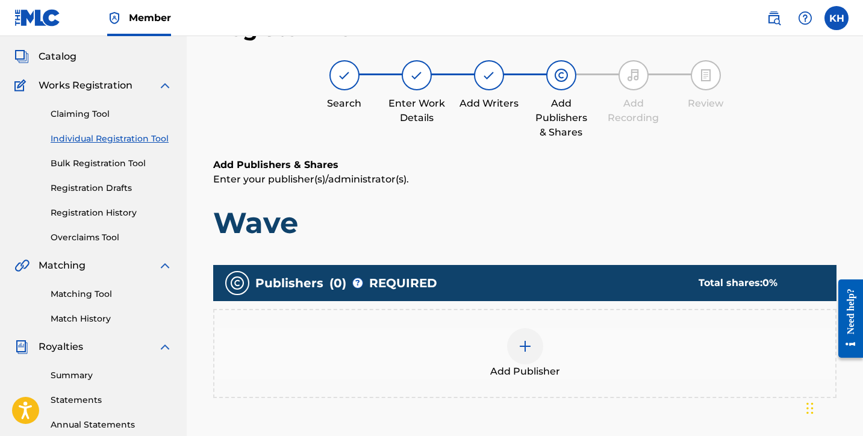
scroll to position [54, 0]
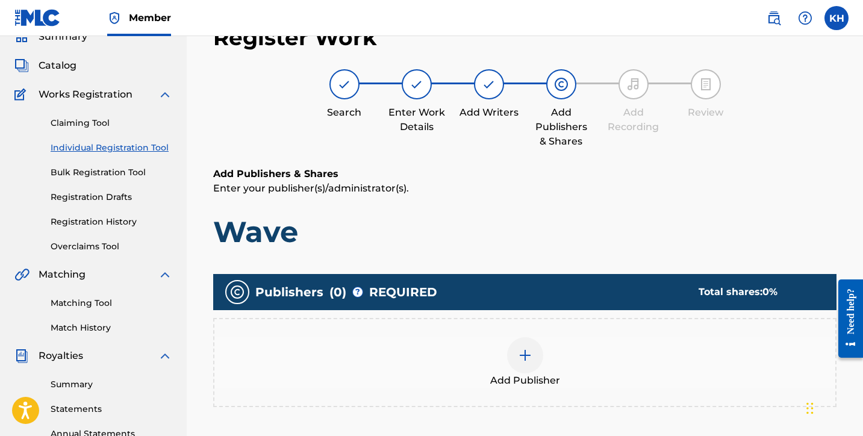
click at [523, 358] on img at bounding box center [525, 355] width 14 height 14
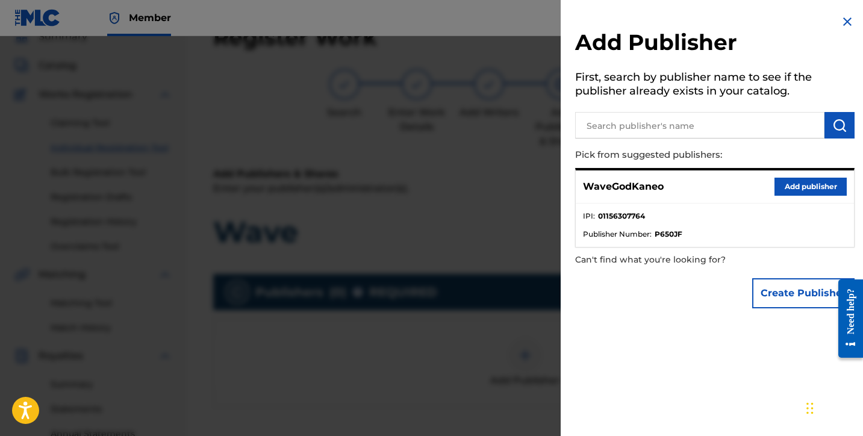
click at [791, 188] on button "Add publisher" at bounding box center [810, 187] width 72 height 18
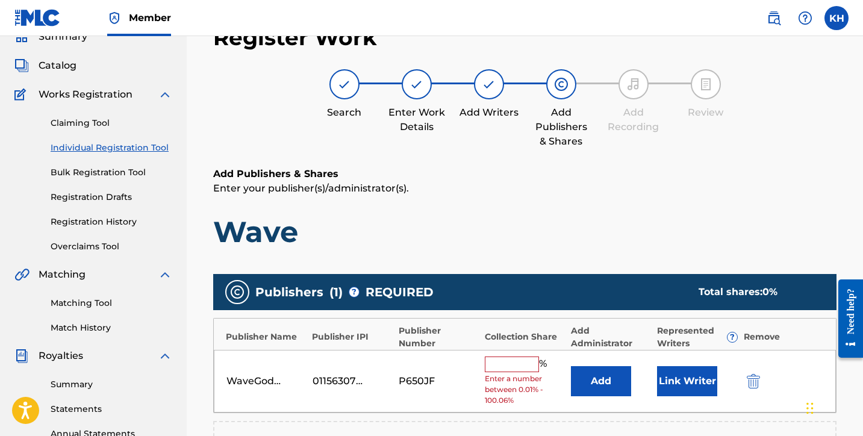
click at [679, 381] on button "Link Writer" at bounding box center [687, 381] width 60 height 30
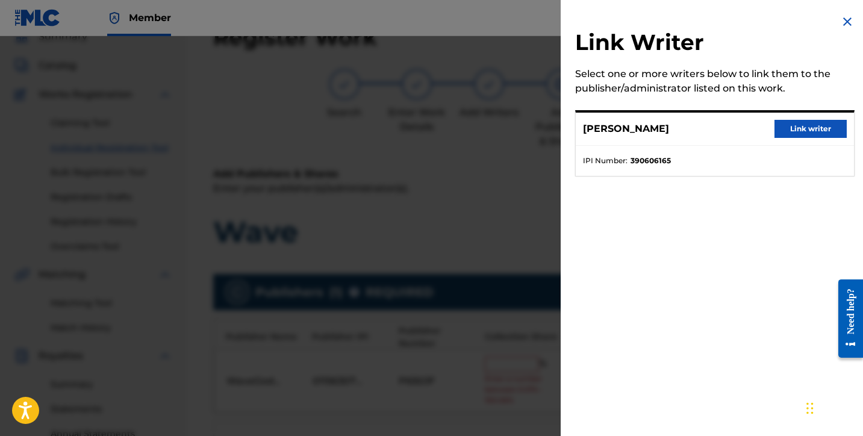
click at [805, 128] on button "Link writer" at bounding box center [810, 129] width 72 height 18
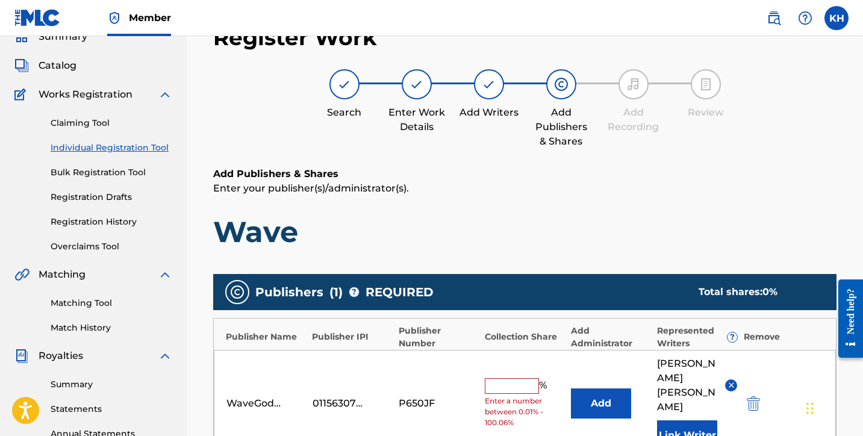
click at [508, 378] on input "text" at bounding box center [512, 386] width 54 height 16
type input "100"
click at [550, 256] on div "Add Publishers & Shares Enter your publisher(s)/administrator(s). Wave Publishe…" at bounding box center [524, 407] width 623 height 481
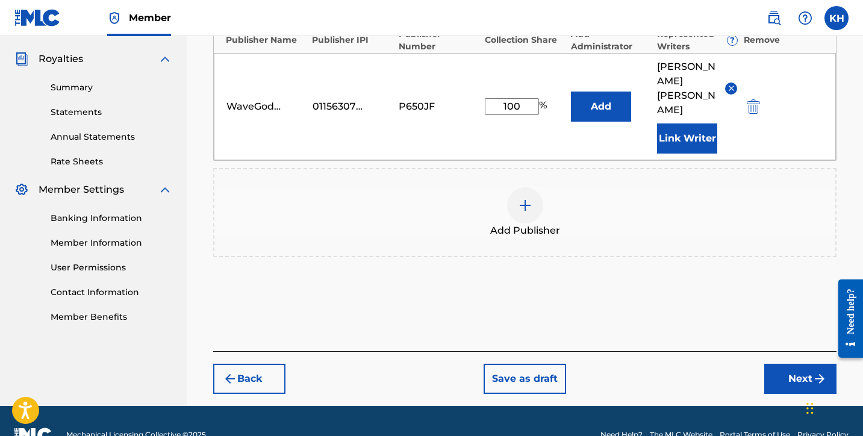
scroll to position [350, 0]
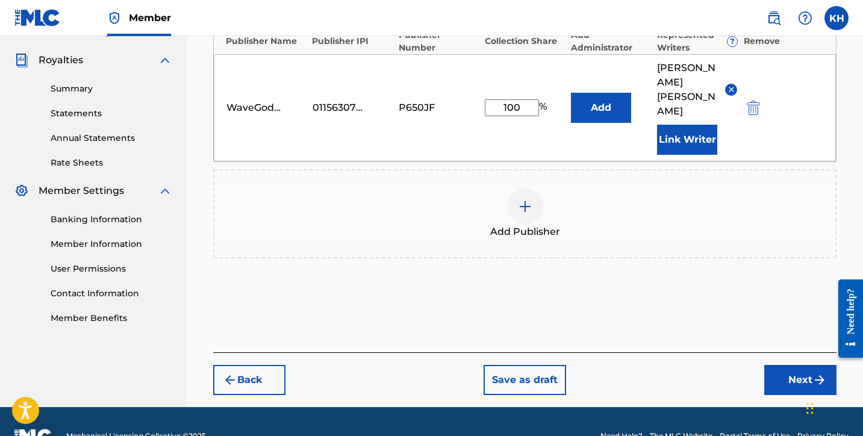
click at [788, 365] on button "Next" at bounding box center [800, 380] width 72 height 30
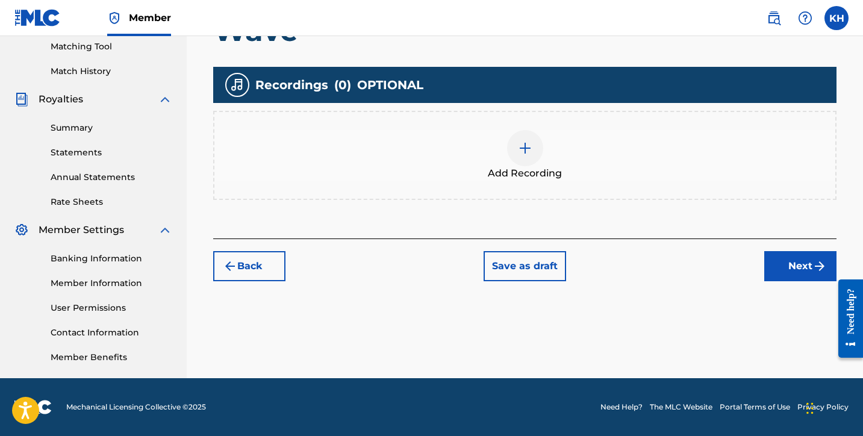
scroll to position [311, 0]
click at [511, 149] on div at bounding box center [525, 148] width 36 height 36
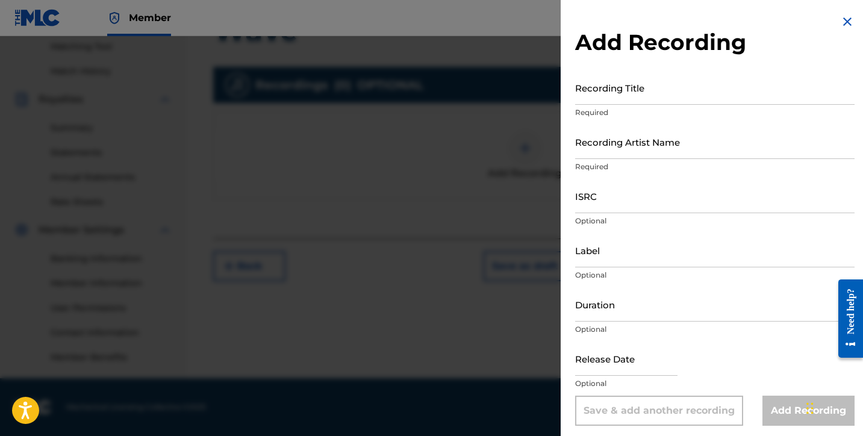
click at [667, 89] on input "Recording Title" at bounding box center [714, 87] width 279 height 34
type input "Wave"
click at [646, 143] on input "Recording Artist Name" at bounding box center [714, 142] width 279 height 34
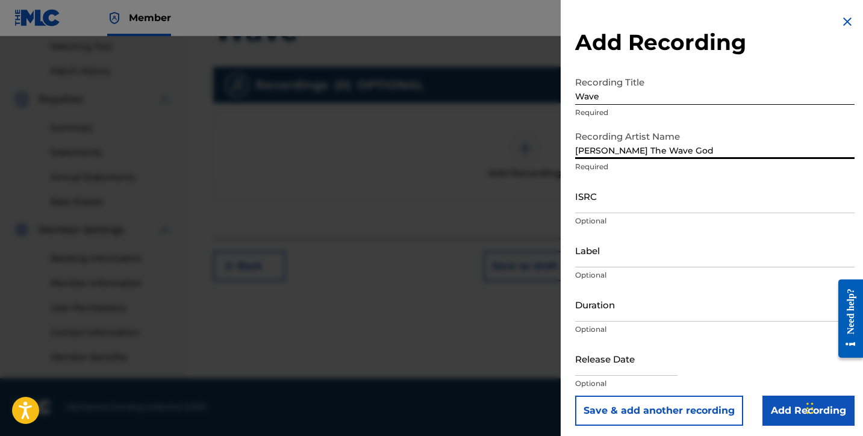
type input "[PERSON_NAME] The Wave God"
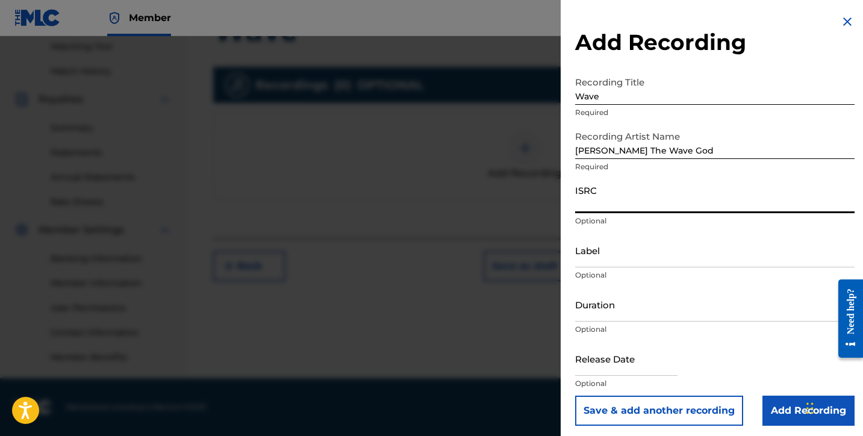
click at [652, 195] on input "ISRC" at bounding box center [714, 196] width 279 height 34
paste input "QT5VW2506253"
type input "QT5VW2506253"
click at [798, 338] on div "Duration Optional" at bounding box center [714, 314] width 279 height 54
click at [851, 288] on div "Need help?" at bounding box center [850, 311] width 16 height 46
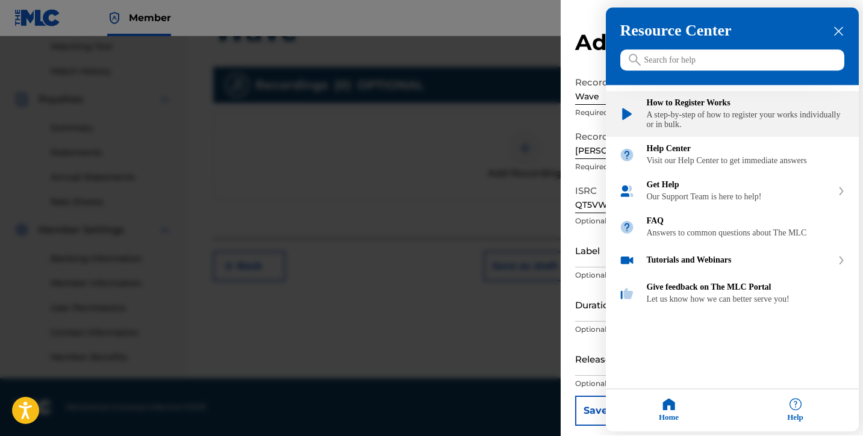
click at [783, 111] on div "How to Register Works A step-by-step of how to register your works individually…" at bounding box center [746, 114] width 199 height 31
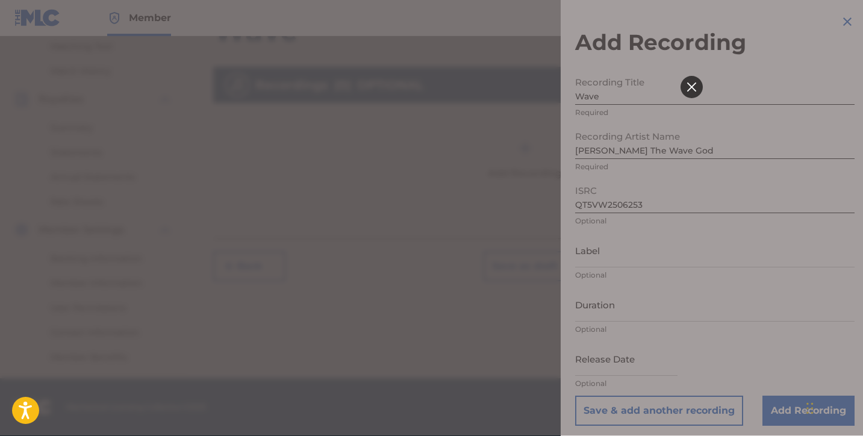
scroll to position [0, 0]
click at [691, 89] on icon at bounding box center [690, 86] width 9 height 9
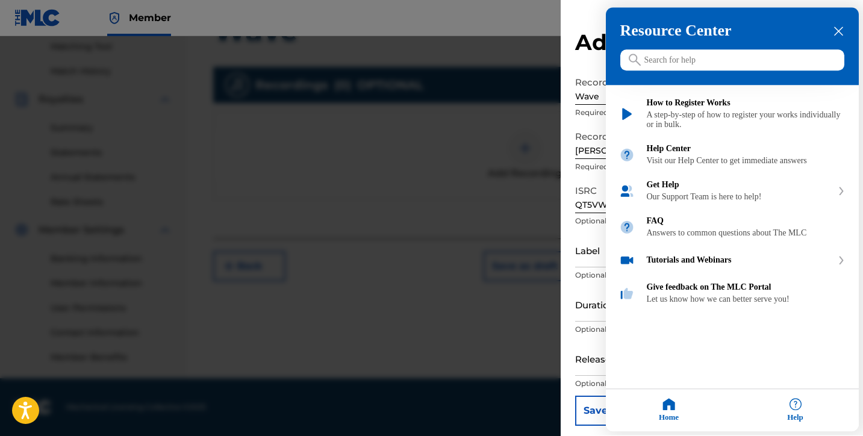
click at [833, 36] on div "close resource center" at bounding box center [838, 31] width 11 height 11
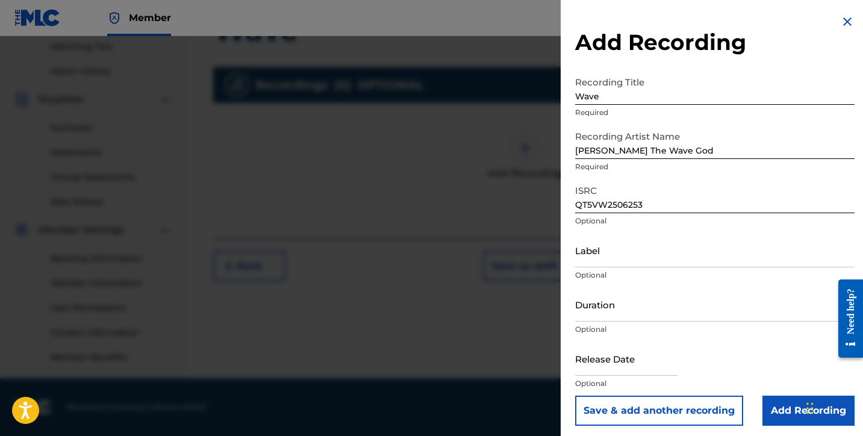
click at [606, 262] on input "Label" at bounding box center [714, 250] width 279 height 34
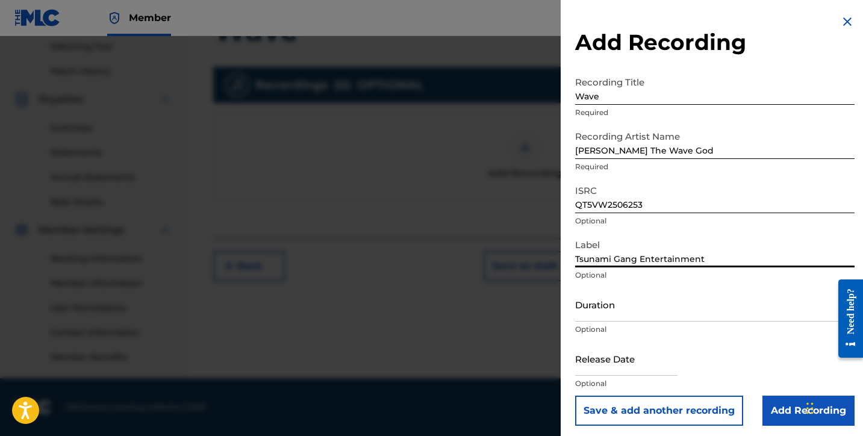
type input "Tsunami Gang Entertainment"
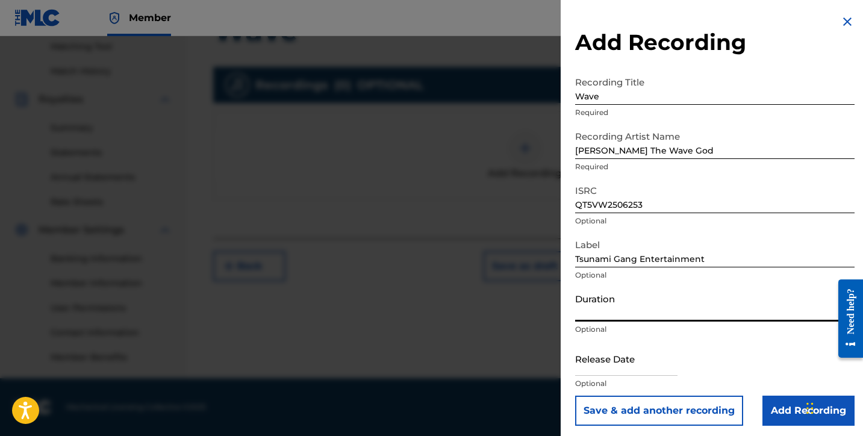
click at [622, 316] on input "Duration" at bounding box center [714, 304] width 279 height 34
type input "02:45"
click at [608, 376] on div at bounding box center [626, 359] width 102 height 37
click at [605, 370] on input "text" at bounding box center [626, 358] width 102 height 34
select select "7"
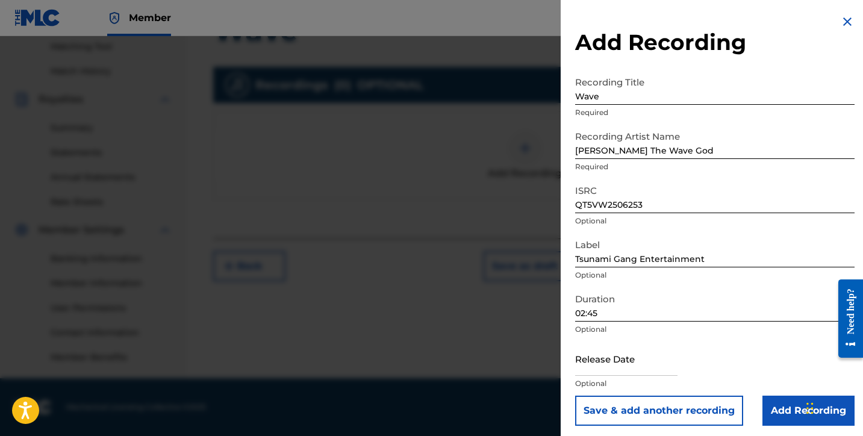
select select "2025"
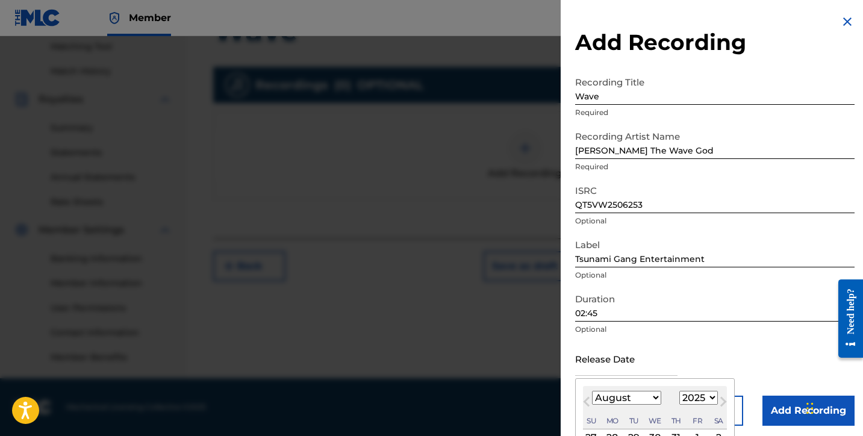
select select "8"
click at [711, 432] on div "6" at bounding box center [718, 438] width 14 height 14
type input "[DATE]"
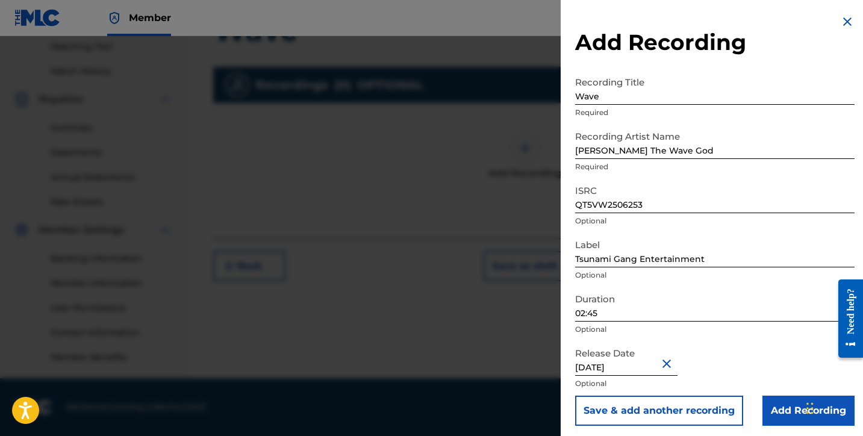
select select "8"
select select "2025"
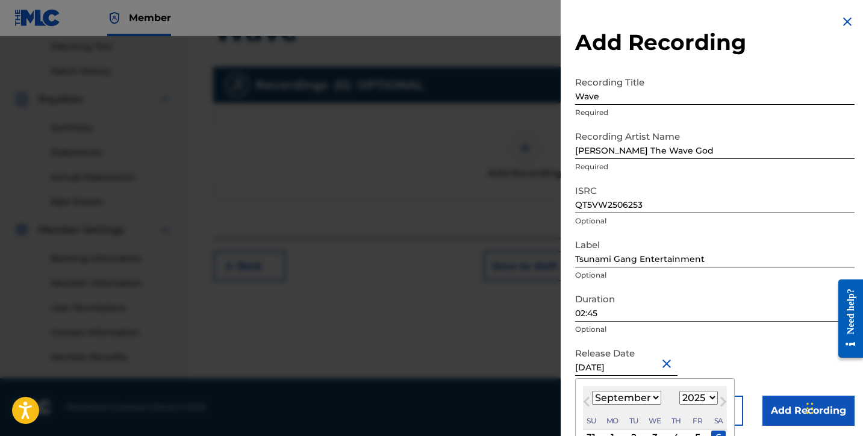
click at [630, 370] on input "[DATE]" at bounding box center [626, 358] width 102 height 34
type input "[DATE]"
click at [705, 331] on p "Optional" at bounding box center [714, 329] width 279 height 11
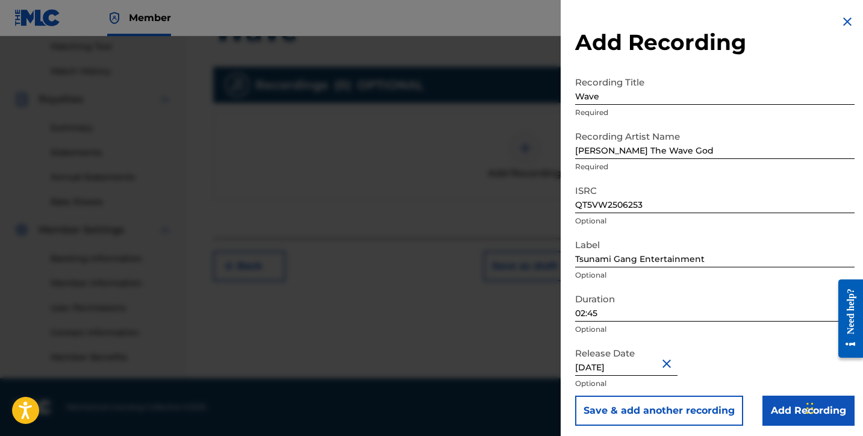
click at [784, 408] on input "Add Recording" at bounding box center [808, 411] width 92 height 30
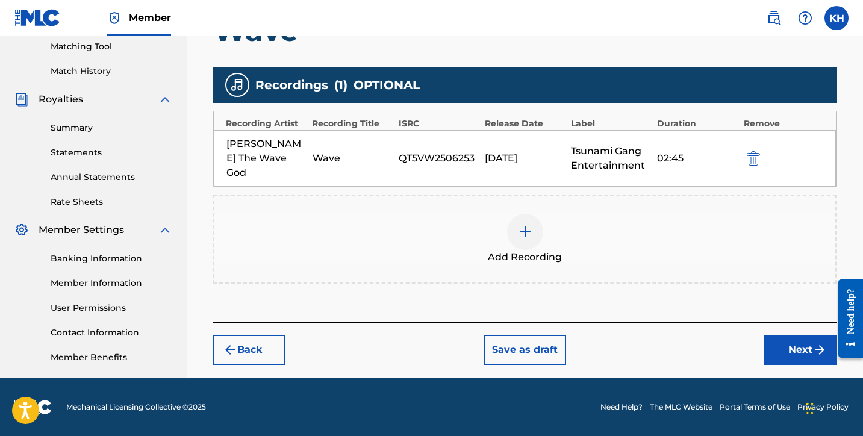
click at [783, 335] on button "Next" at bounding box center [800, 350] width 72 height 30
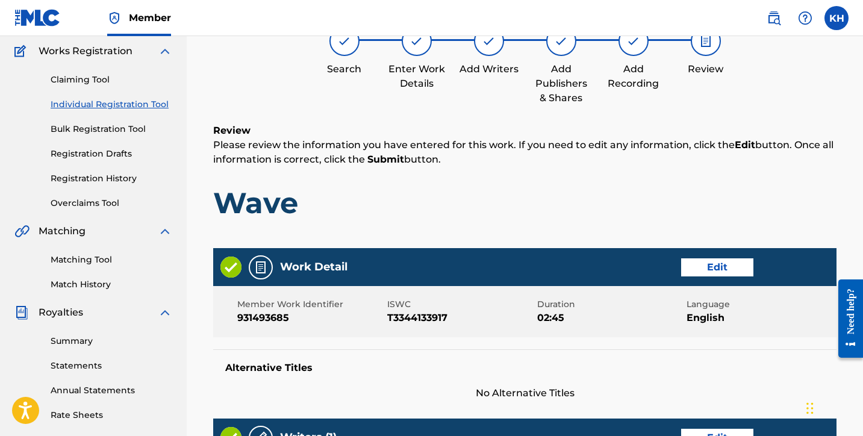
scroll to position [54, 0]
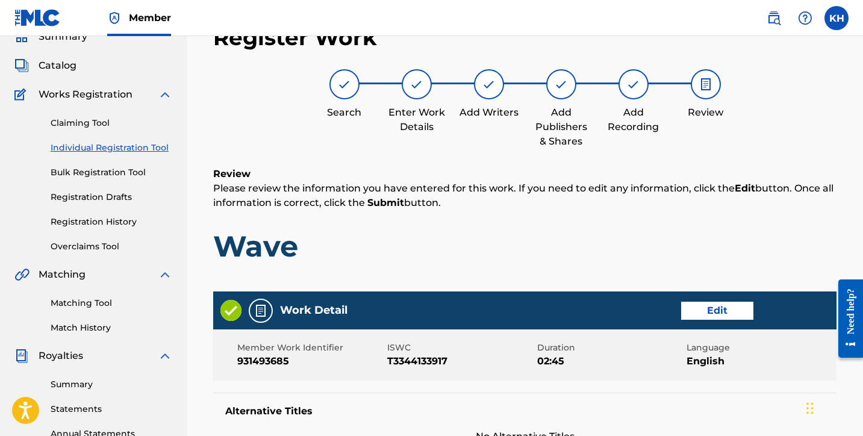
click at [704, 200] on p "Please review the information you have entered for this work. If you need to ed…" at bounding box center [524, 195] width 623 height 29
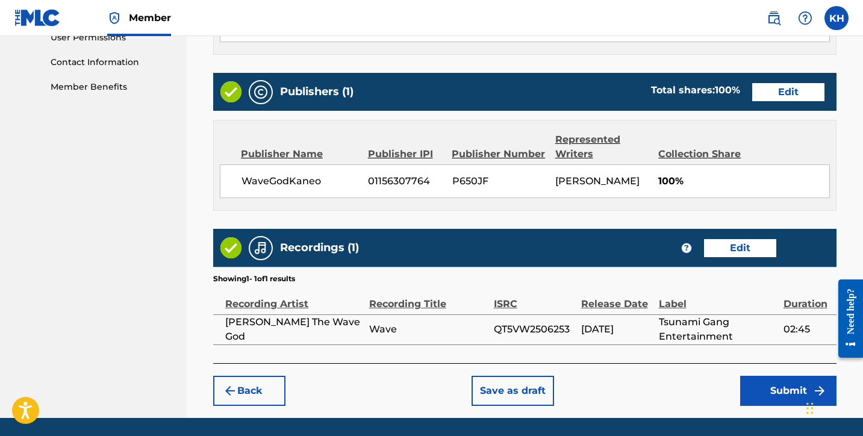
scroll to position [637, 0]
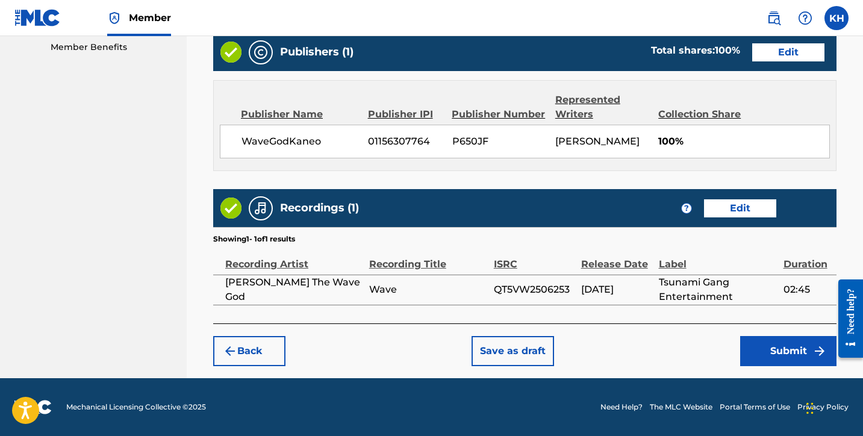
click at [783, 350] on button "Submit" at bounding box center [788, 351] width 96 height 30
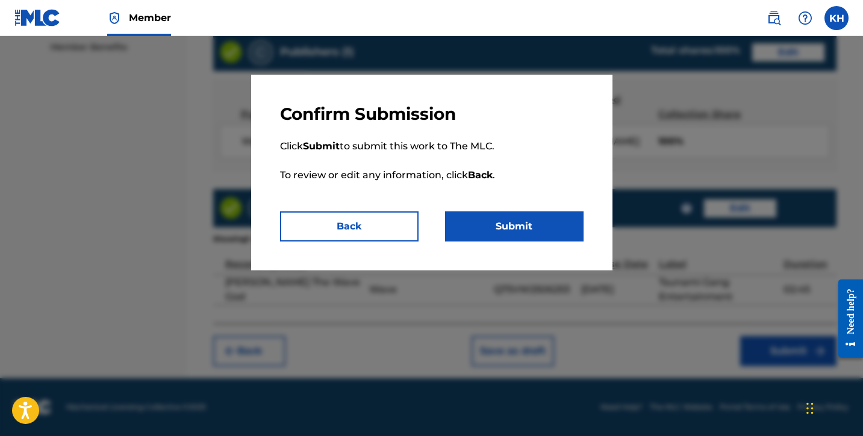
click at [555, 232] on button "Submit" at bounding box center [514, 226] width 138 height 30
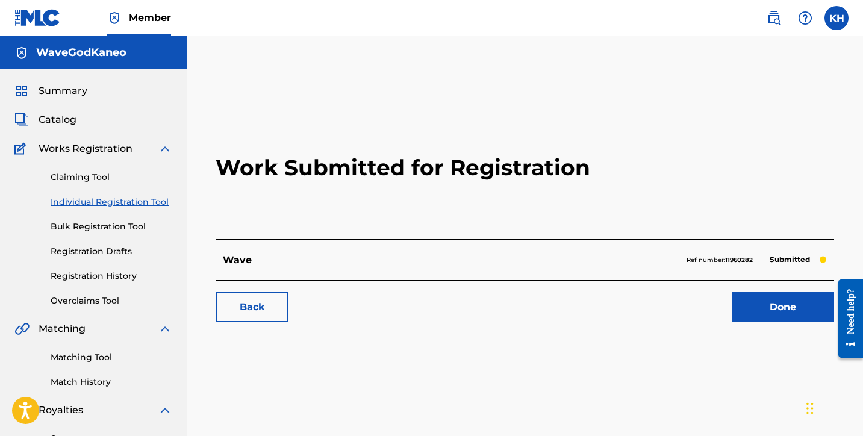
click at [753, 300] on link "Done" at bounding box center [783, 307] width 102 height 30
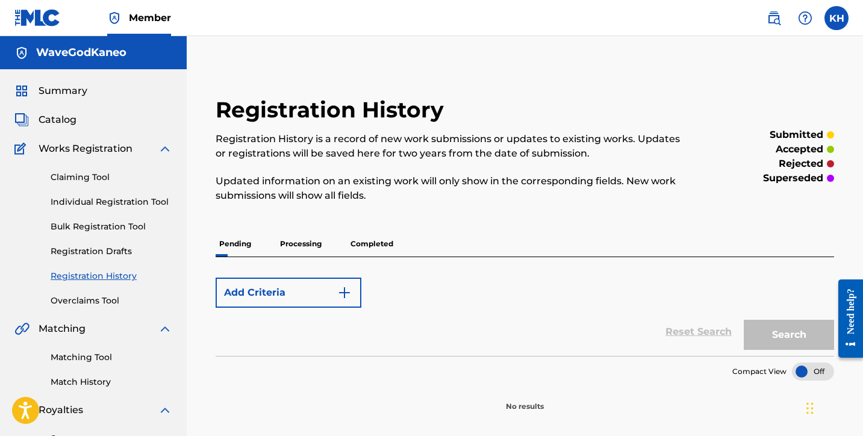
click at [756, 308] on div "Add Criteria" at bounding box center [525, 293] width 618 height 30
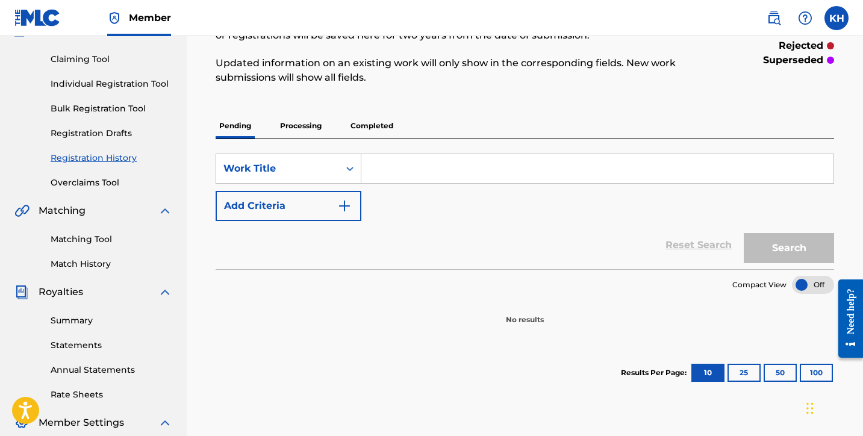
scroll to position [110, 0]
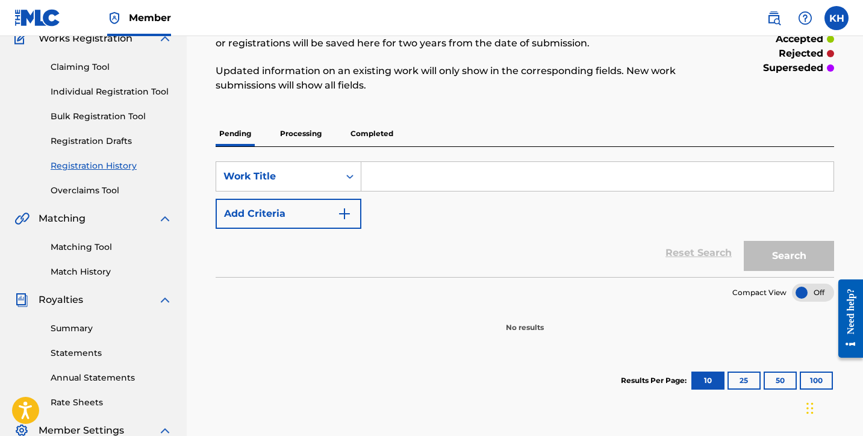
click at [287, 130] on p "Processing" at bounding box center [300, 133] width 49 height 25
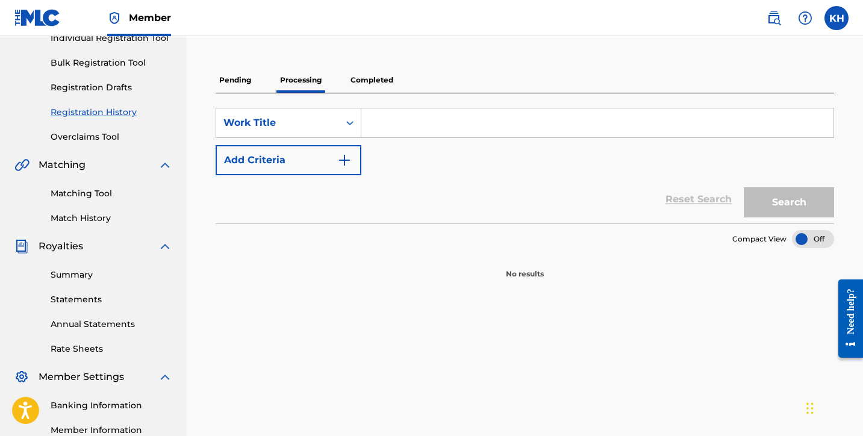
scroll to position [195, 0]
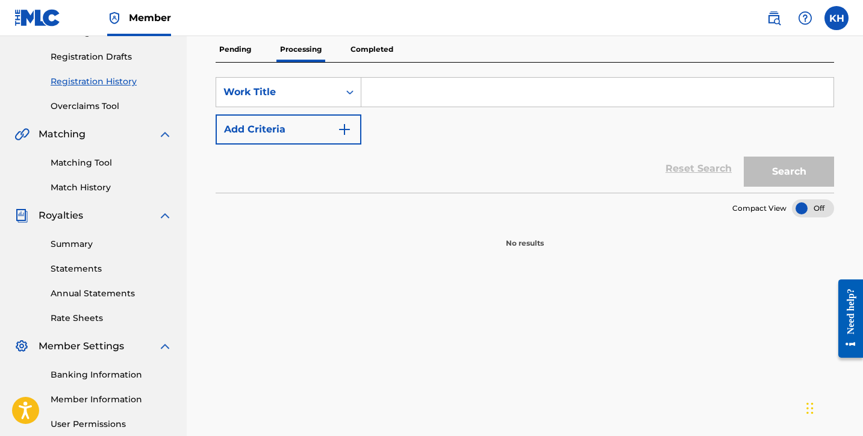
click at [359, 52] on p "Completed" at bounding box center [372, 49] width 50 height 25
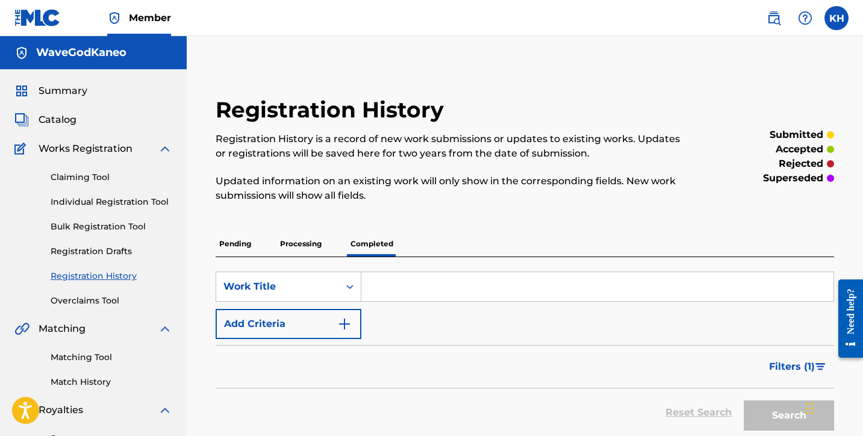
click at [107, 300] on link "Overclaims Tool" at bounding box center [112, 300] width 122 height 13
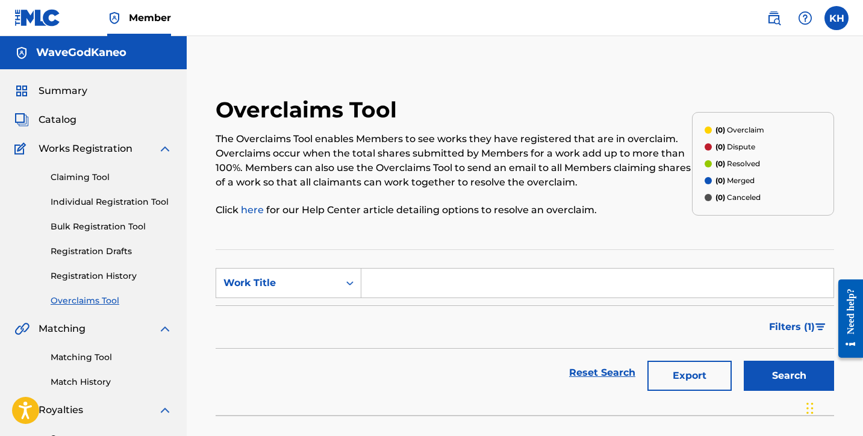
click at [117, 278] on link "Registration History" at bounding box center [112, 276] width 122 height 13
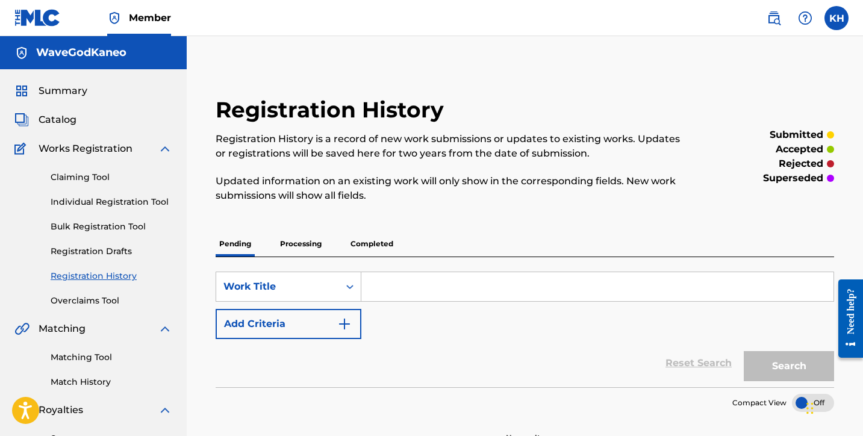
click at [310, 249] on p "Processing" at bounding box center [300, 243] width 49 height 25
click at [343, 287] on div "Work Title" at bounding box center [289, 287] width 146 height 30
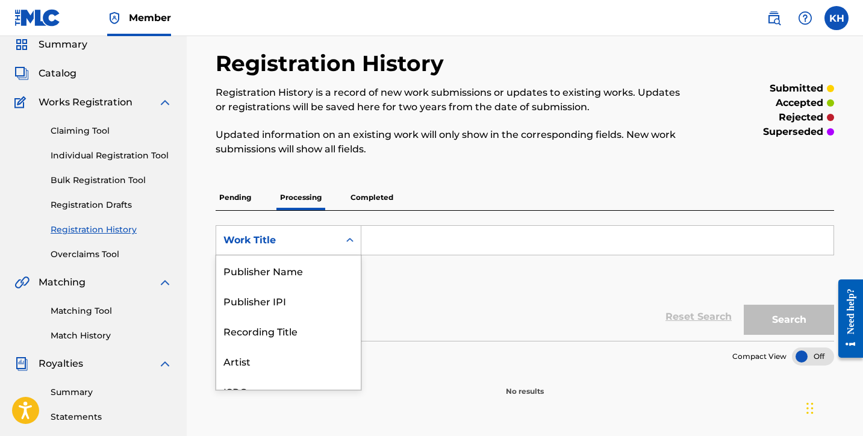
scroll to position [47, 0]
click at [316, 268] on div "Publisher Name" at bounding box center [288, 270] width 145 height 30
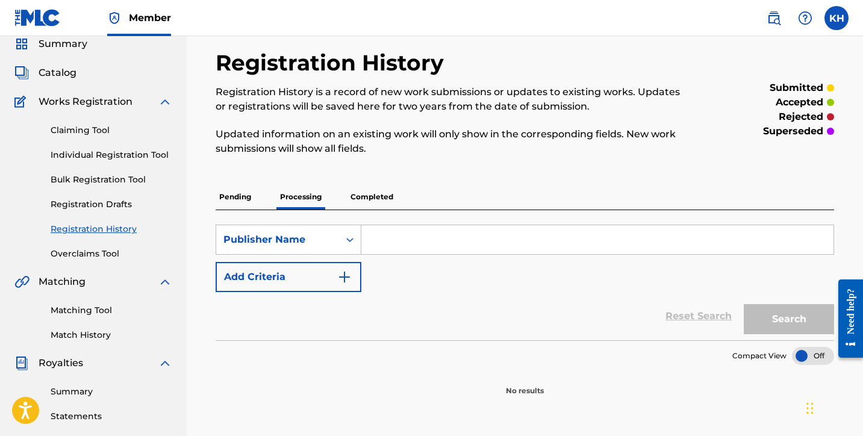
click at [366, 205] on p "Completed" at bounding box center [372, 196] width 50 height 25
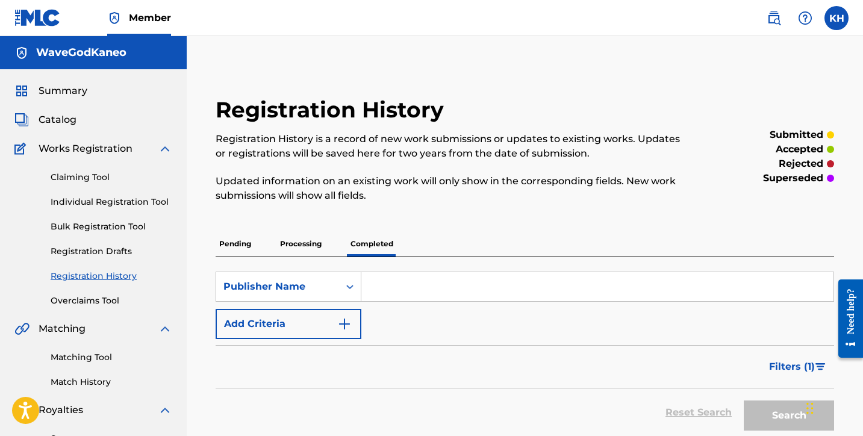
click at [61, 117] on span "Catalog" at bounding box center [58, 120] width 38 height 14
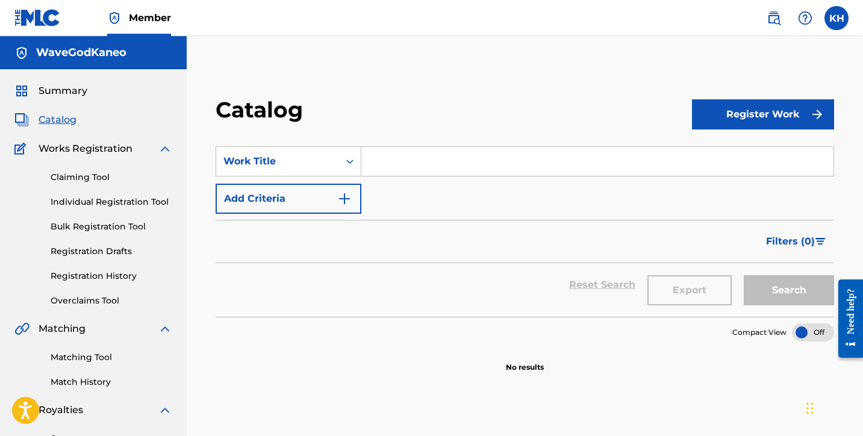
click at [129, 272] on link "Registration History" at bounding box center [112, 276] width 122 height 13
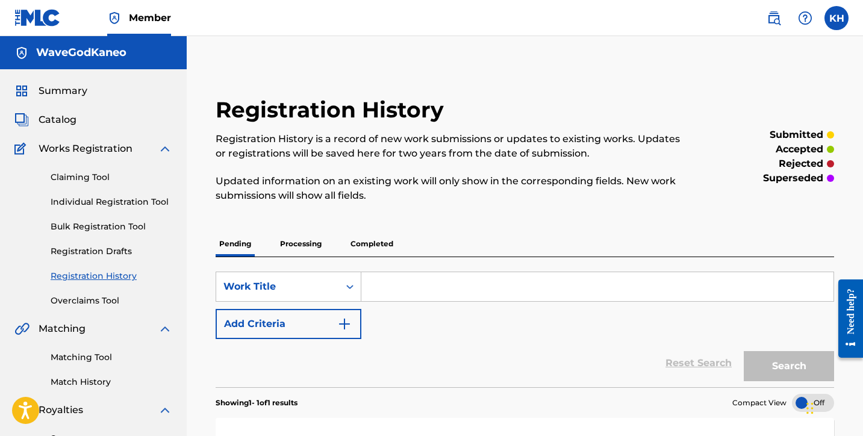
click at [405, 287] on input "Search Form" at bounding box center [597, 286] width 472 height 29
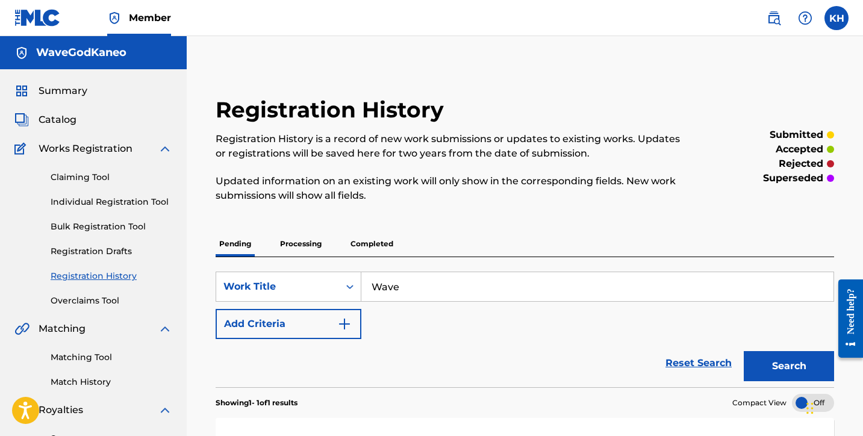
type input "Wave"
click at [781, 362] on button "Search" at bounding box center [789, 366] width 90 height 30
click at [669, 326] on div "SearchWithCriteria09a15b41-6562-45d3-924e-0815bcfa4c44 Work Title Wave Add Crit…" at bounding box center [525, 305] width 618 height 67
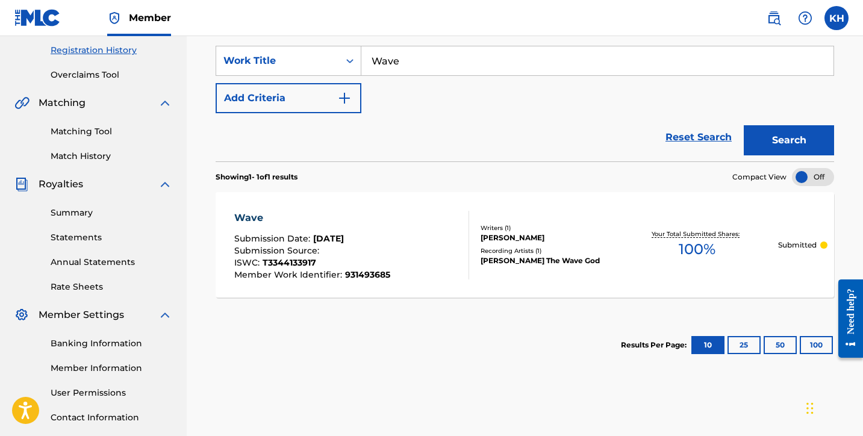
scroll to position [238, 0]
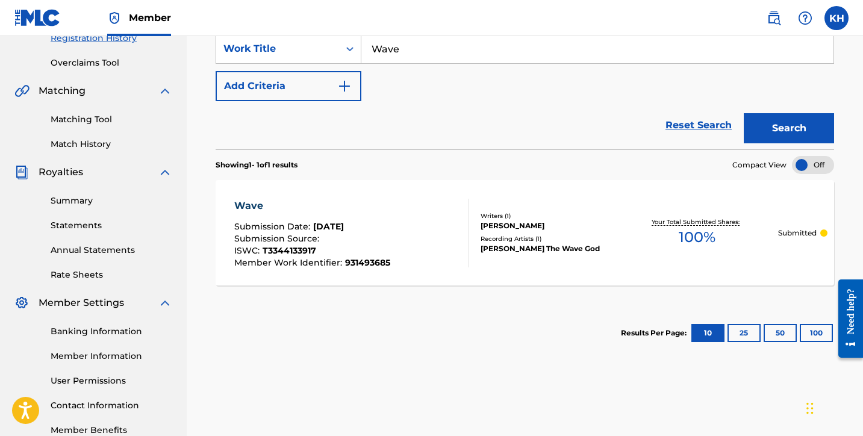
click at [841, 20] on label at bounding box center [836, 18] width 24 height 24
click at [836, 18] on input "KH [PERSON_NAME] [PERSON_NAME][EMAIL_ADDRESS][PERSON_NAME][DOMAIN_NAME] Notific…" at bounding box center [836, 18] width 0 height 0
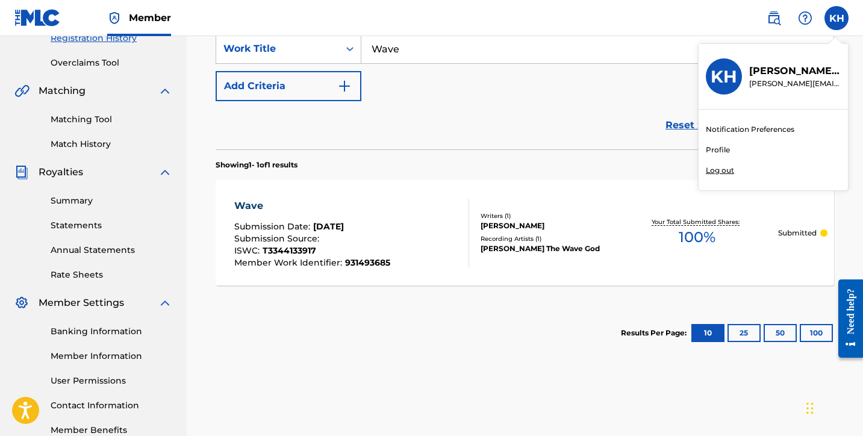
click at [726, 171] on p "Log out" at bounding box center [720, 170] width 28 height 11
click at [836, 18] on input "KH [PERSON_NAME] [PERSON_NAME][EMAIL_ADDRESS][PERSON_NAME][DOMAIN_NAME] Notific…" at bounding box center [836, 18] width 0 height 0
